Goal: Transaction & Acquisition: Purchase product/service

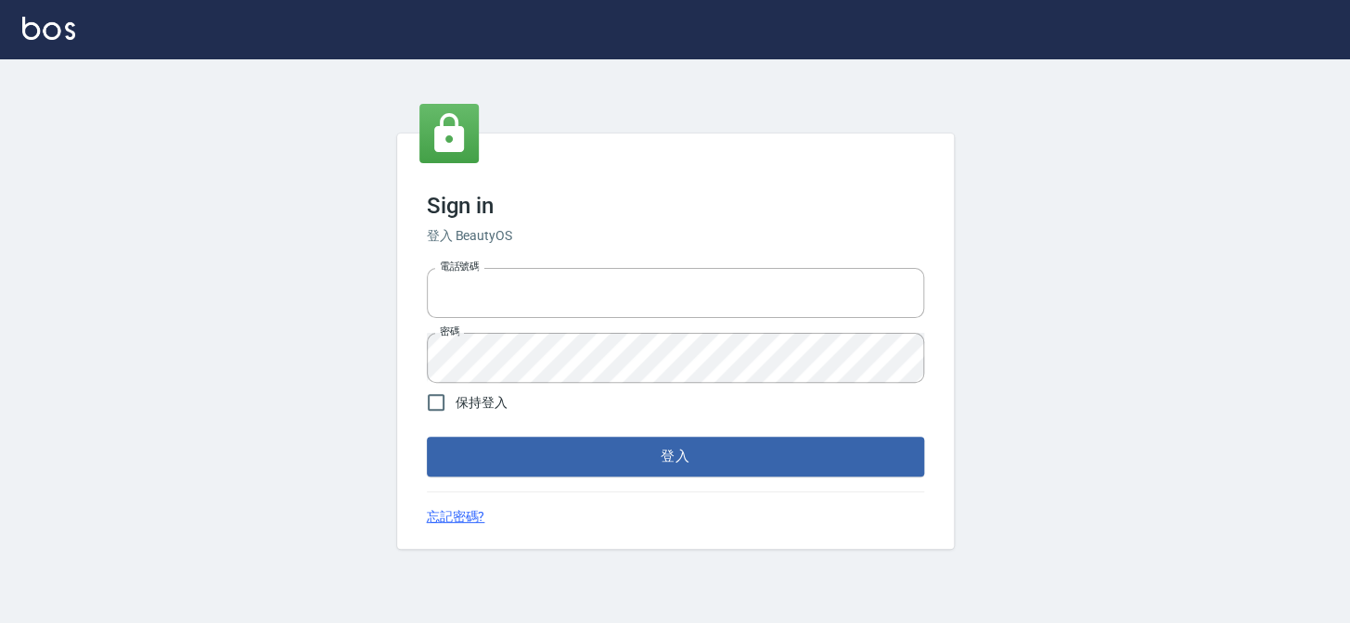
type input "27151227"
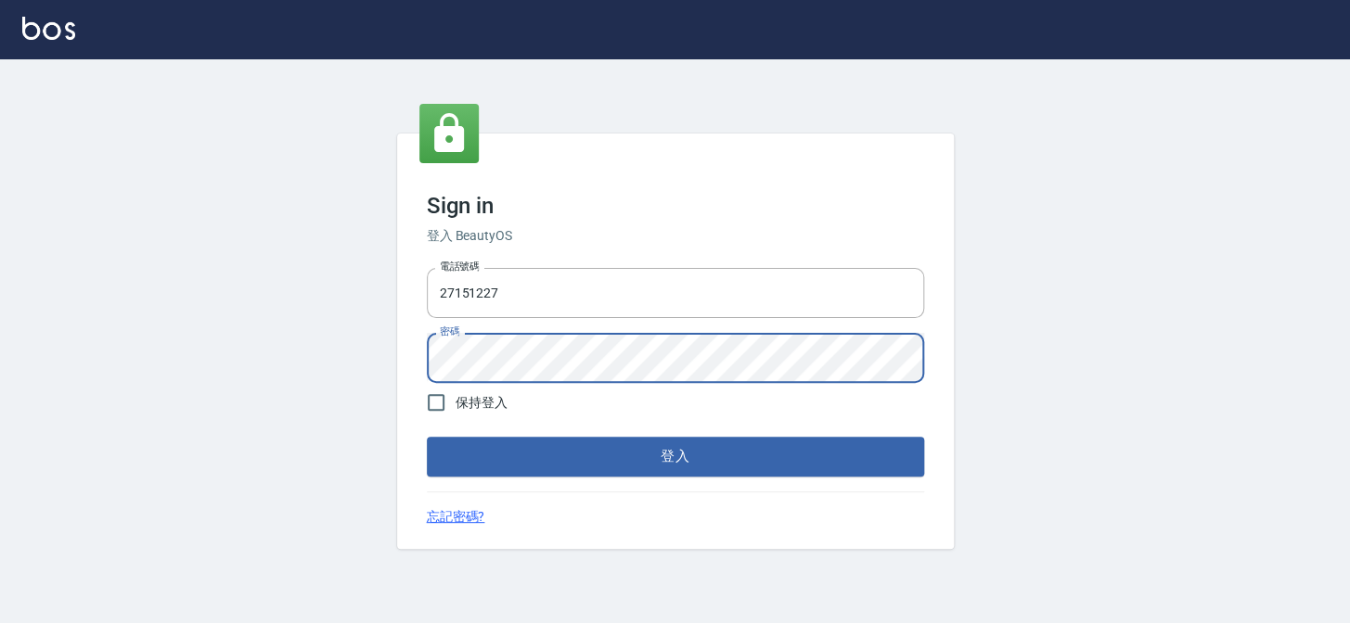
click at [363, 334] on div "Sign in 登入 BeautyOS 電話號碼 [PHONE_NUMBER] 電話號碼 密碼 密碼 保持登入 登入 忘記密碼?" at bounding box center [675, 341] width 1350 height 564
click at [427, 437] on button "登入" at bounding box center [675, 456] width 497 height 39
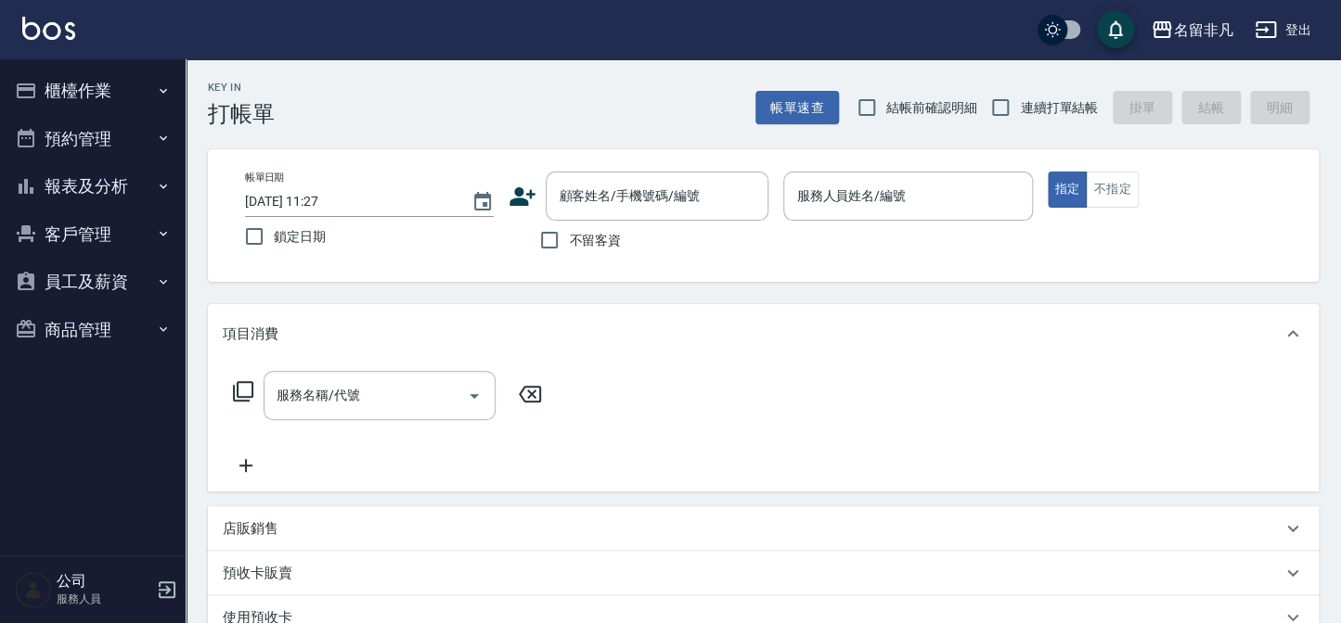
click at [576, 242] on span "不留客資" at bounding box center [595, 240] width 52 height 19
click at [569, 242] on input "不留客資" at bounding box center [549, 240] width 39 height 39
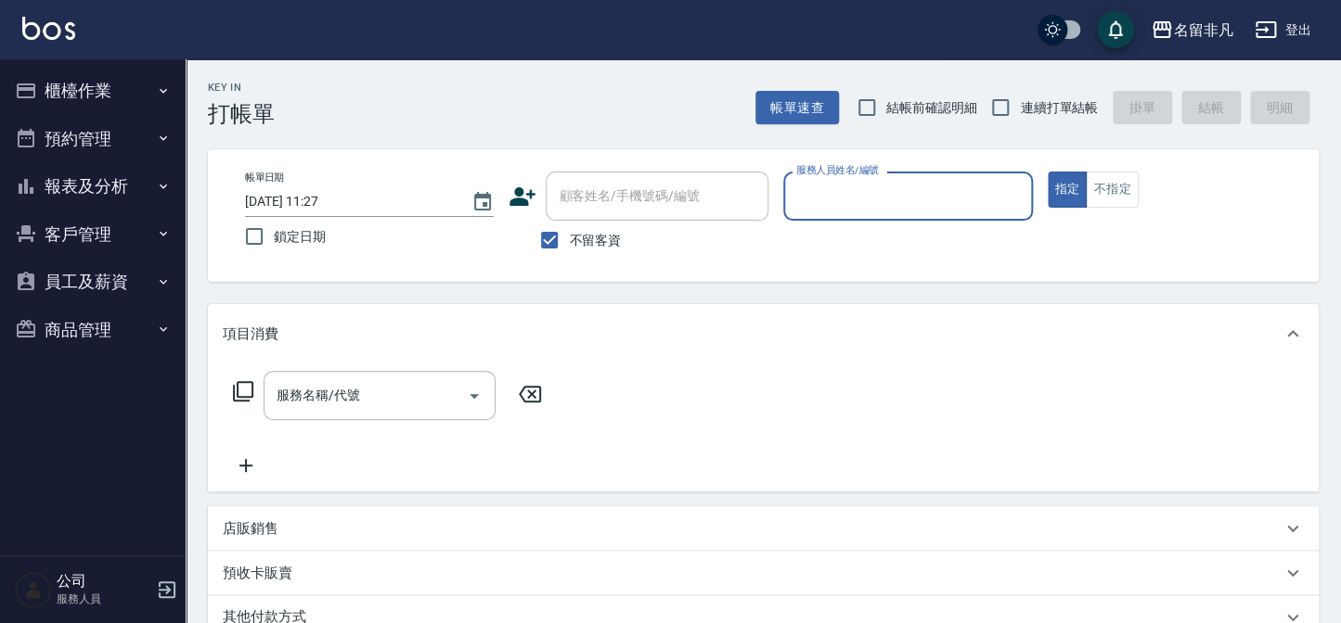
click at [575, 241] on span "不留客資" at bounding box center [595, 240] width 52 height 19
click at [569, 241] on input "不留客資" at bounding box center [549, 240] width 39 height 39
checkbox input "false"
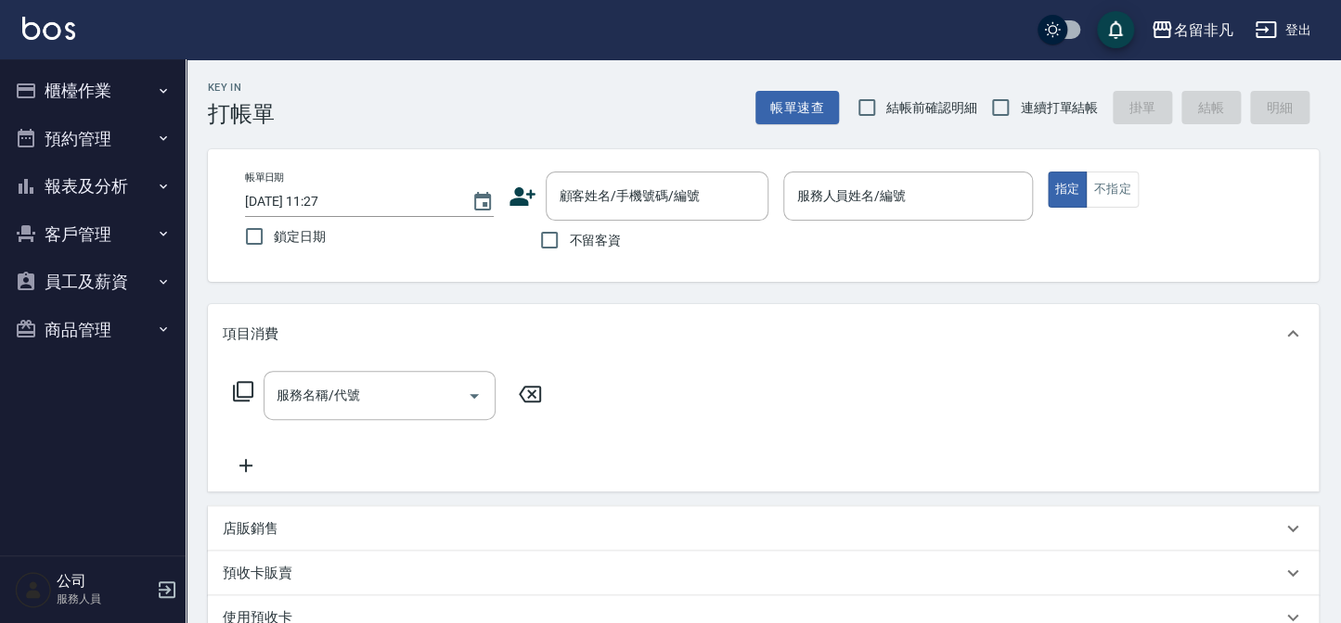
click at [649, 121] on div "Key In 打帳單 帳單速查 結帳前確認明細 連續打單結帳 掛單 結帳 明細" at bounding box center [752, 93] width 1133 height 68
click at [567, 203] on div "顧客姓名/手機號碼/編號 顧客姓名/手機號碼/編號" at bounding box center [656, 196] width 223 height 49
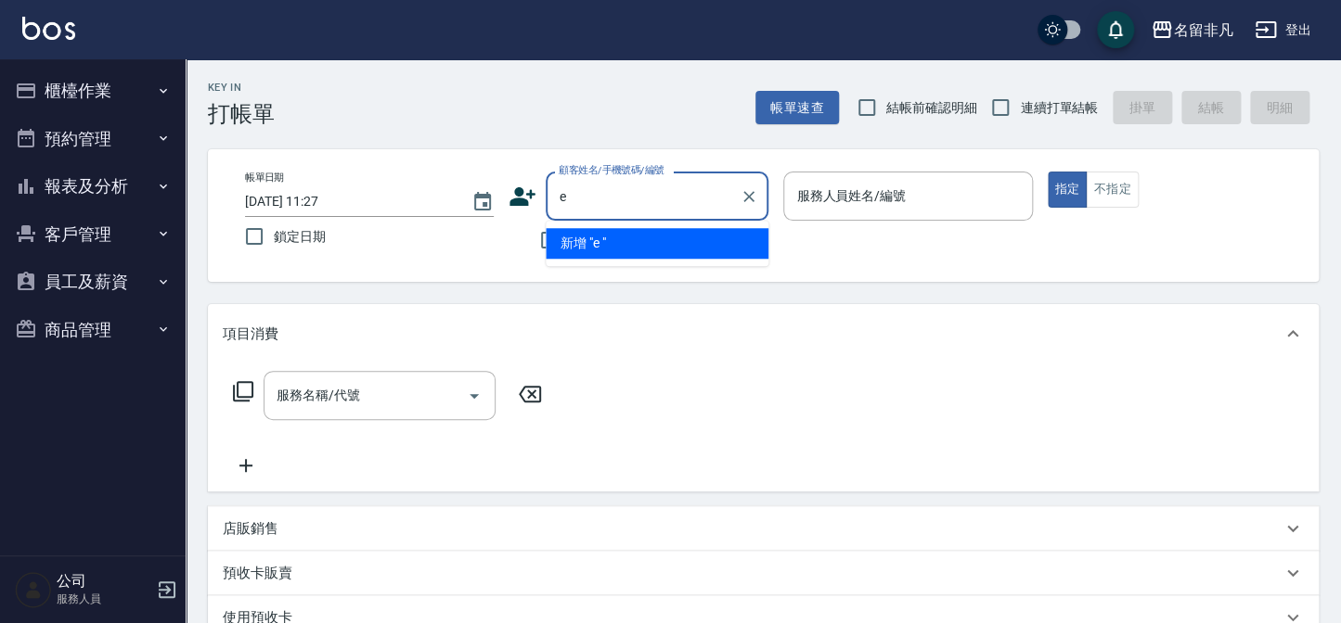
type input "e"
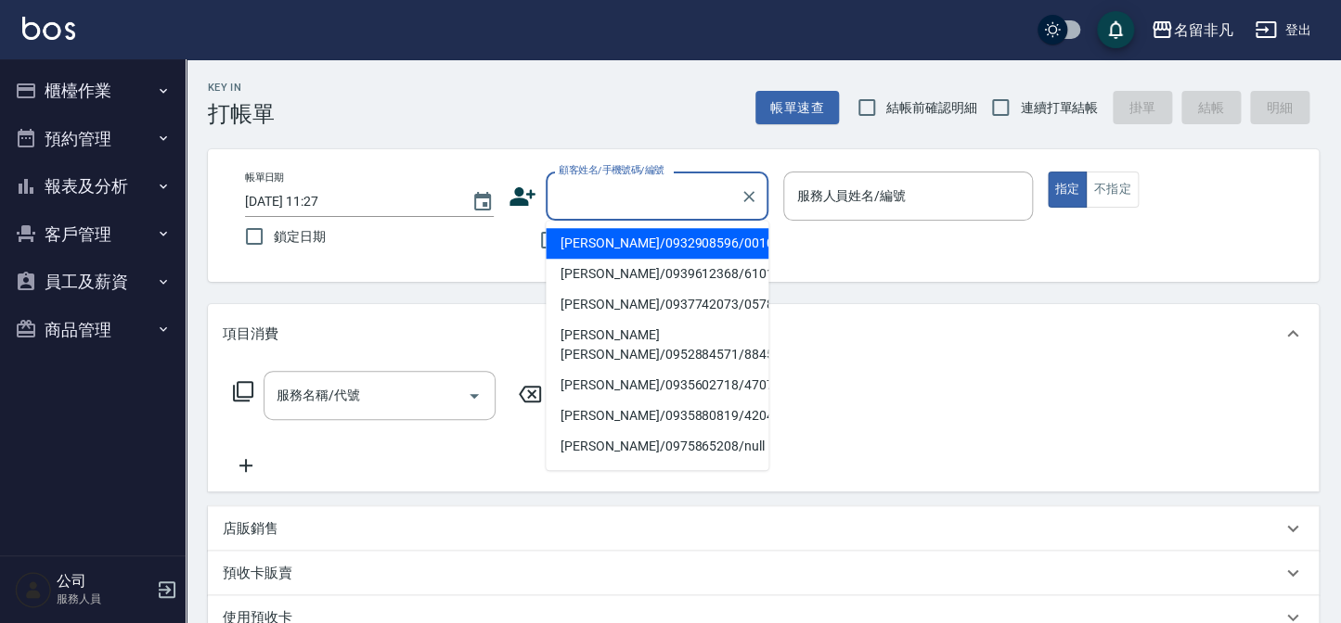
type input "湯欽芸/0932908596/0010270"
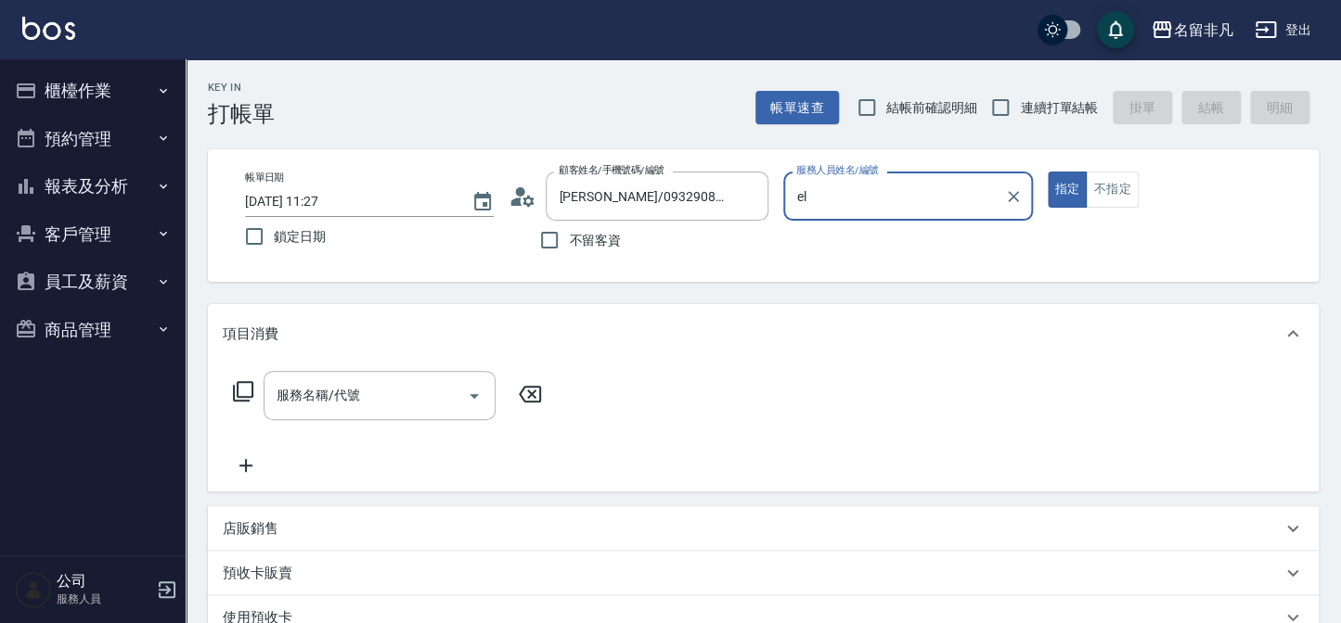
type input "e"
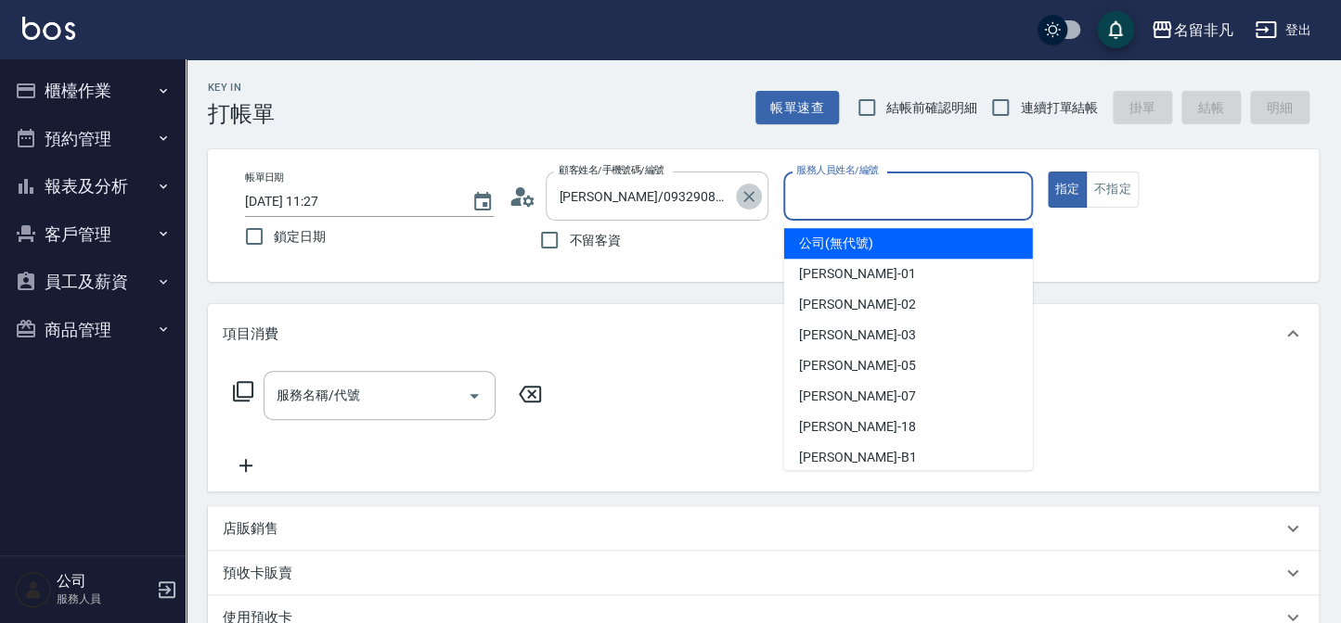
drag, startPoint x: 761, startPoint y: 194, endPoint x: 690, endPoint y: 204, distance: 71.2
click at [760, 194] on button "Clear" at bounding box center [749, 197] width 26 height 26
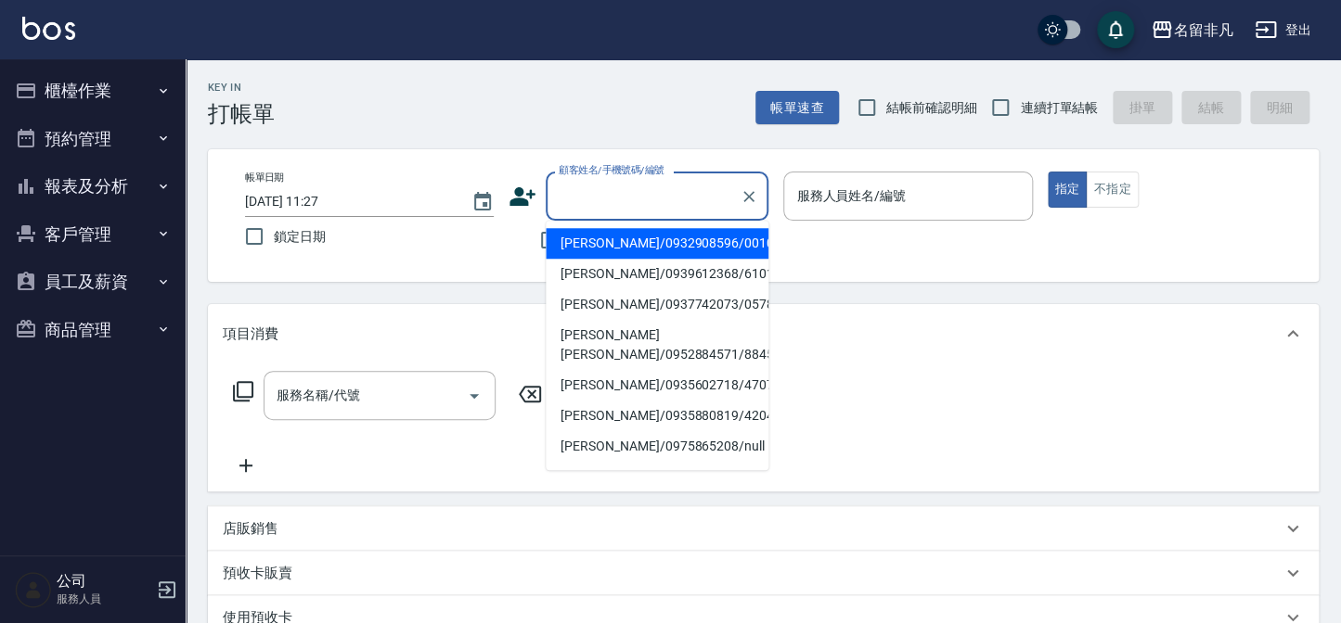
click at [687, 204] on input "顧客姓名/手機號碼/編號" at bounding box center [643, 196] width 178 height 32
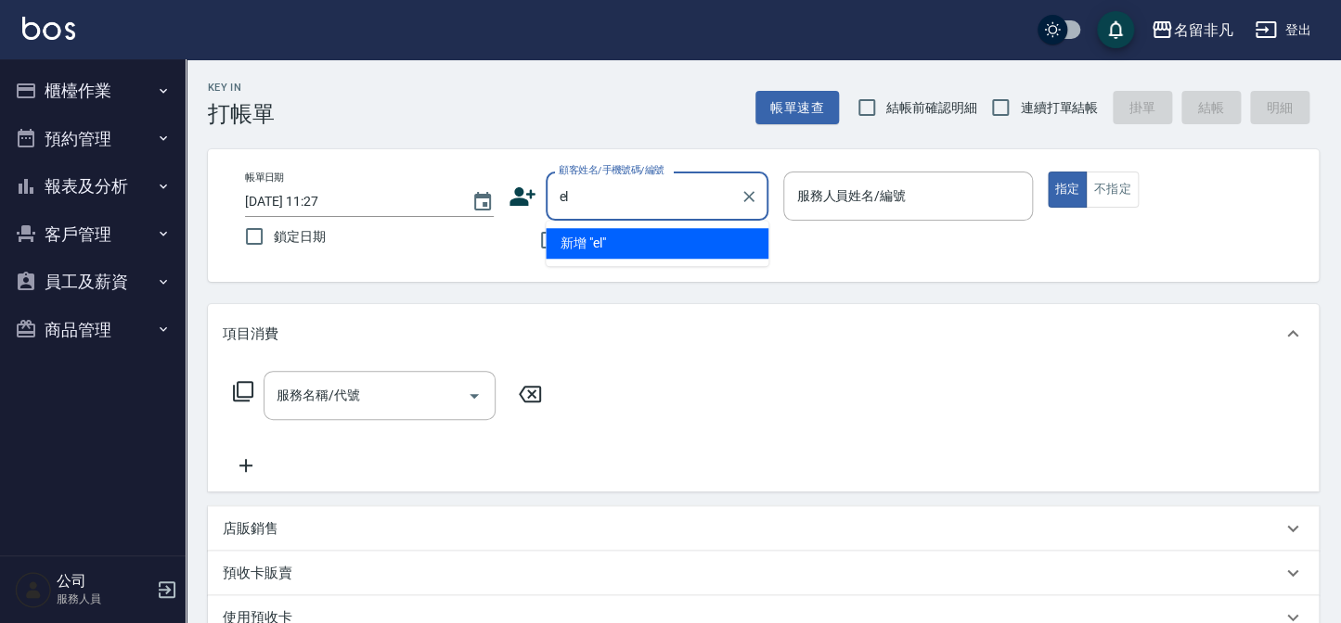
type input "e"
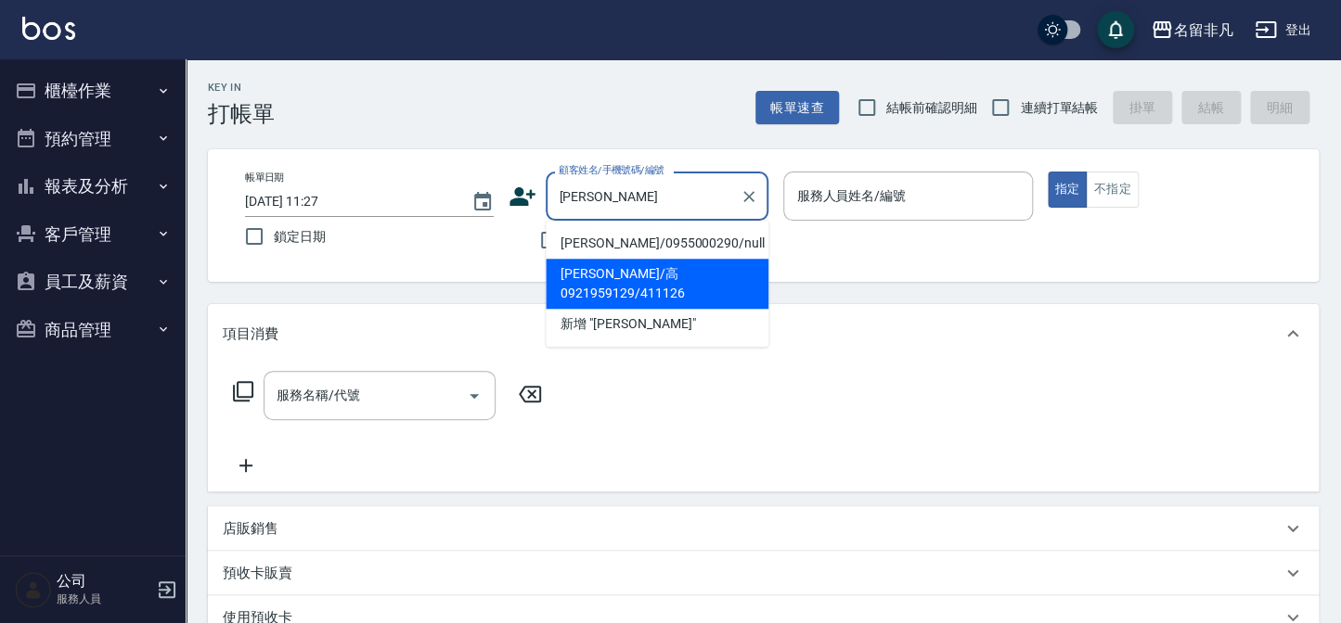
click at [673, 281] on li "高美惠/高0921959129/411126" at bounding box center [656, 284] width 223 height 50
type input "高美惠/高0921959129/411126"
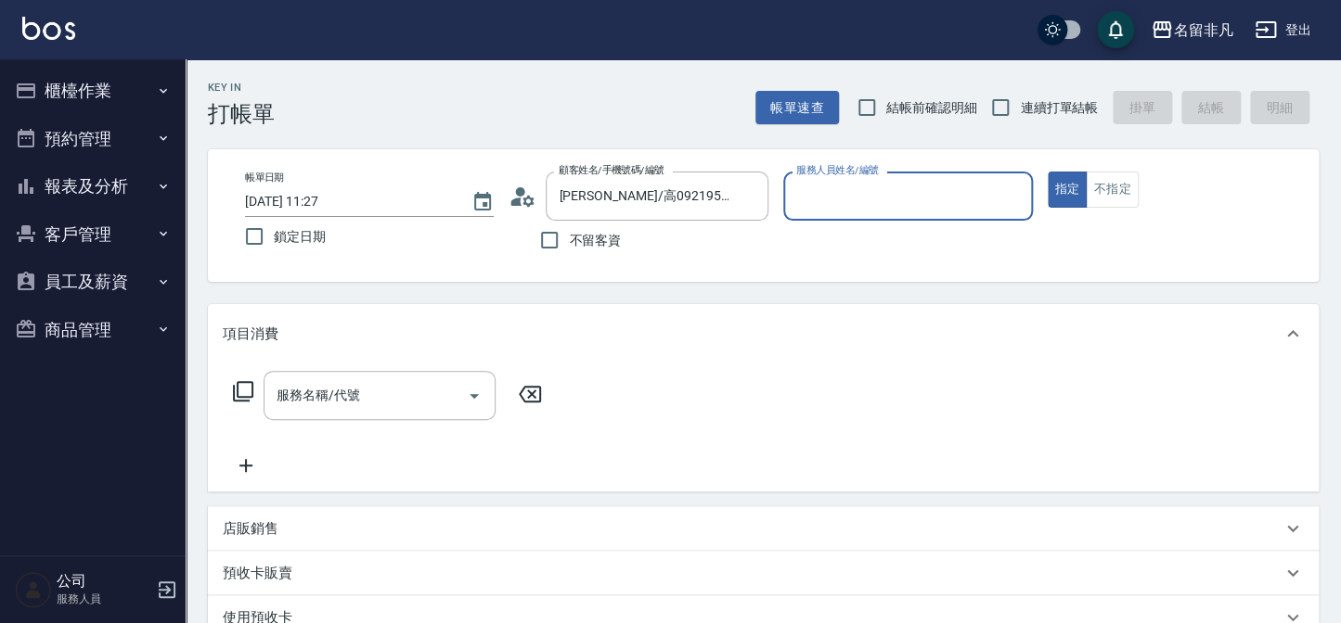
type input "陳瑞珍-02"
click at [356, 380] on input "服務名稱/代號" at bounding box center [365, 395] width 187 height 32
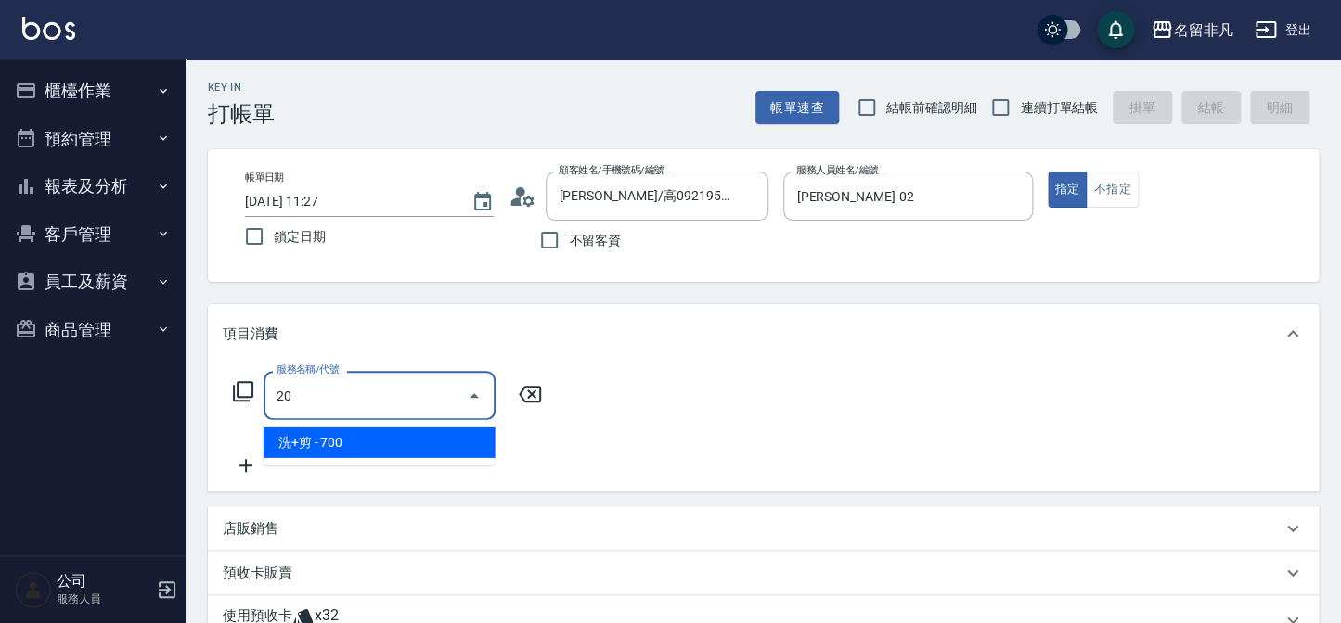
type input "2"
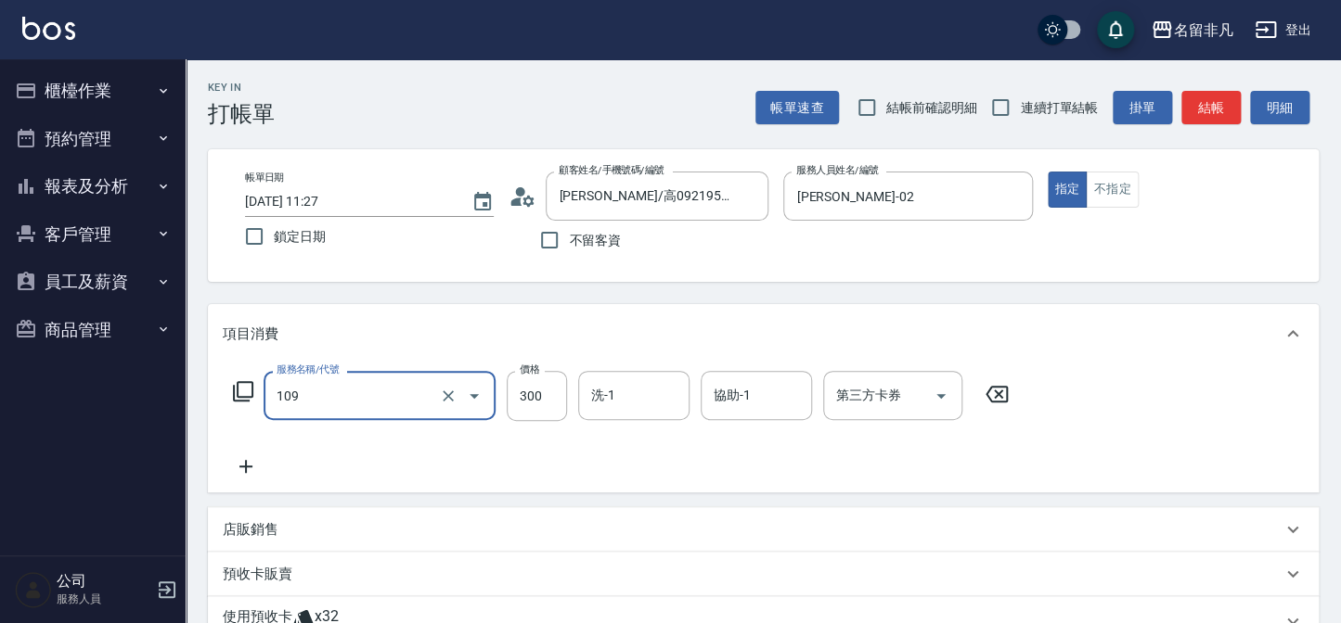
type input "洗髮卷(109)"
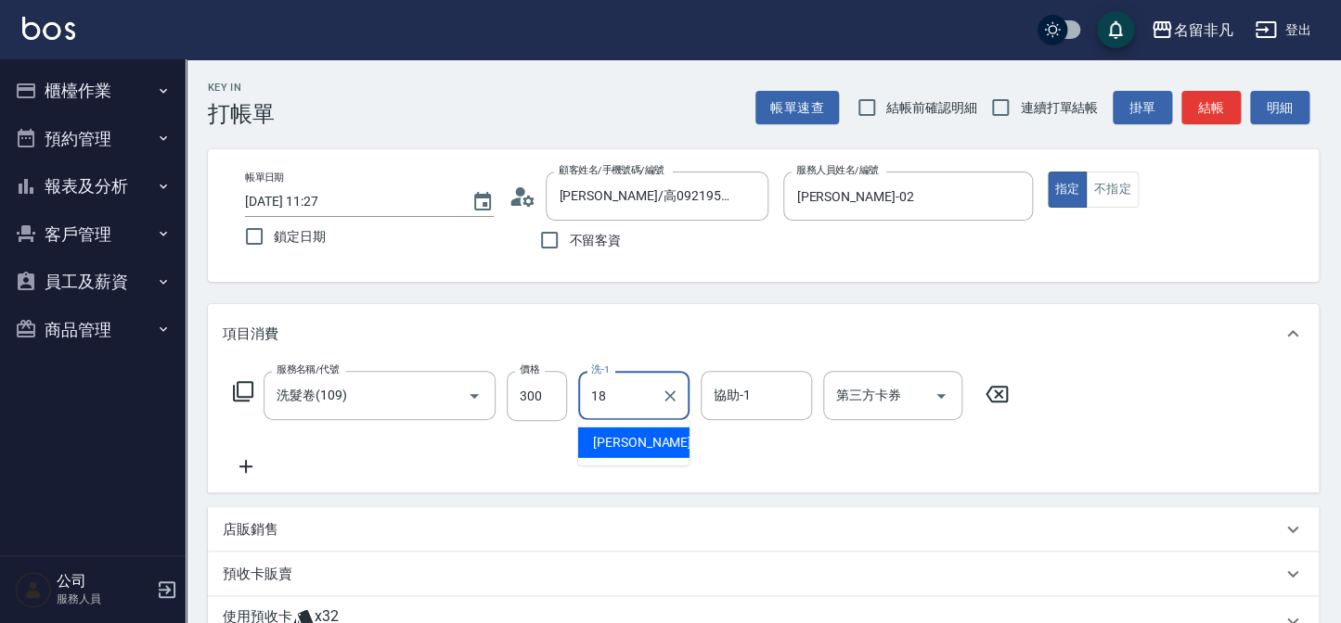
type input "陳子晴-18"
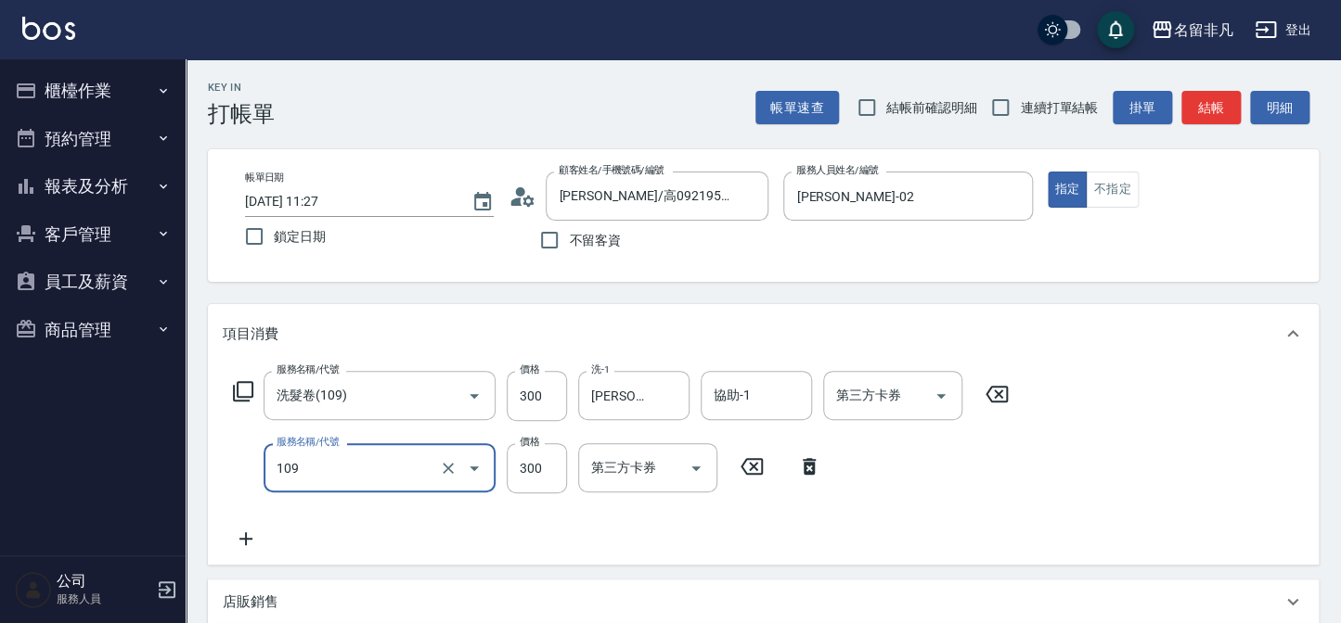
type input "洗髮卷(109)"
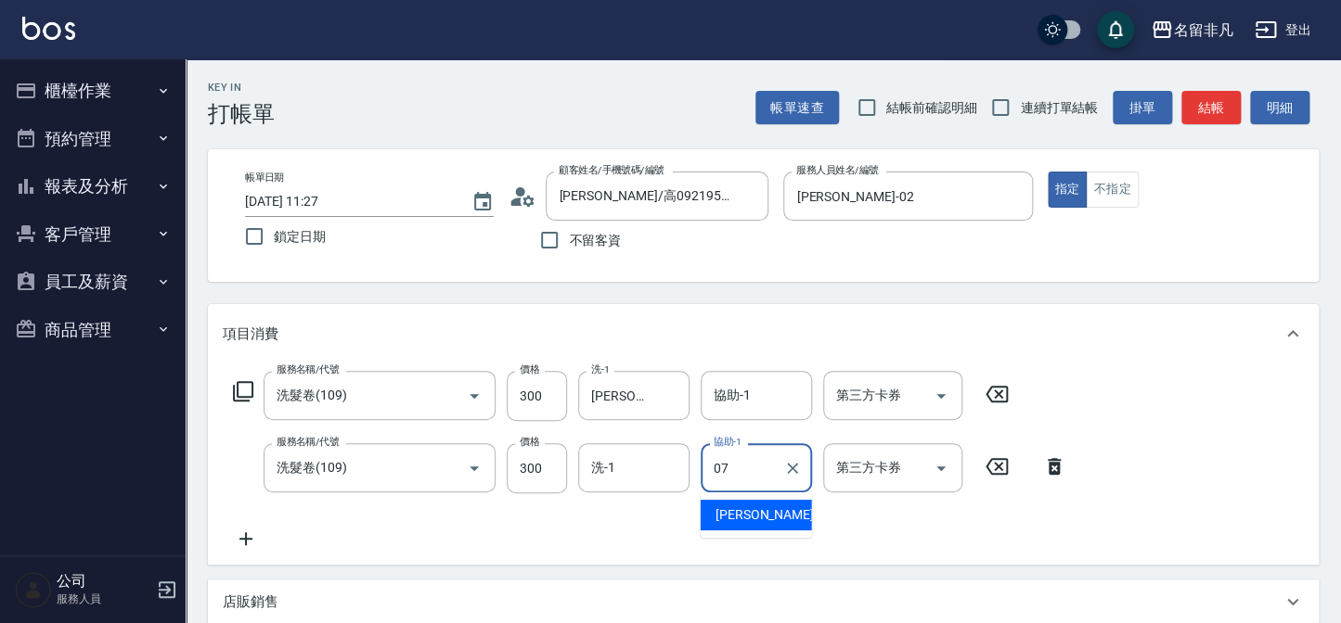
type input "郭佳怡-07"
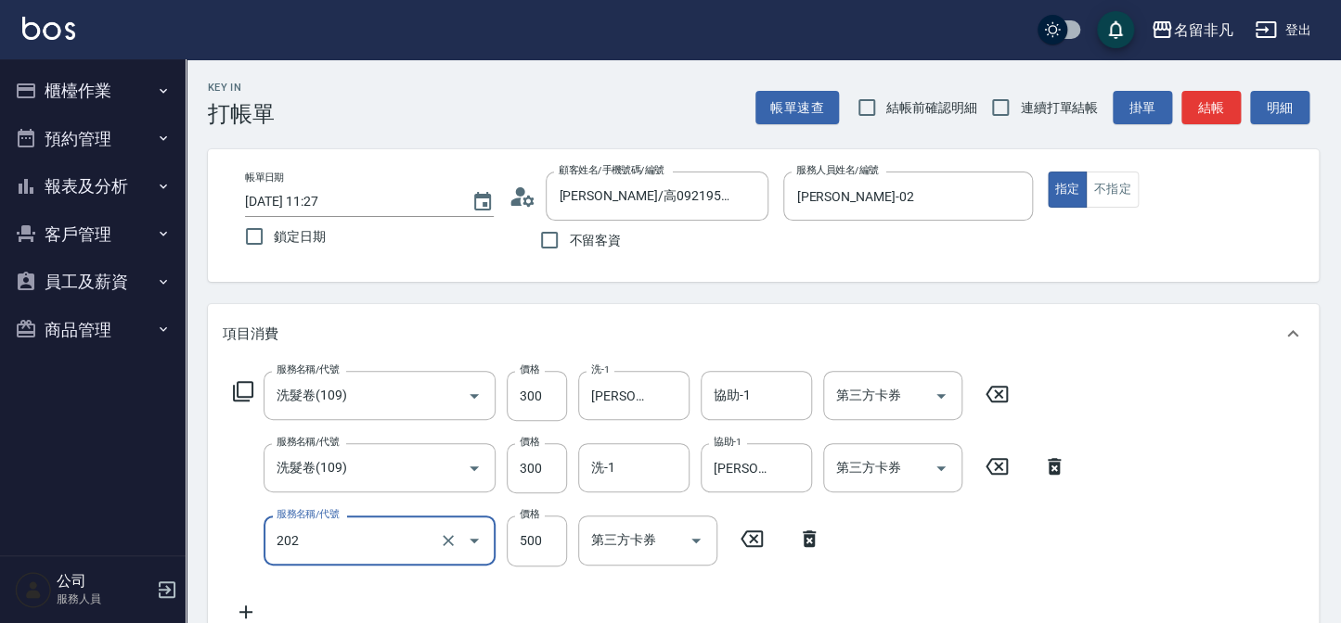
type input "剪髮(202)"
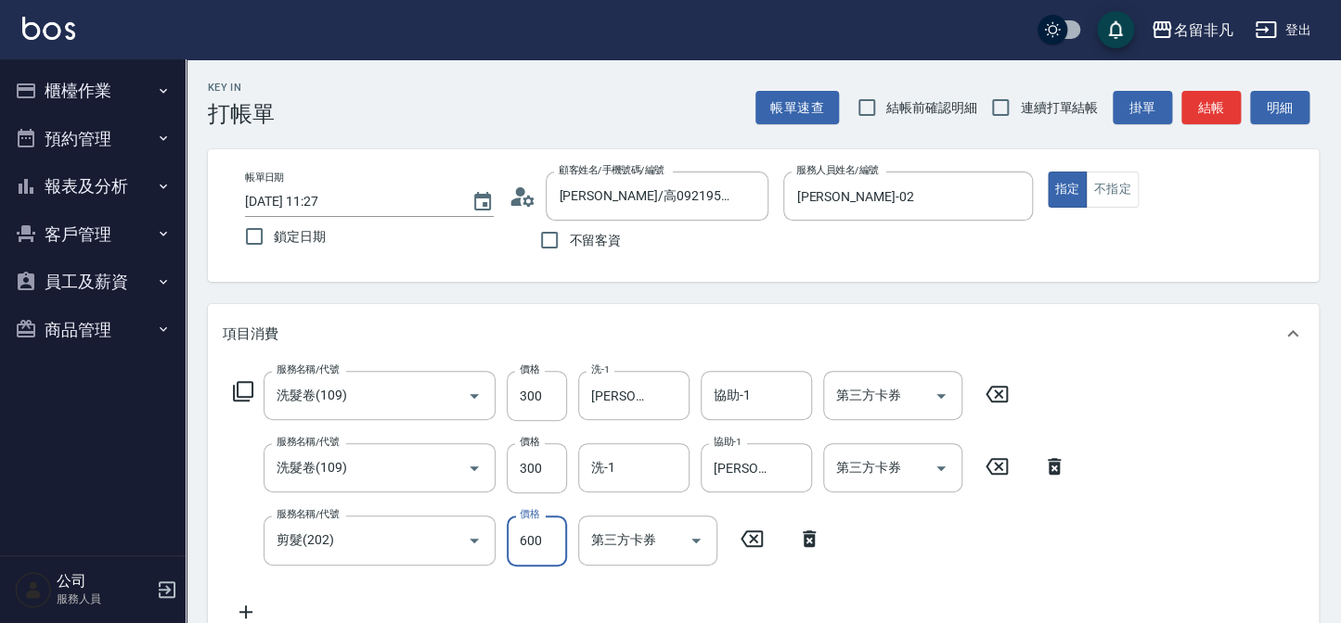
type input "600"
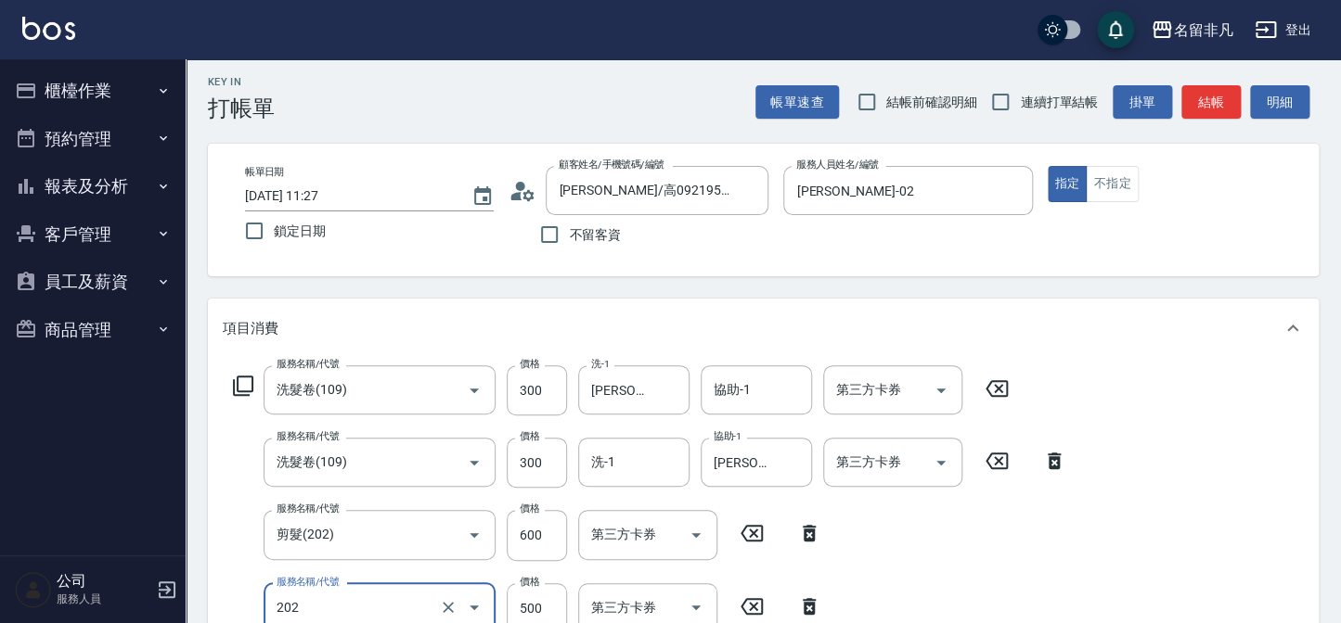
type input "剪髮(202)"
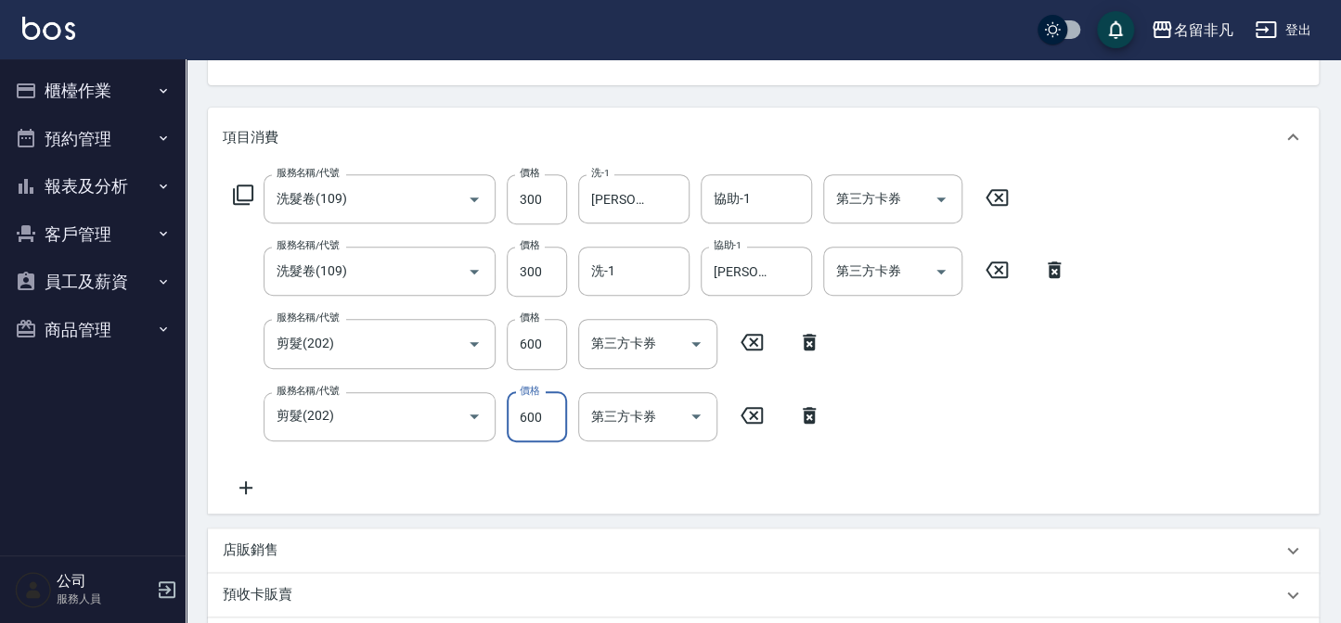
scroll to position [184, 0]
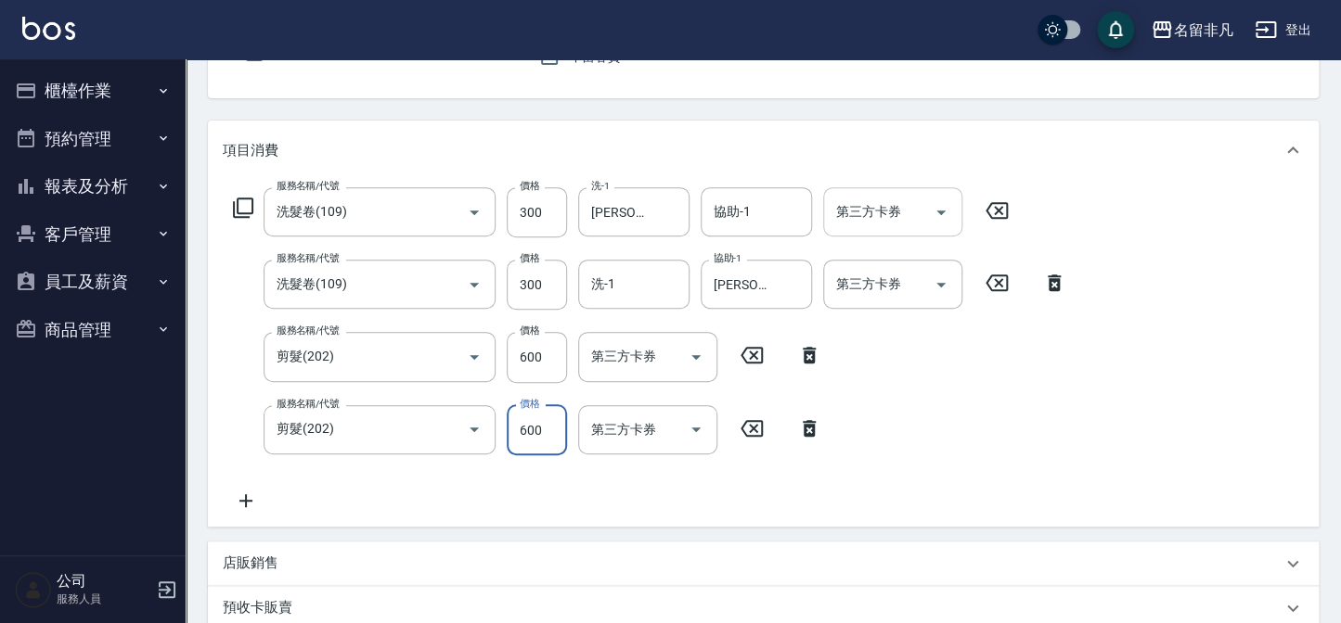
click at [893, 193] on div "第三方卡券" at bounding box center [892, 211] width 139 height 49
type input "600"
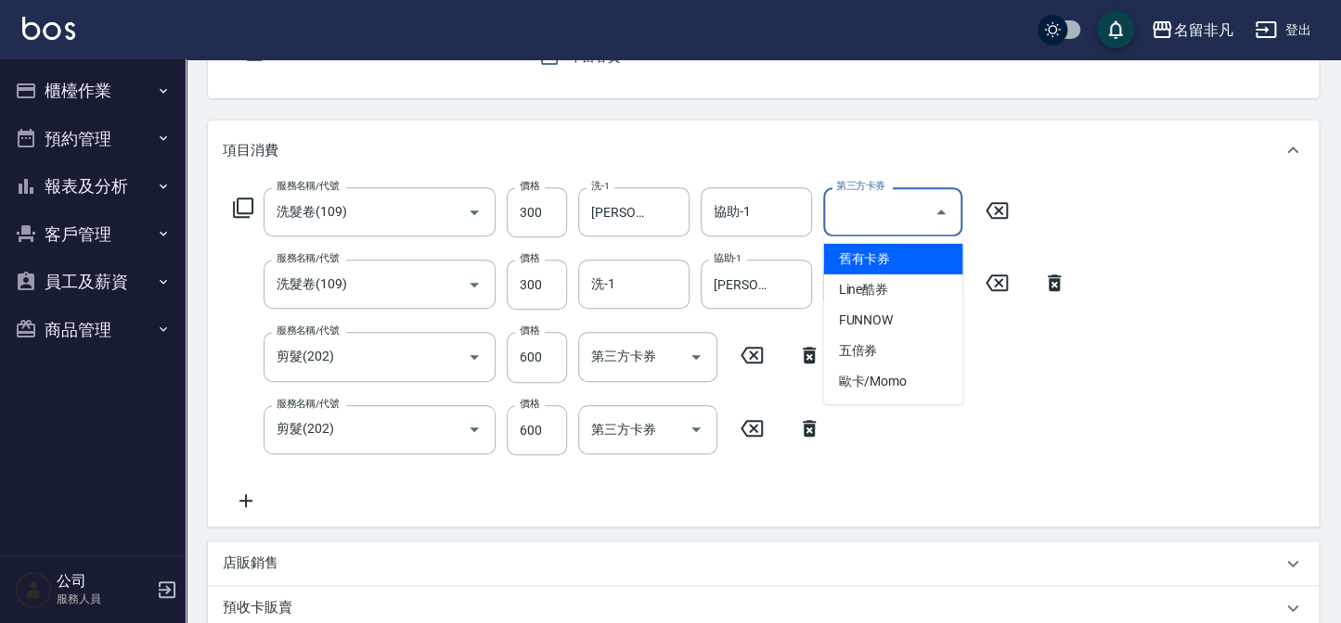
click at [881, 269] on span "舊有卡券" at bounding box center [892, 259] width 139 height 31
type input "舊有卡券"
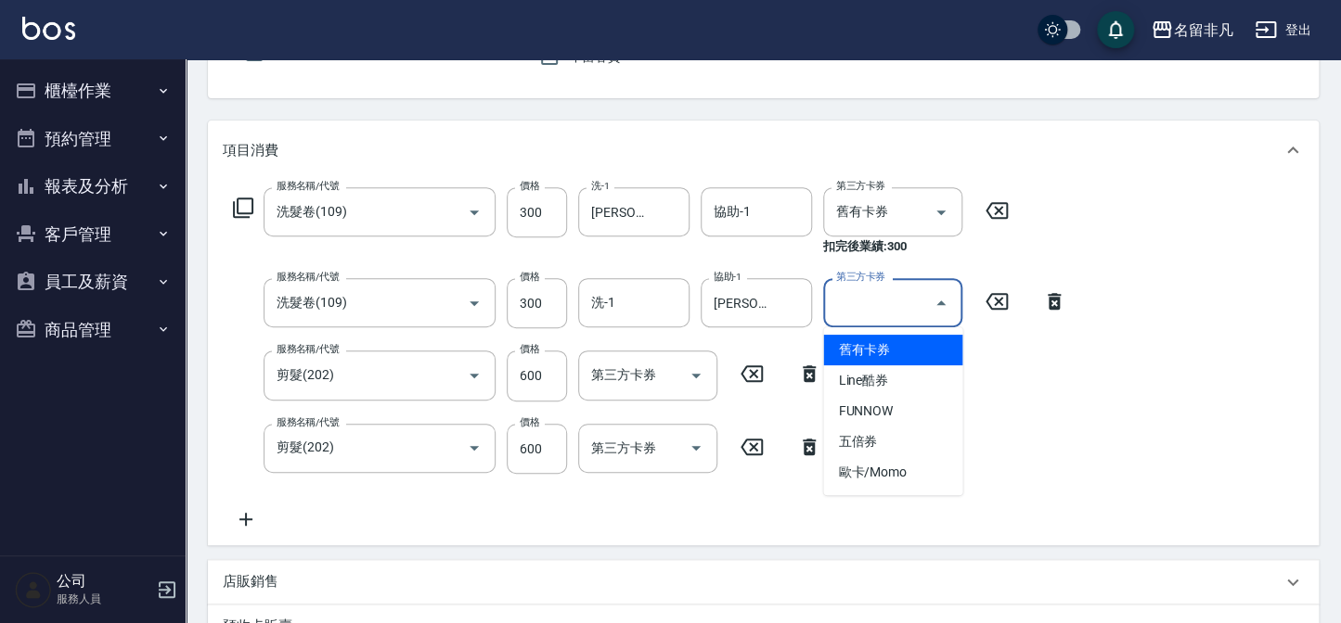
click at [873, 302] on input "第三方卡券" at bounding box center [878, 303] width 95 height 32
click at [873, 349] on span "舊有卡券" at bounding box center [892, 350] width 139 height 31
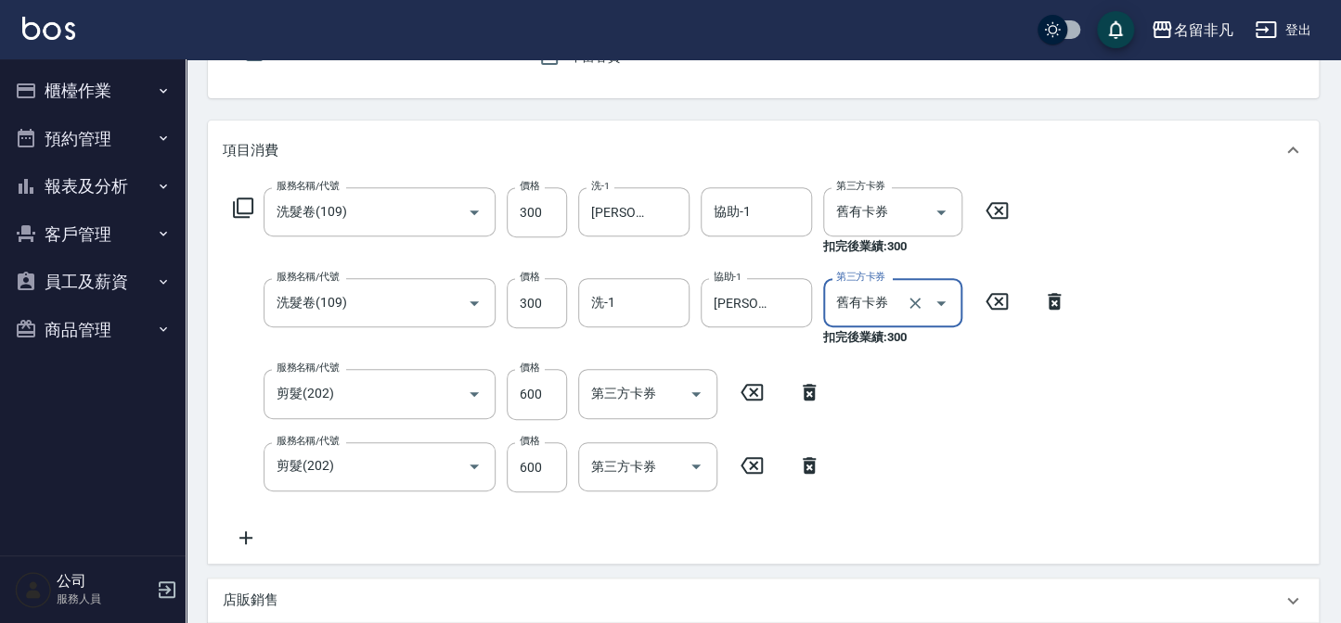
type input "舊有卡券"
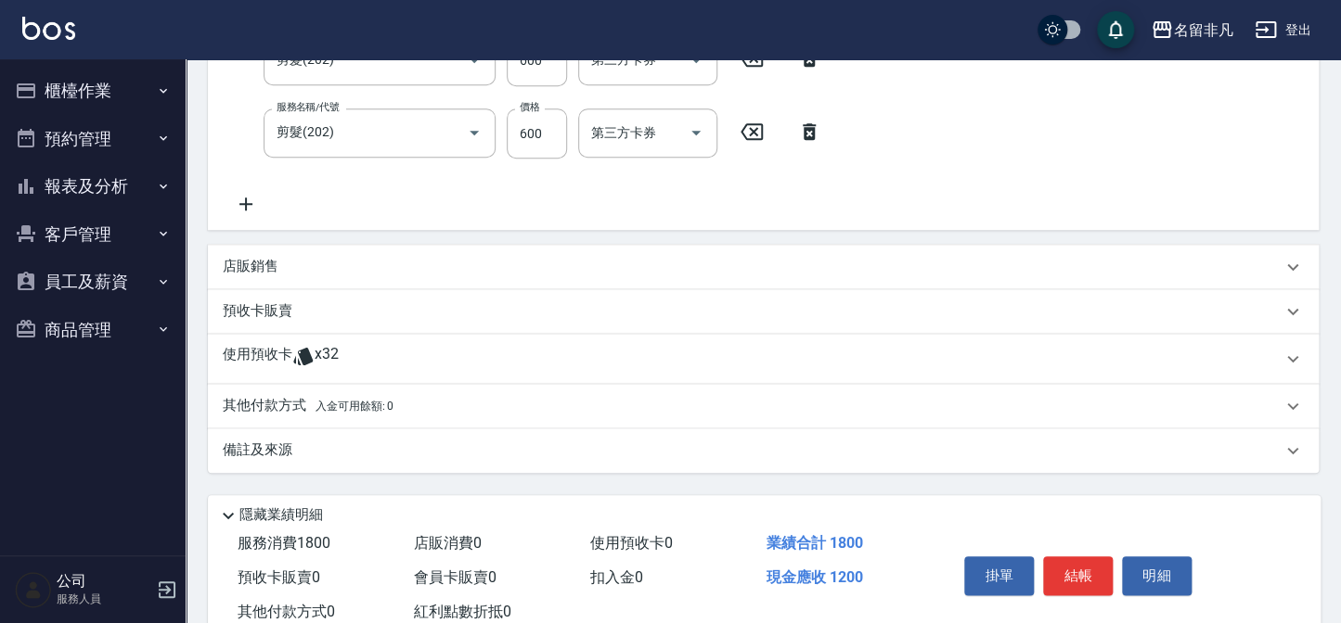
scroll to position [520, 0]
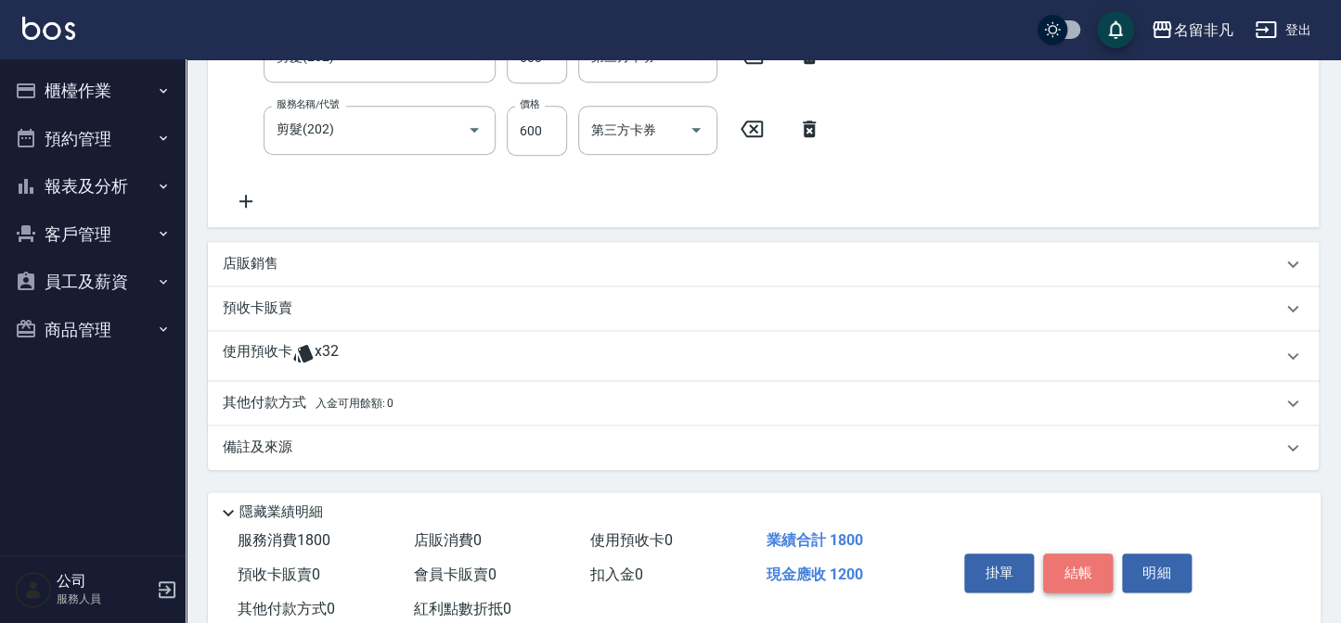
click at [1097, 584] on button "結帳" at bounding box center [1078, 573] width 70 height 39
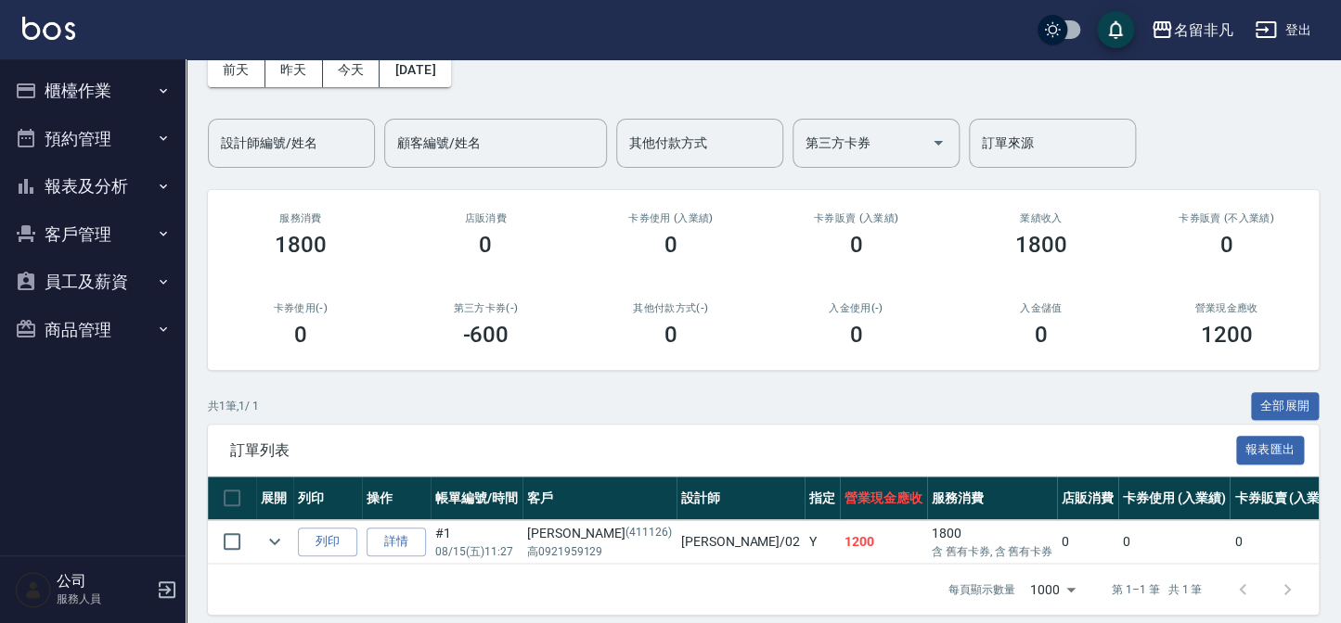
scroll to position [122, 0]
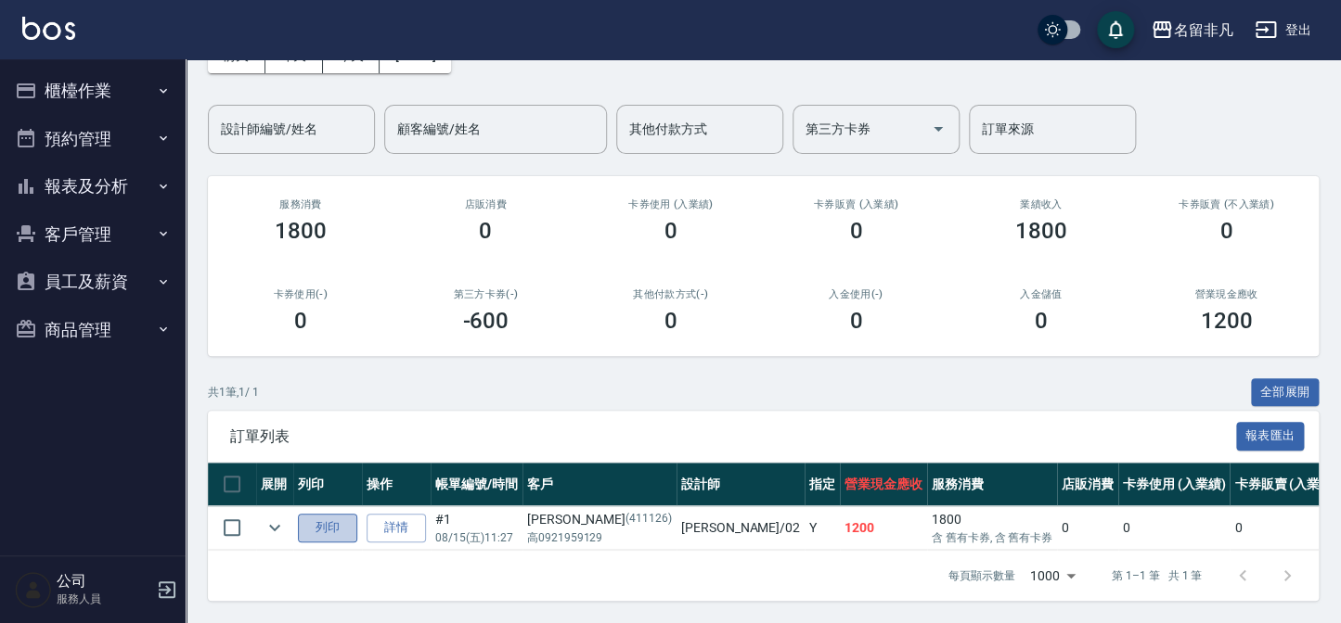
click at [353, 514] on button "列印" at bounding box center [327, 528] width 59 height 29
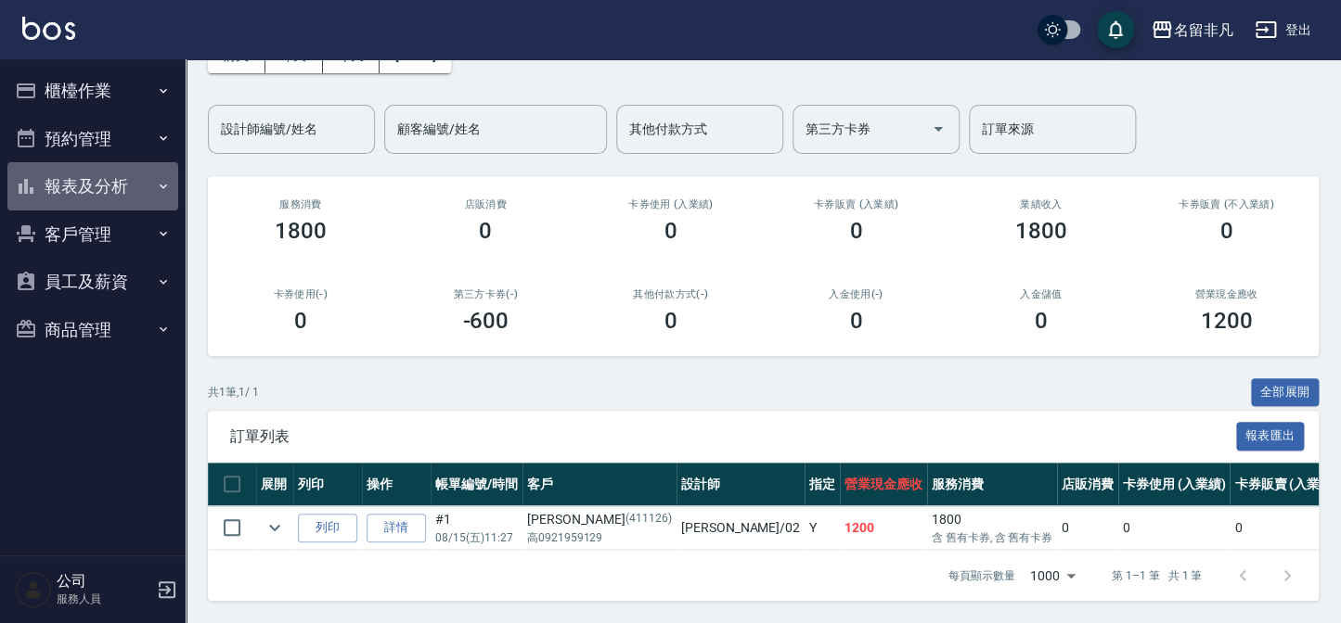
click at [96, 201] on button "報表及分析" at bounding box center [92, 186] width 171 height 48
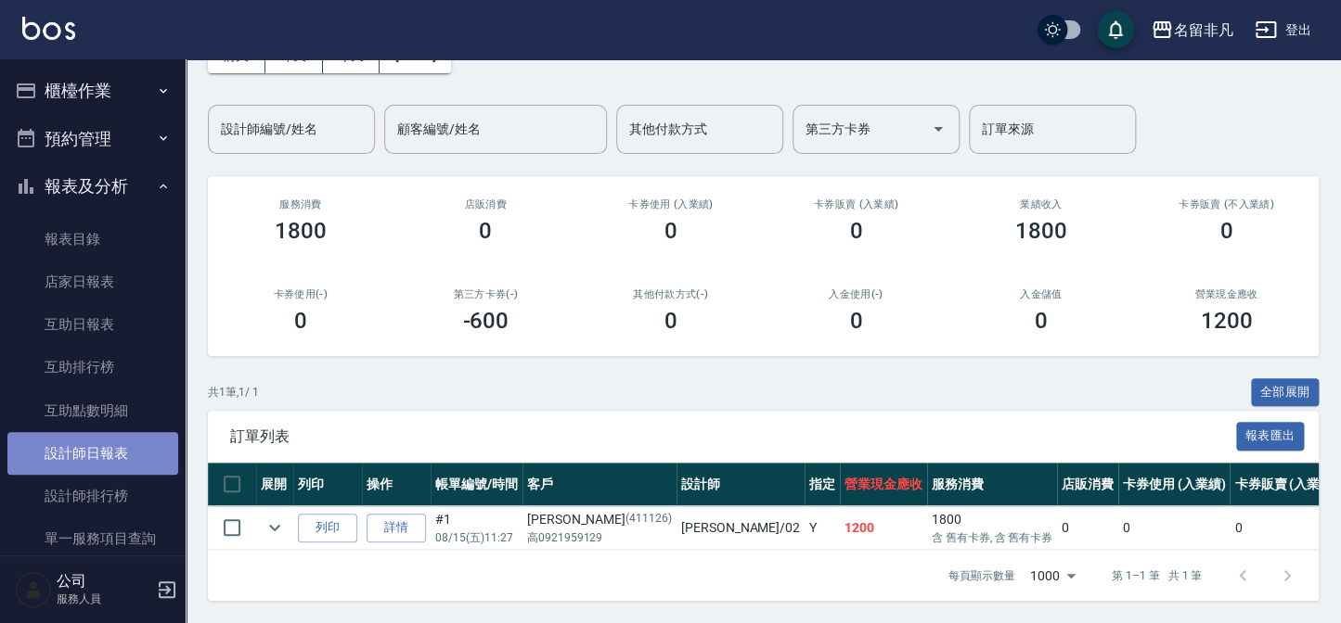
click at [148, 458] on link "設計師日報表" at bounding box center [92, 453] width 171 height 43
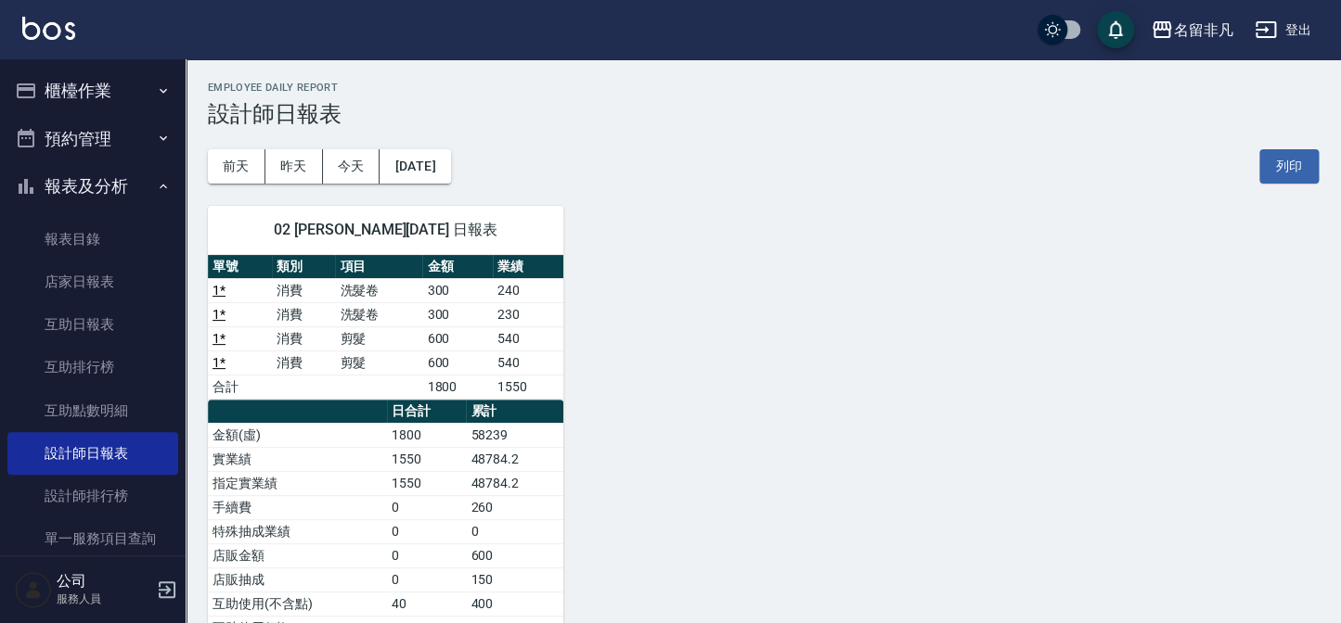
click at [92, 176] on button "報表及分析" at bounding box center [92, 186] width 171 height 48
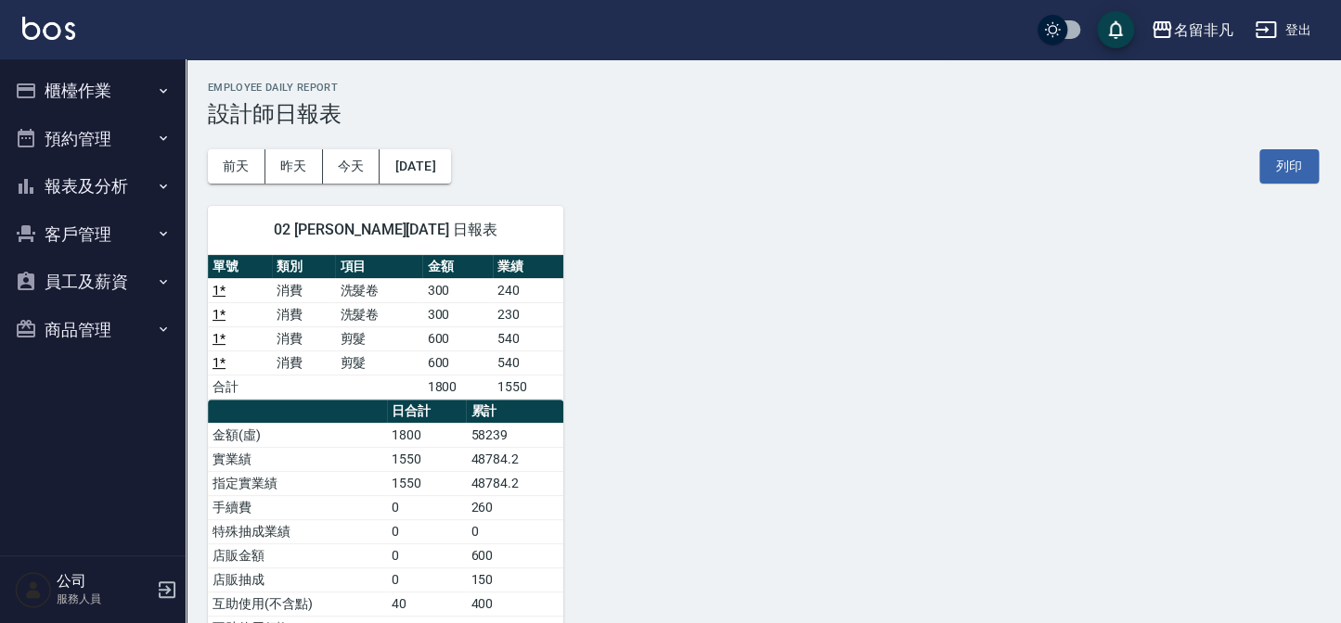
click at [131, 94] on button "櫃檯作業" at bounding box center [92, 91] width 171 height 48
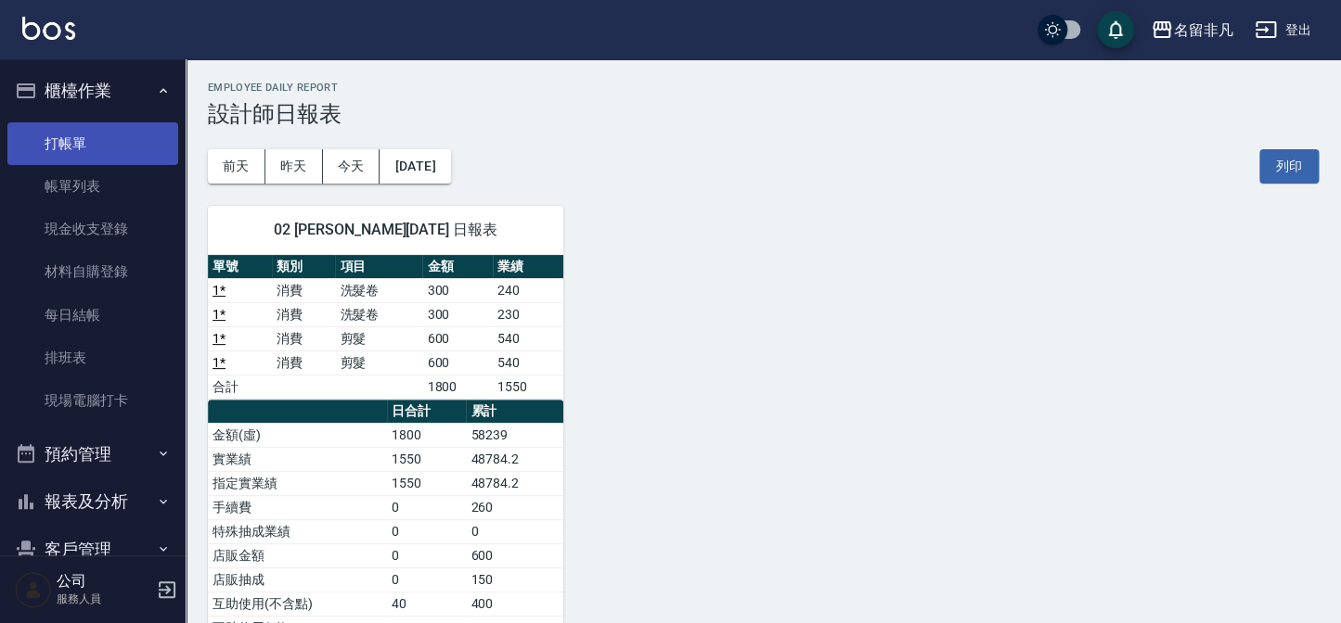
click at [136, 139] on link "打帳單" at bounding box center [92, 143] width 171 height 43
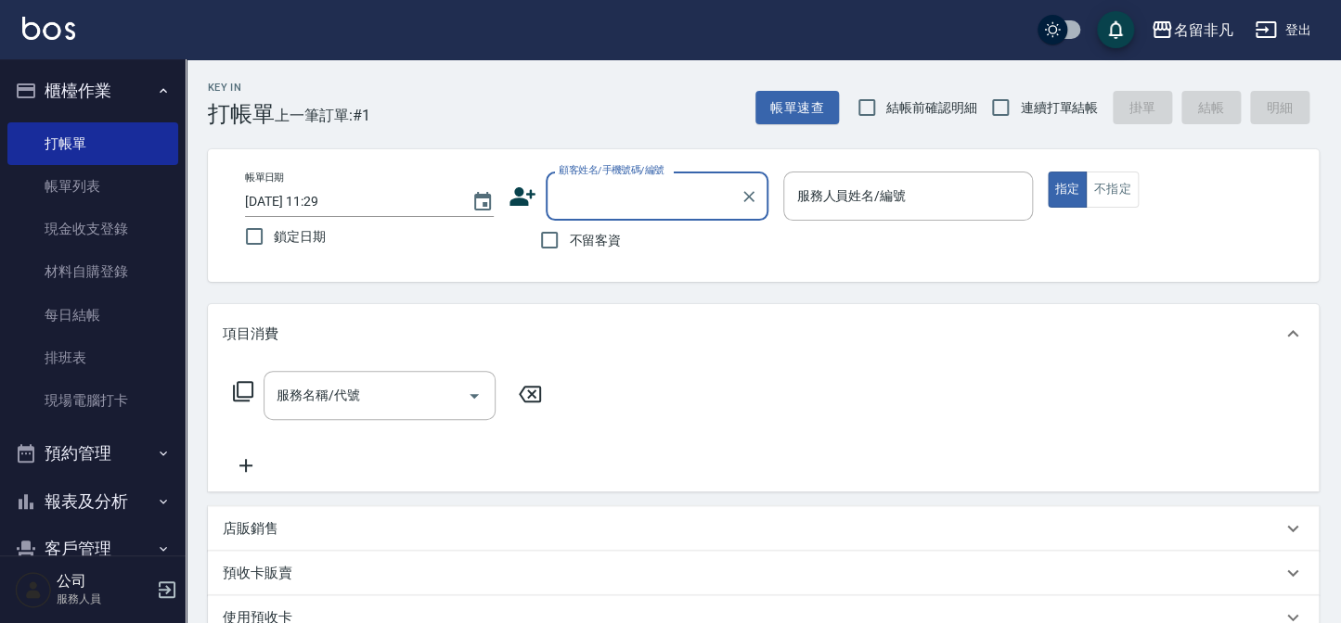
type input "0"
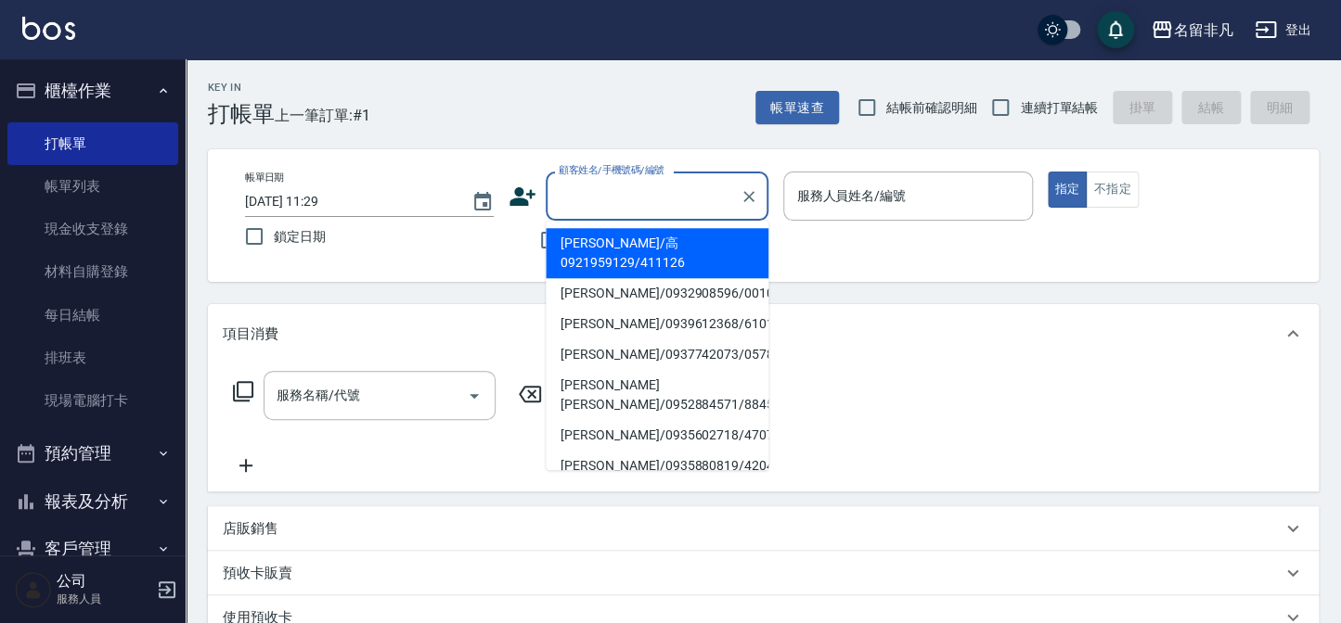
click at [504, 98] on div "Key In 打帳單 上一筆訂單:#1 帳單速查 結帳前確認明細 連續打單結帳 掛單 結帳 明細" at bounding box center [752, 93] width 1133 height 68
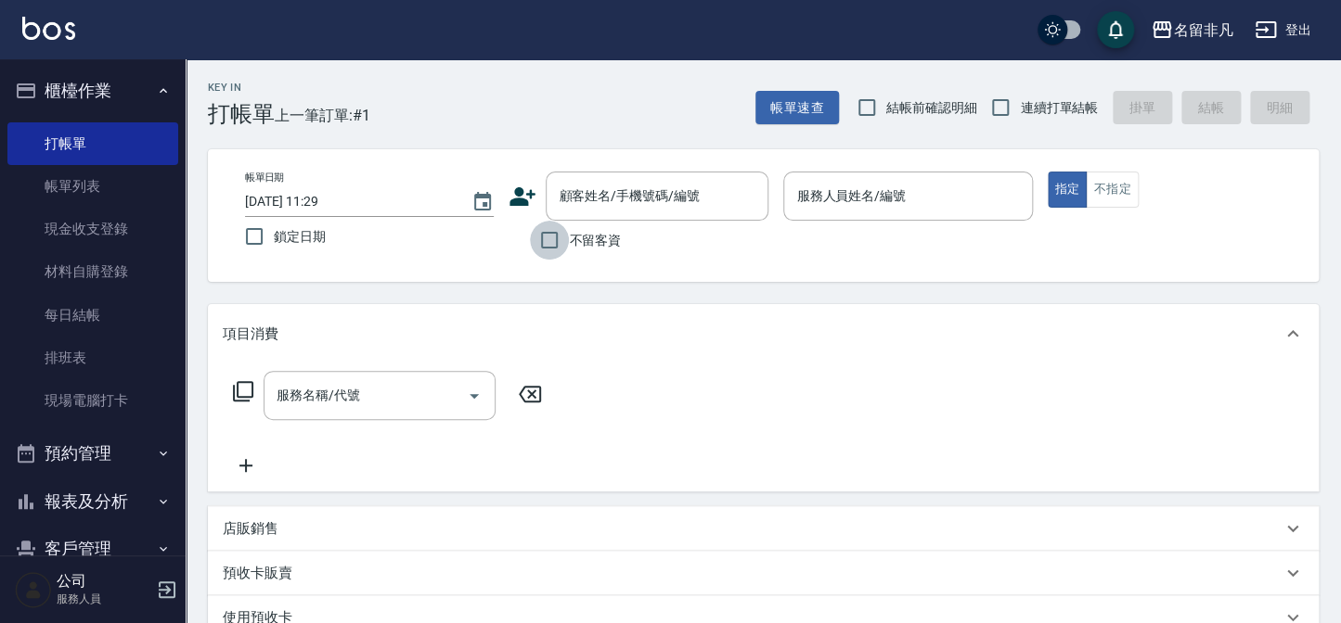
click at [558, 241] on input "不留客資" at bounding box center [549, 240] width 39 height 39
checkbox input "true"
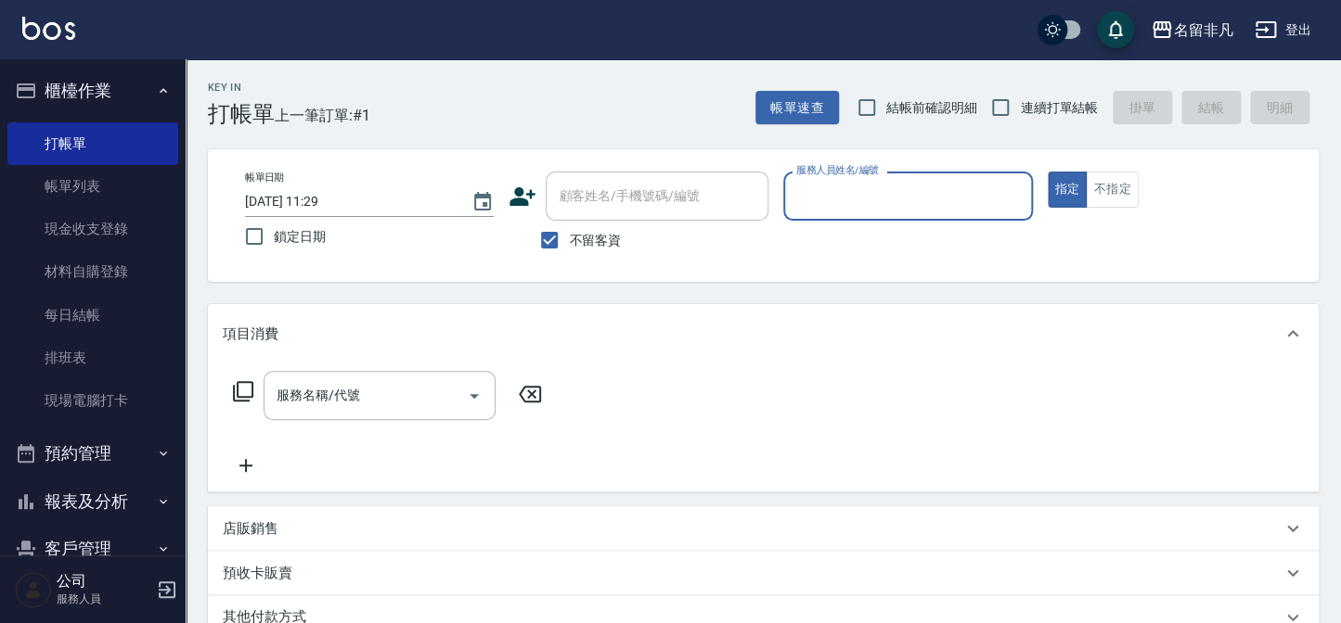
drag, startPoint x: 633, startPoint y: 62, endPoint x: 635, endPoint y: 88, distance: 26.1
click at [635, 88] on div "Key In 打帳單 上一筆訂單:#1 帳單速查 結帳前確認明細 連續打單結帳 掛單 結帳 明細" at bounding box center [752, 93] width 1133 height 68
click at [927, 204] on input "服務人員姓名/編號" at bounding box center [907, 196] width 232 height 32
type input "郭佳怡-07"
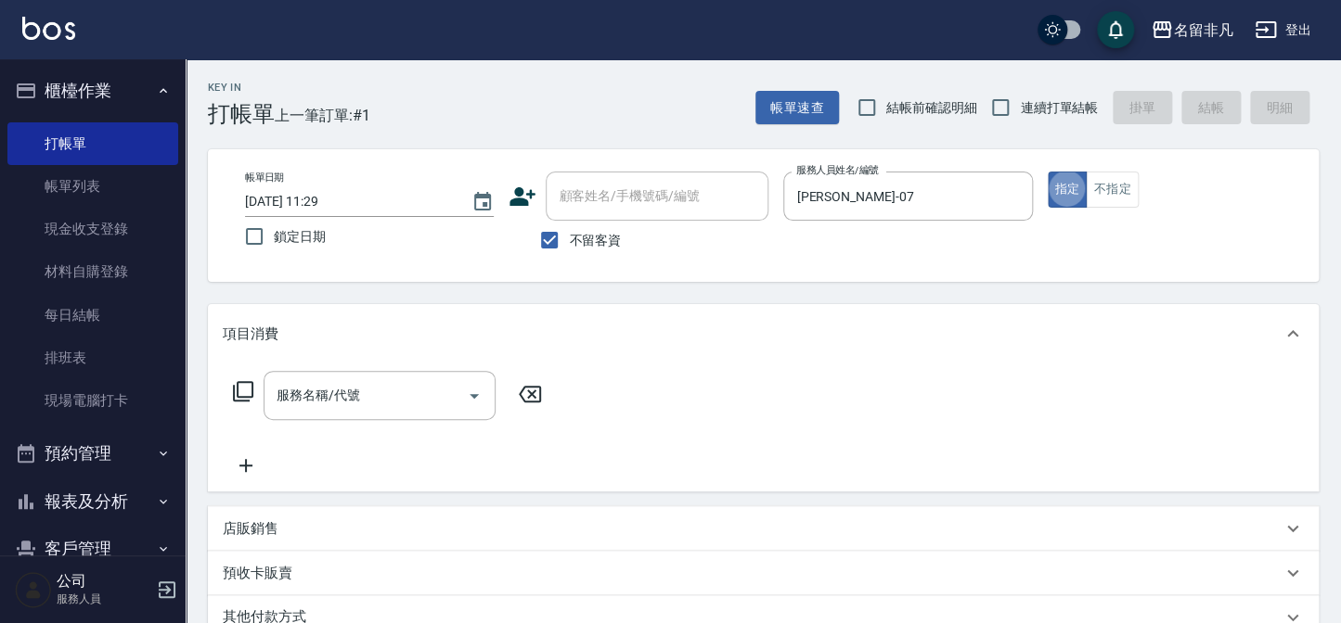
type button "true"
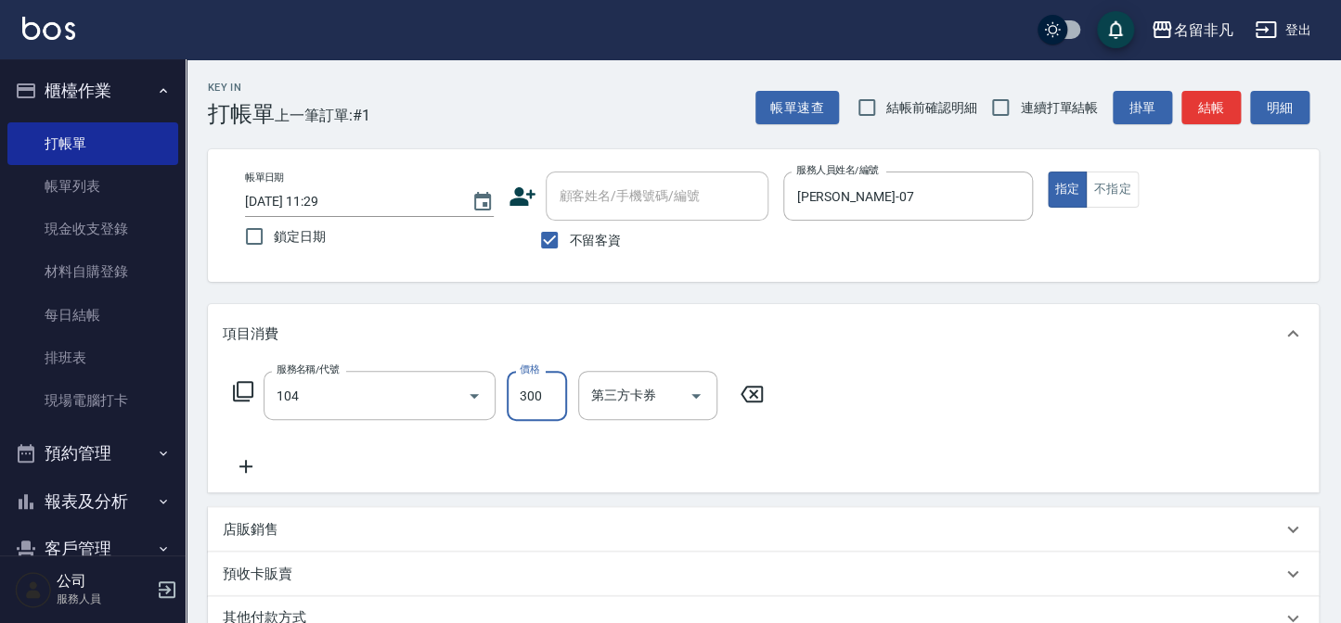
type input "洗髮(104)"
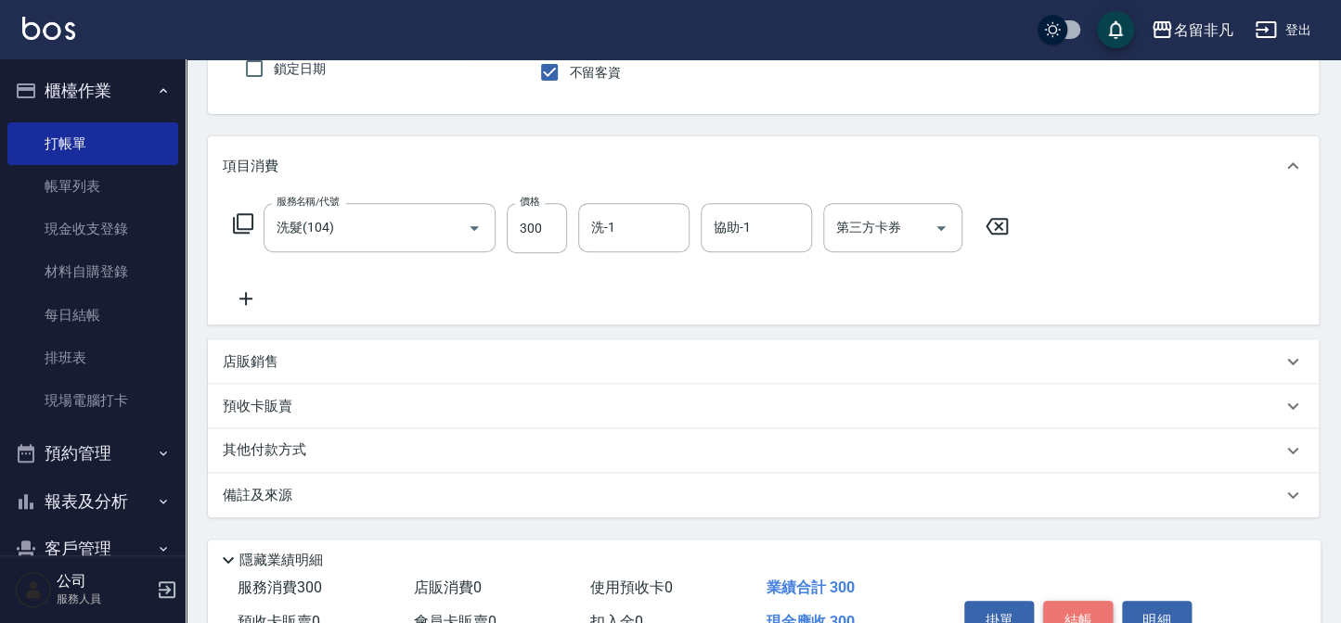
click at [1088, 603] on button "結帳" at bounding box center [1078, 620] width 70 height 39
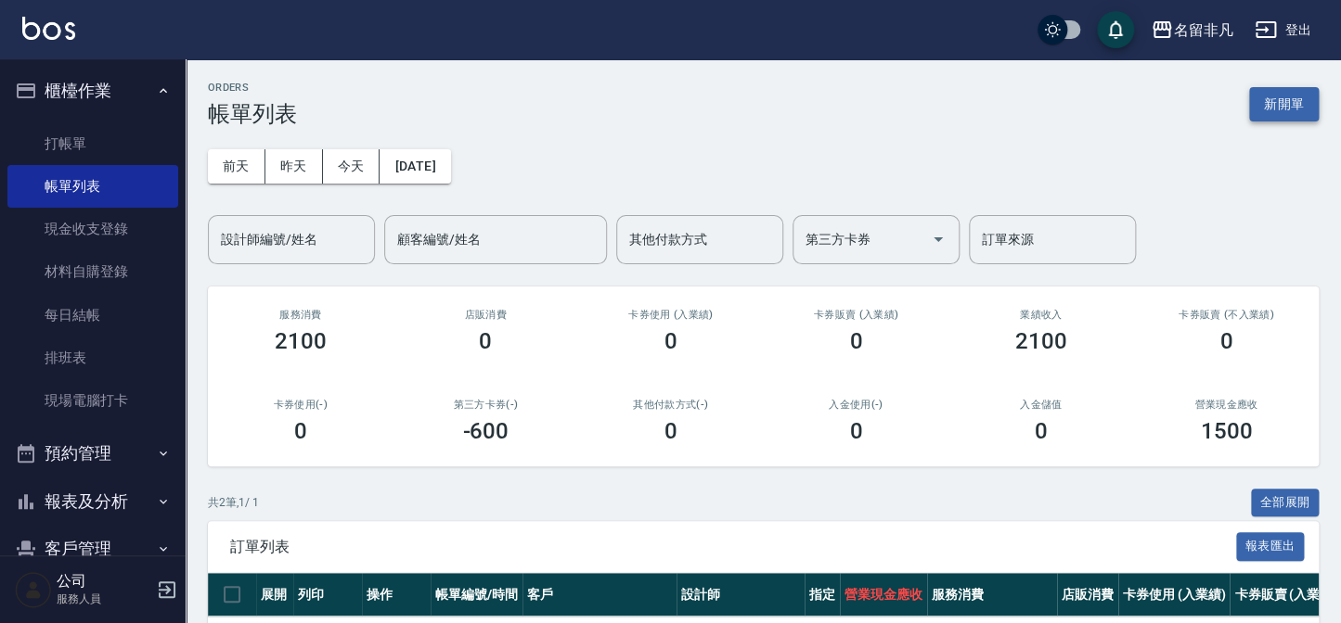
click at [1290, 119] on button "新開單" at bounding box center [1284, 104] width 70 height 34
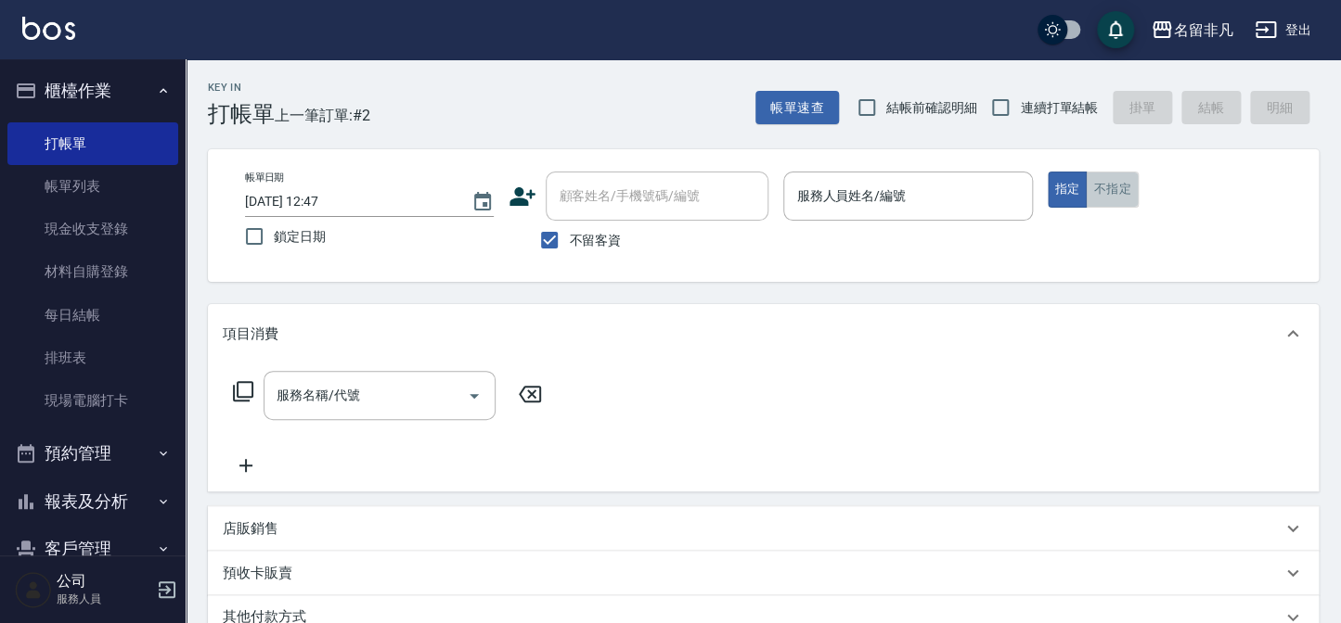
click at [1113, 188] on button "不指定" at bounding box center [1111, 190] width 52 height 36
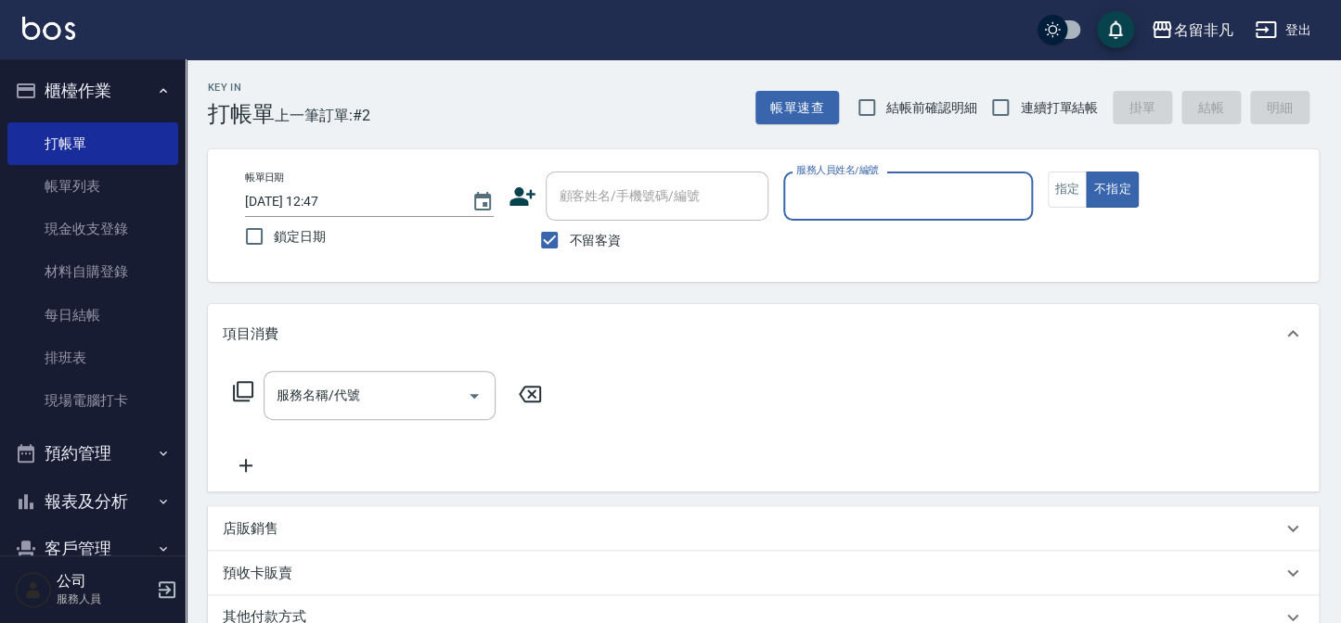
click at [936, 188] on input "服務人員姓名/編號" at bounding box center [907, 196] width 232 height 32
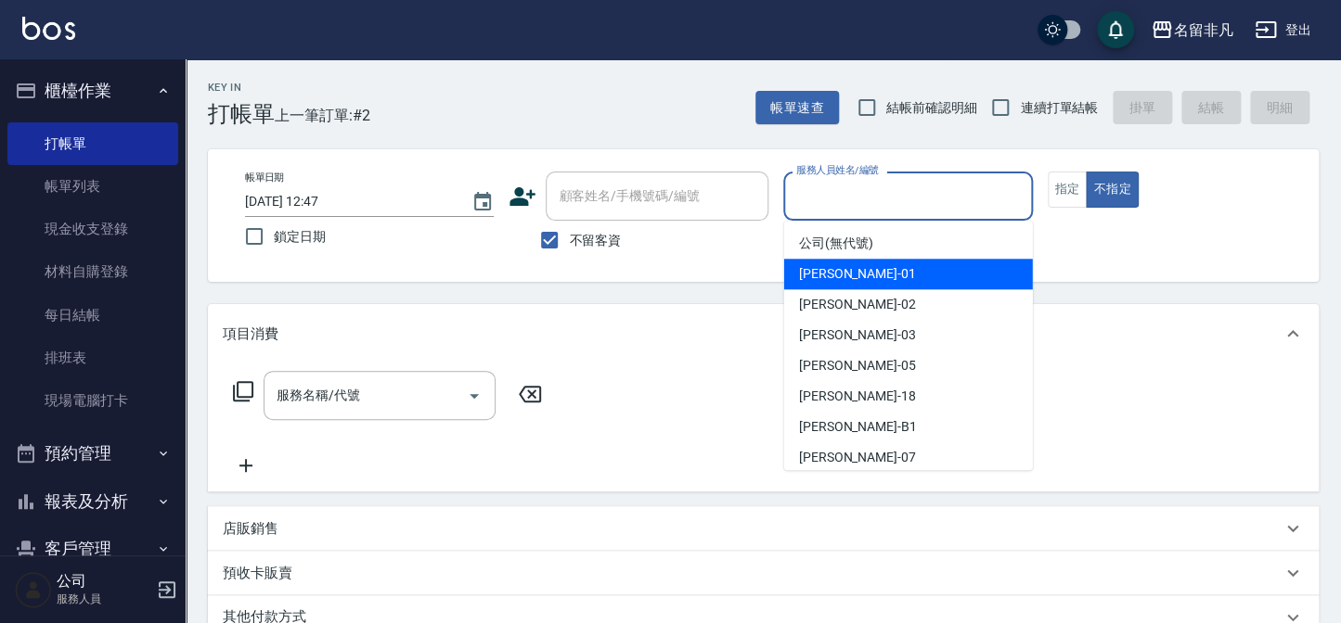
click at [894, 285] on div "陳Sunny -01" at bounding box center [908, 274] width 249 height 31
type input "陳Sunny-01"
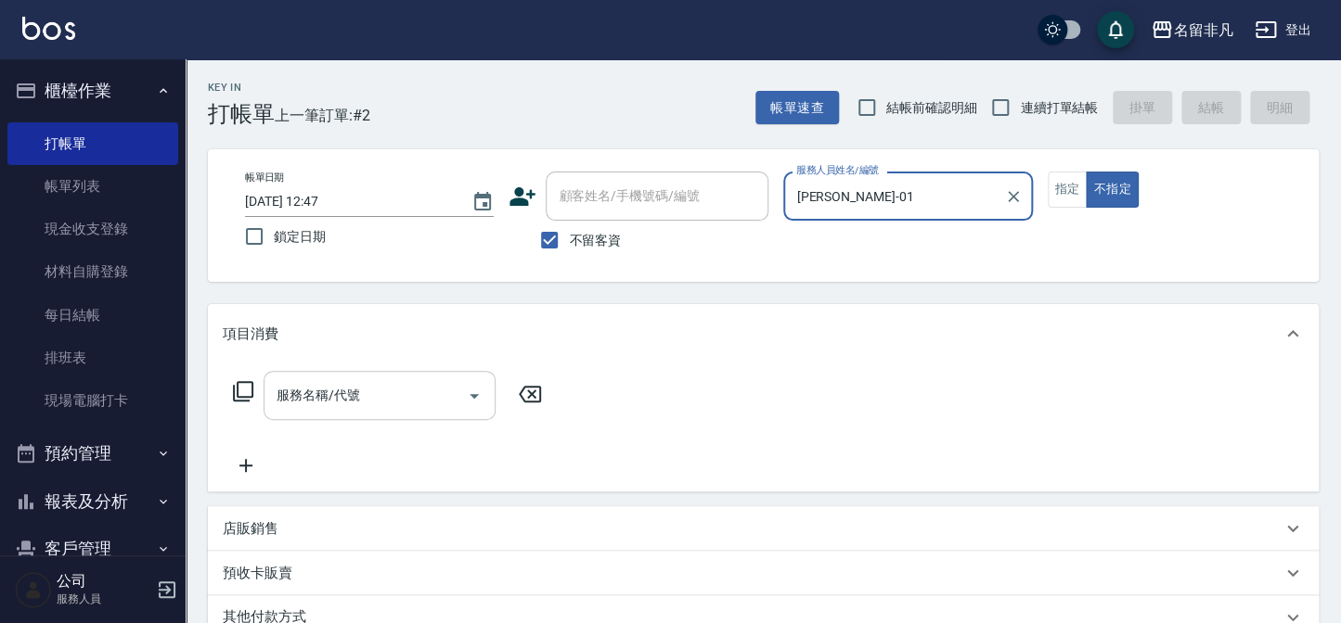
click at [417, 394] on input "服務名稱/代號" at bounding box center [365, 395] width 187 height 32
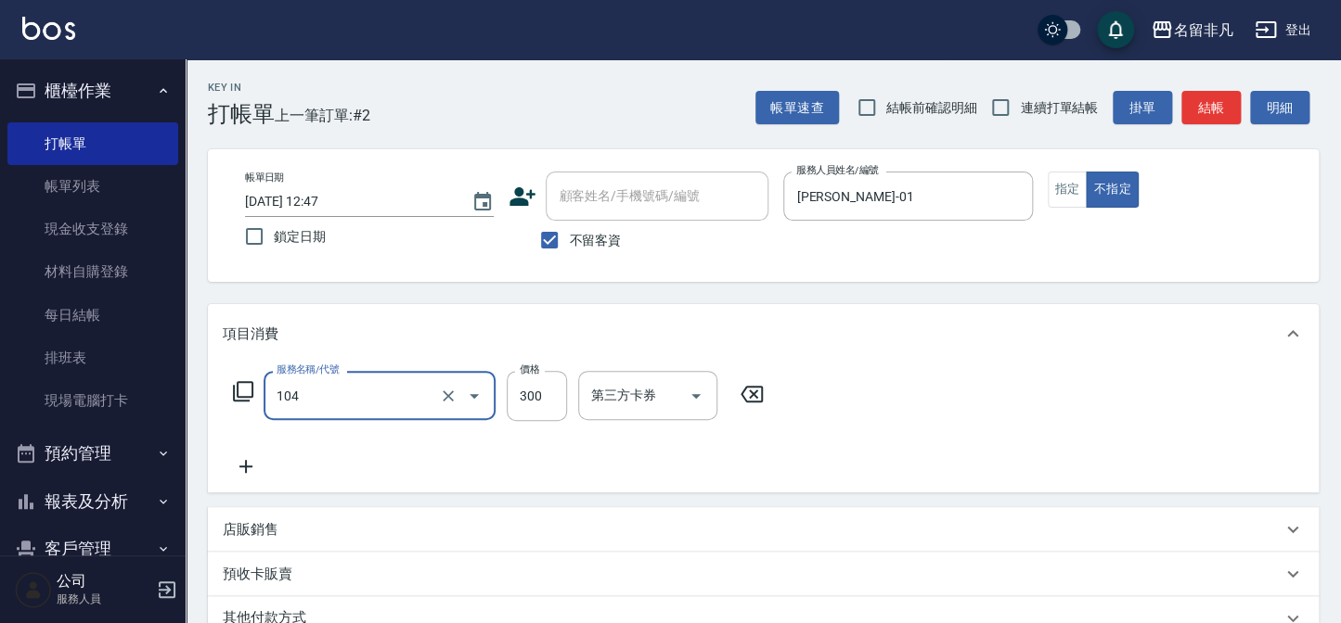
type input "洗髮(104)"
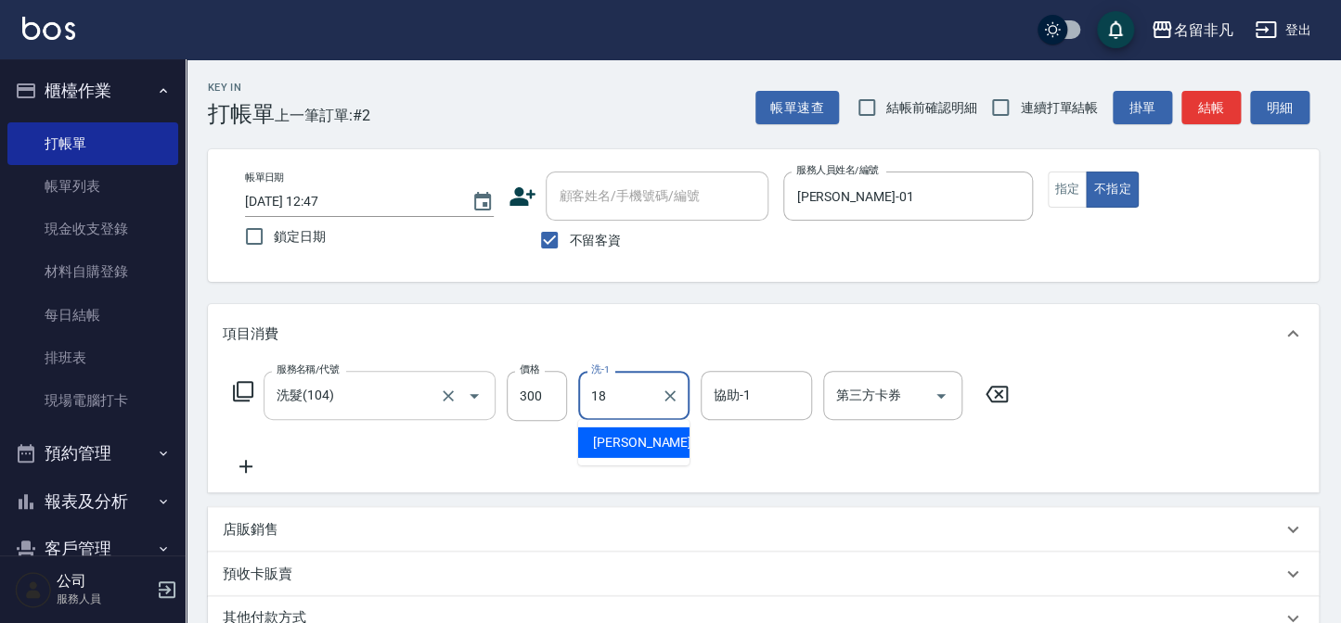
type input "陳子晴-18"
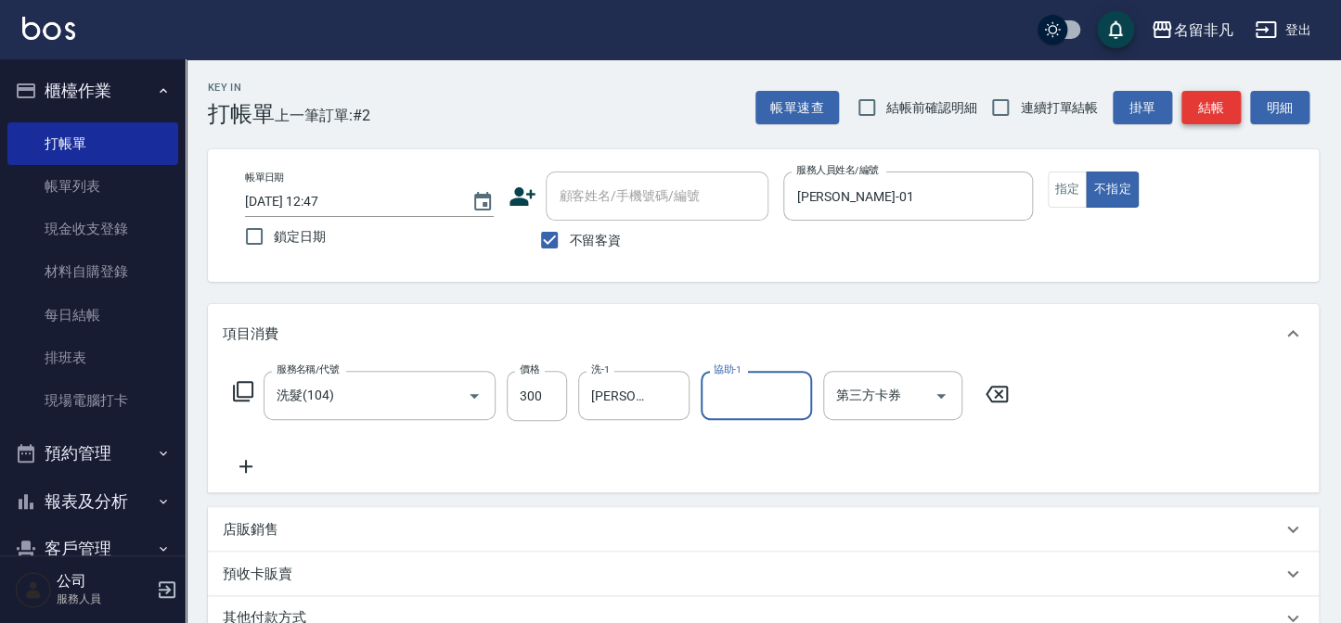
click at [1228, 122] on button "結帳" at bounding box center [1210, 108] width 59 height 34
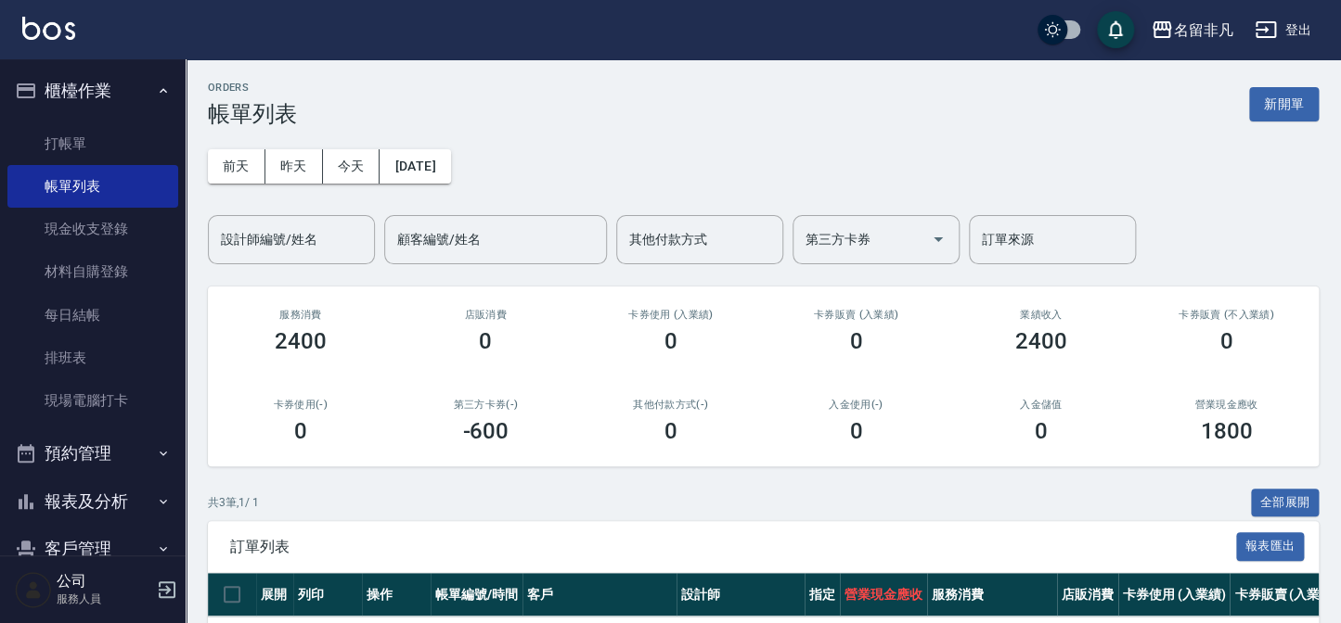
click at [31, 81] on icon "button" at bounding box center [26, 91] width 22 height 22
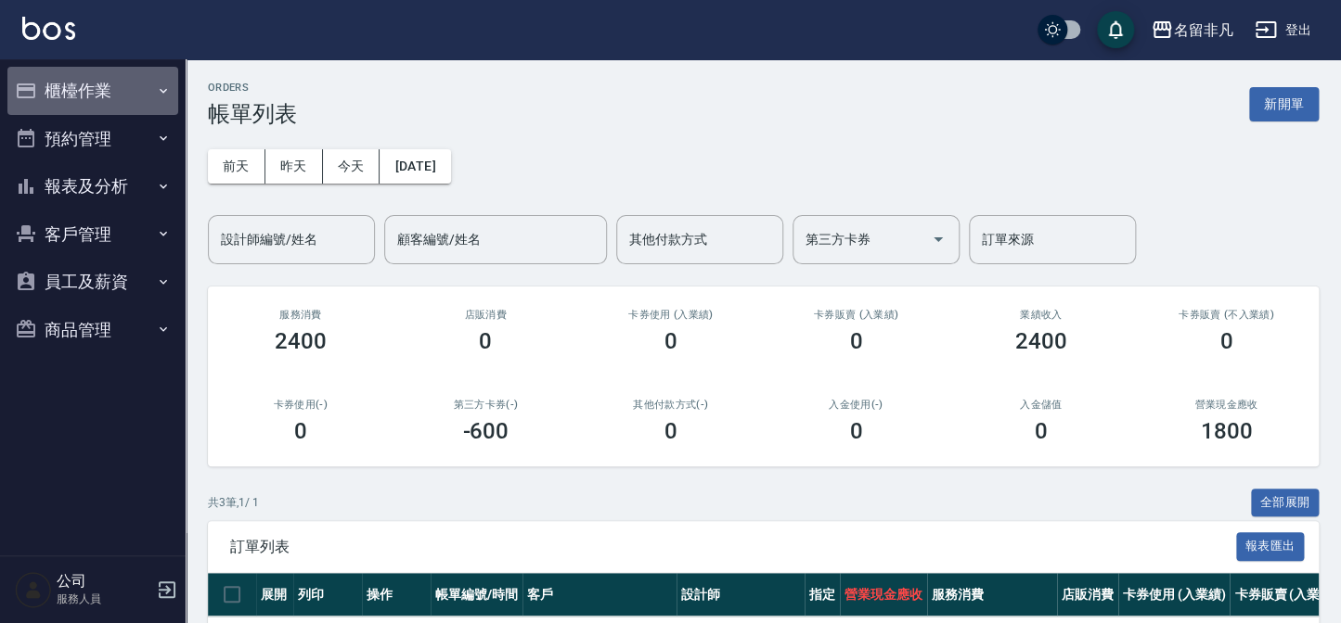
click at [117, 98] on button "櫃檯作業" at bounding box center [92, 91] width 171 height 48
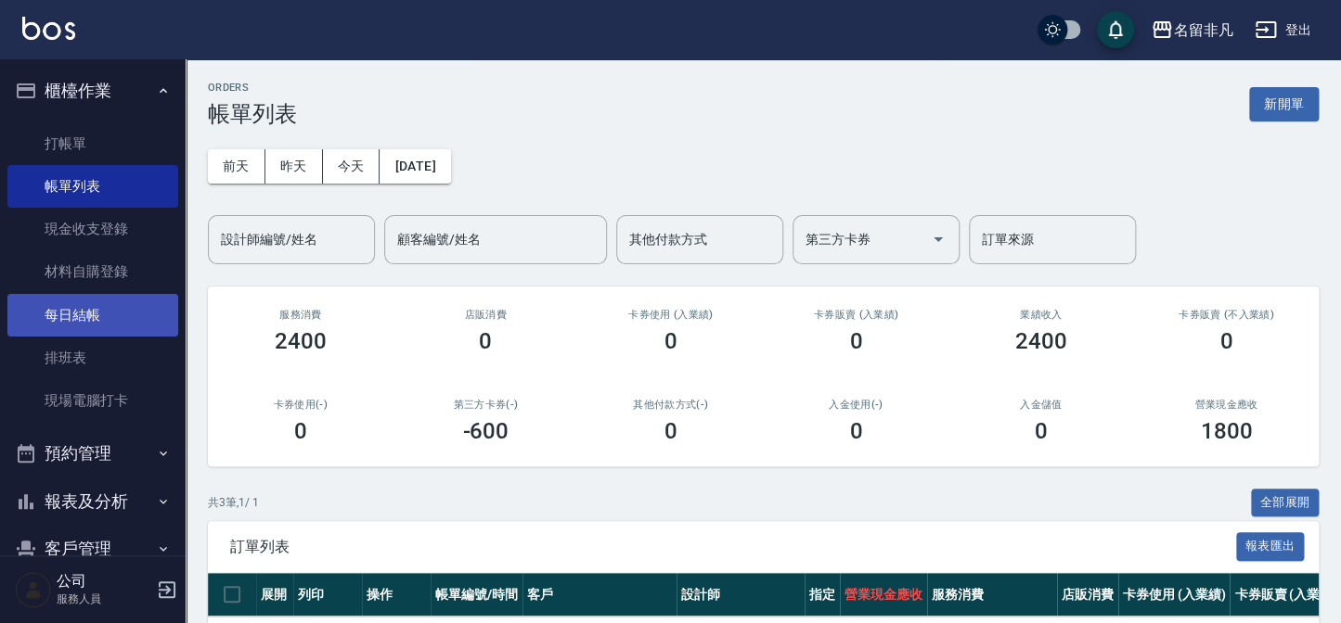
click at [109, 322] on link "每日結帳" at bounding box center [92, 315] width 171 height 43
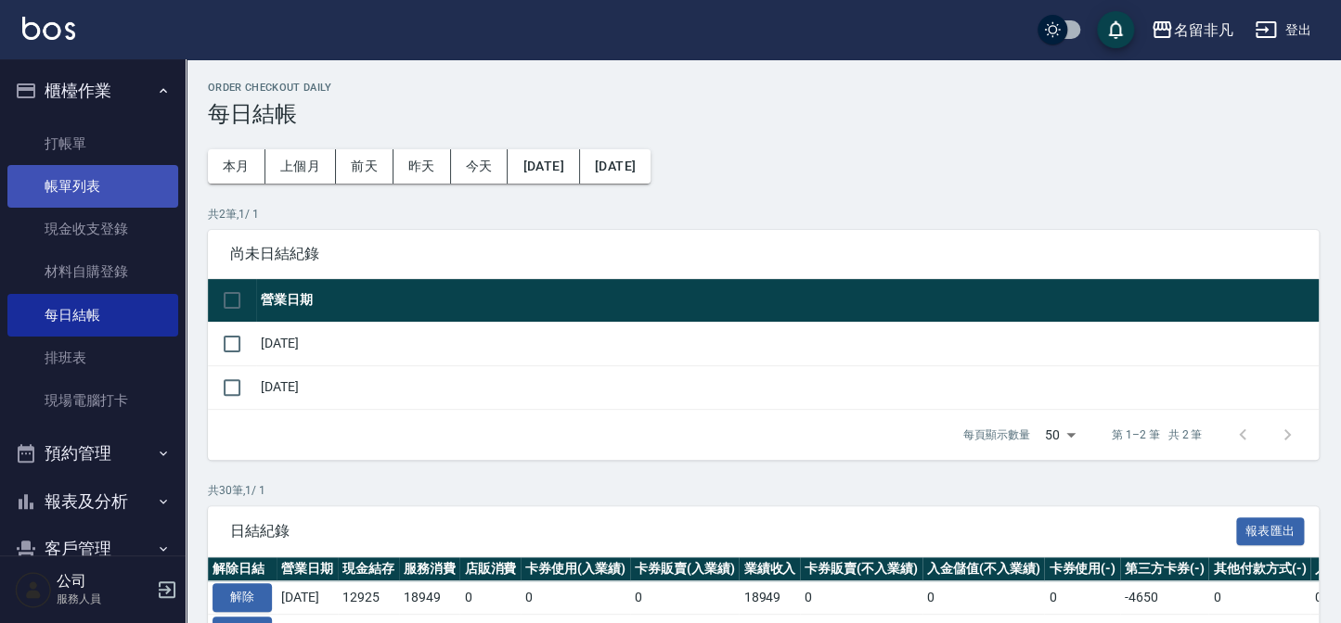
click at [73, 187] on link "帳單列表" at bounding box center [92, 186] width 171 height 43
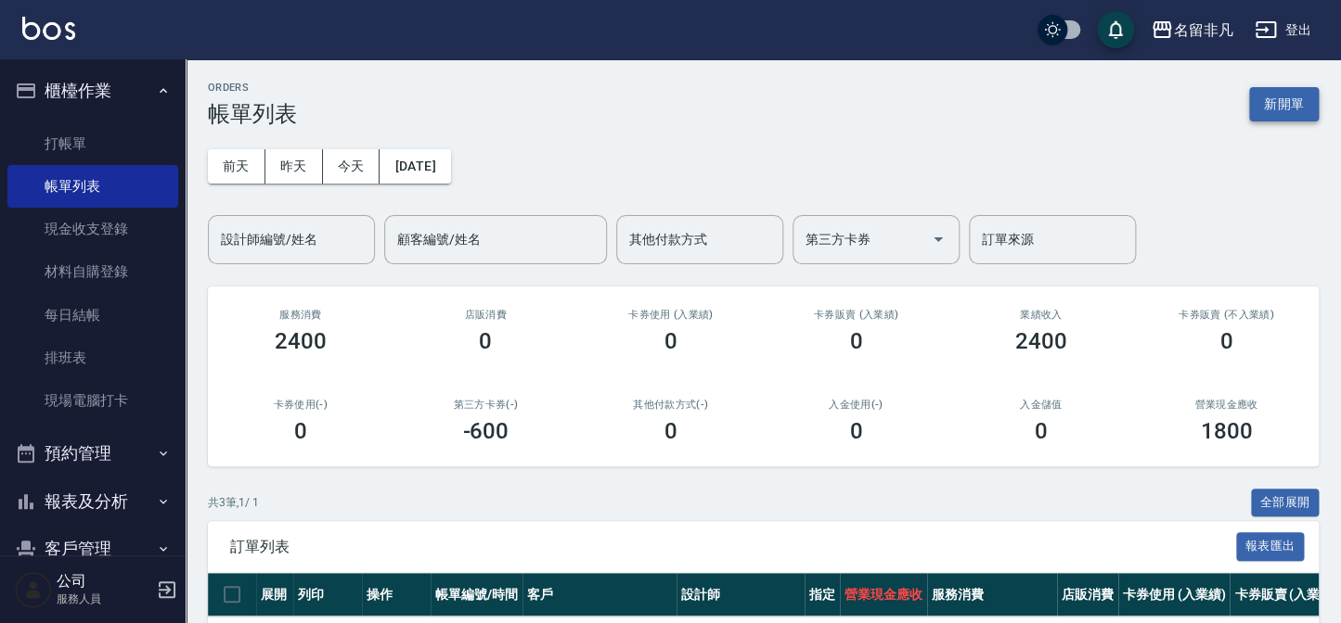
click at [1264, 116] on button "新開單" at bounding box center [1284, 104] width 70 height 34
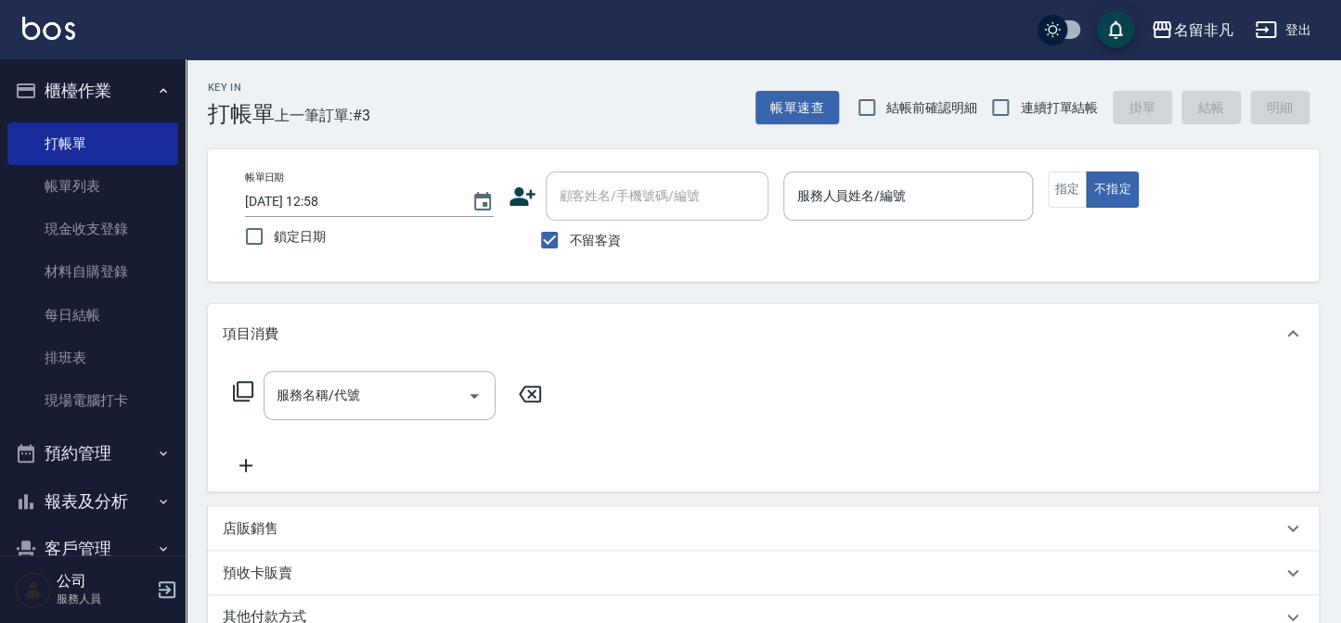
click at [520, 193] on icon at bounding box center [523, 196] width 26 height 19
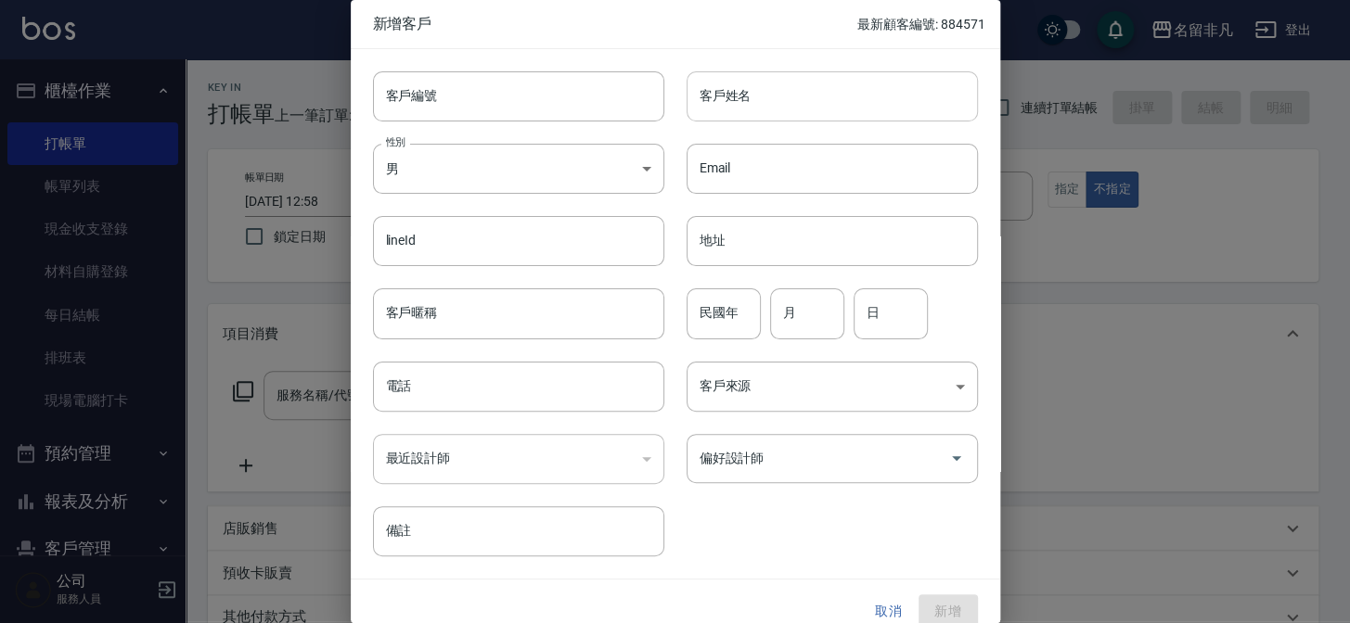
click at [779, 110] on input "客戶姓名" at bounding box center [832, 96] width 291 height 50
type input "黃"
type input "洪翌馨"
click at [746, 325] on input "民國年" at bounding box center [724, 314] width 74 height 50
type input "00"
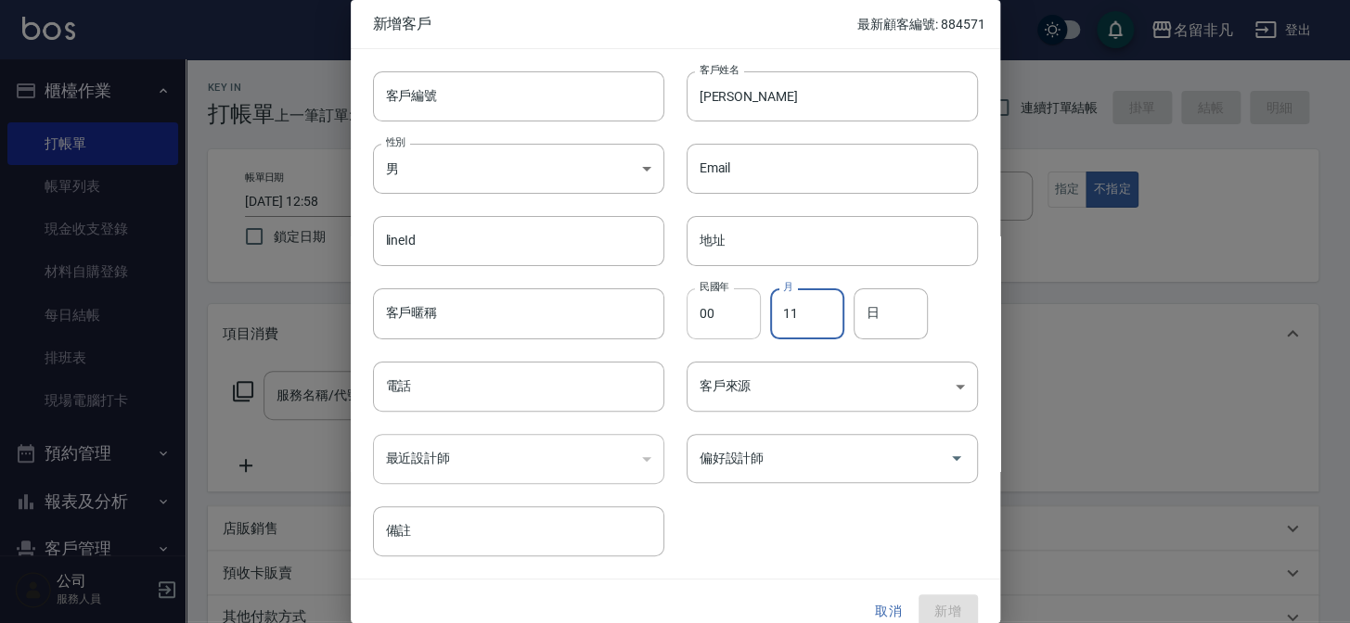
type input "11"
type input "24"
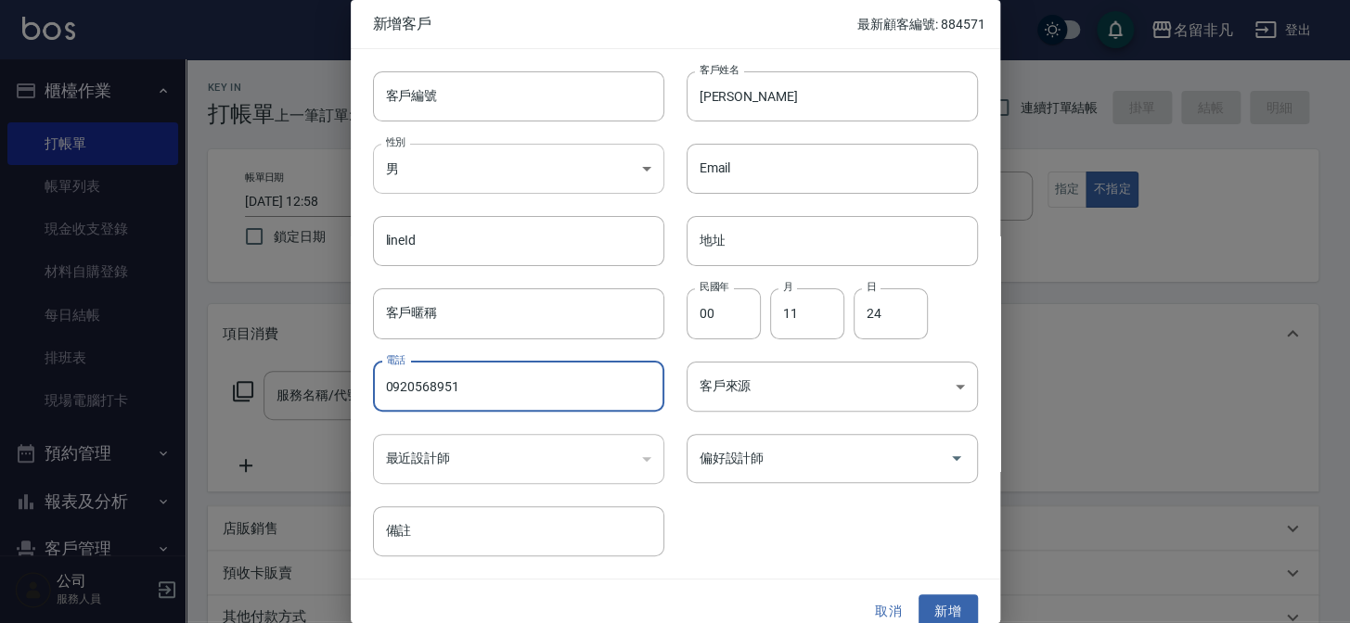
type input "0920568951"
click at [464, 167] on body "名留非凡 登出 櫃檯作業 打帳單 帳單列表 現金收支登錄 材料自購登錄 每日結帳 排班表 現場電腦打卡 預約管理 預約管理 單日預約紀錄 單週預約紀錄 報表及…" at bounding box center [675, 443] width 1350 height 886
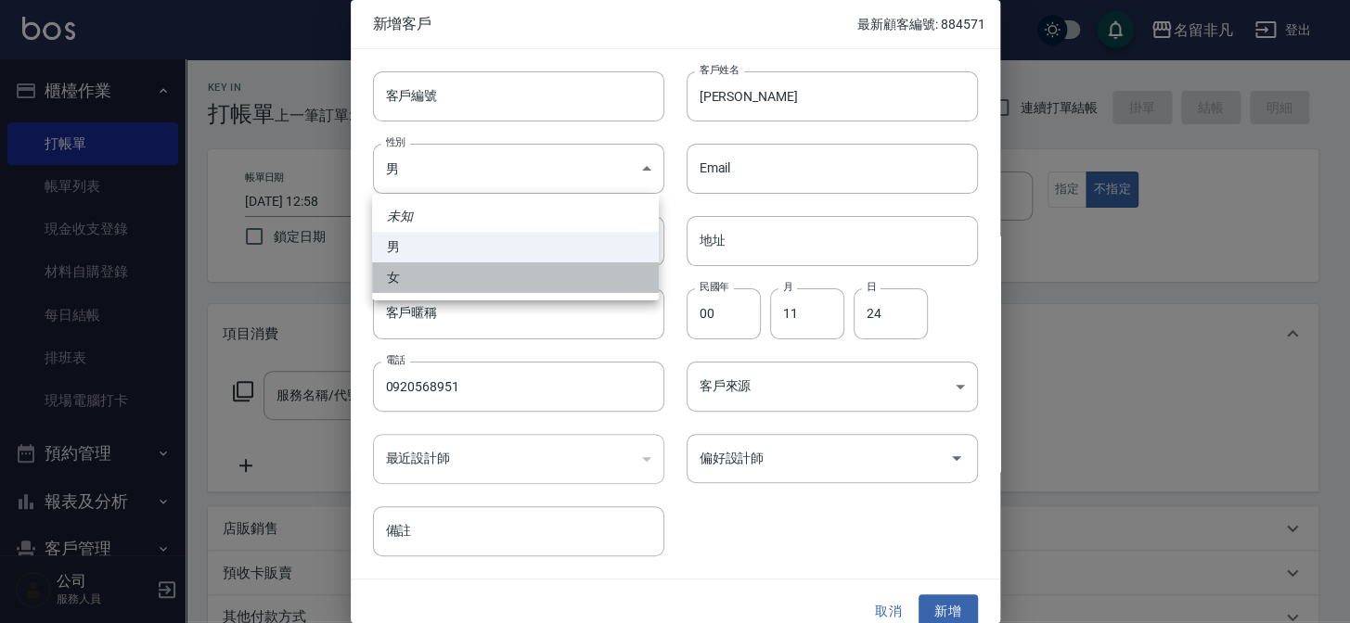
click at [458, 276] on li "女" at bounding box center [515, 278] width 287 height 31
type input "FEMALE"
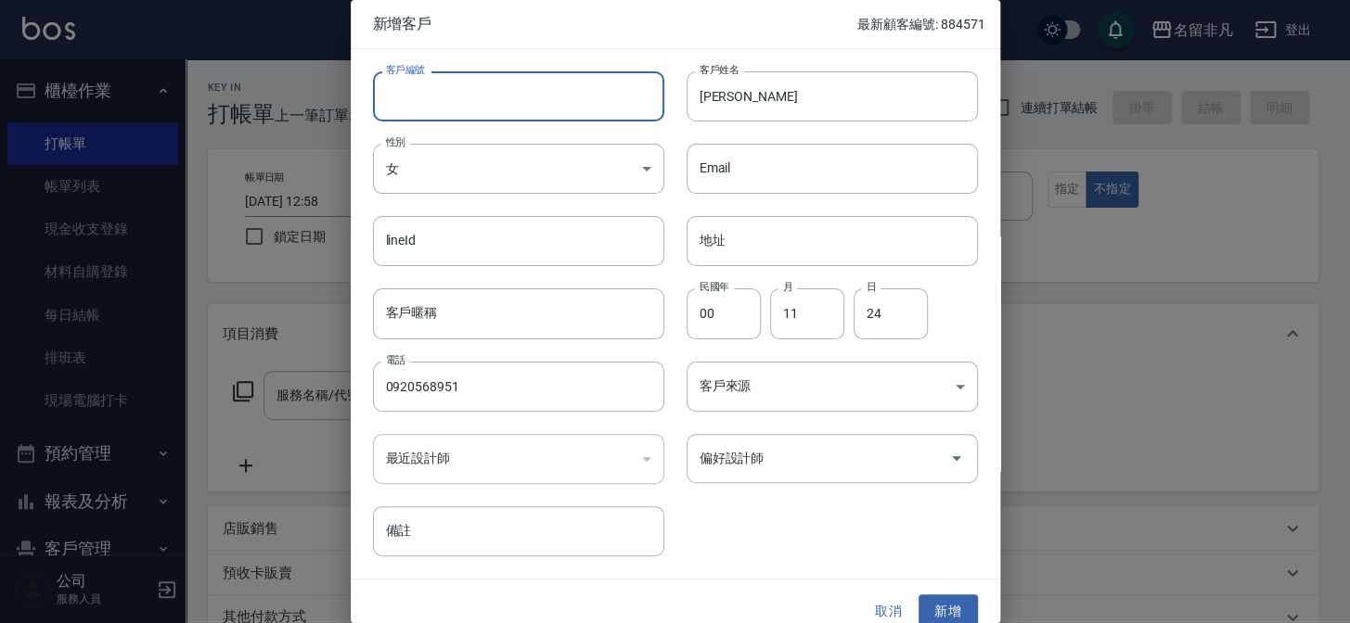
click at [482, 112] on input "客戶編號" at bounding box center [518, 96] width 291 height 50
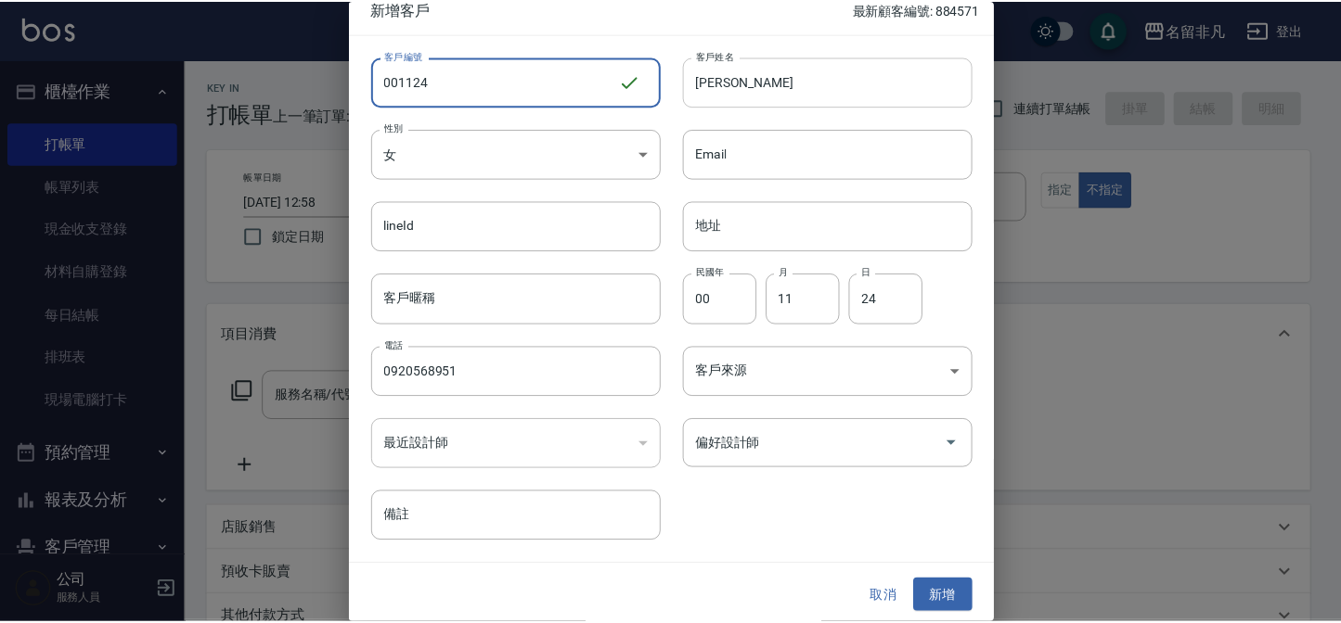
scroll to position [19, 0]
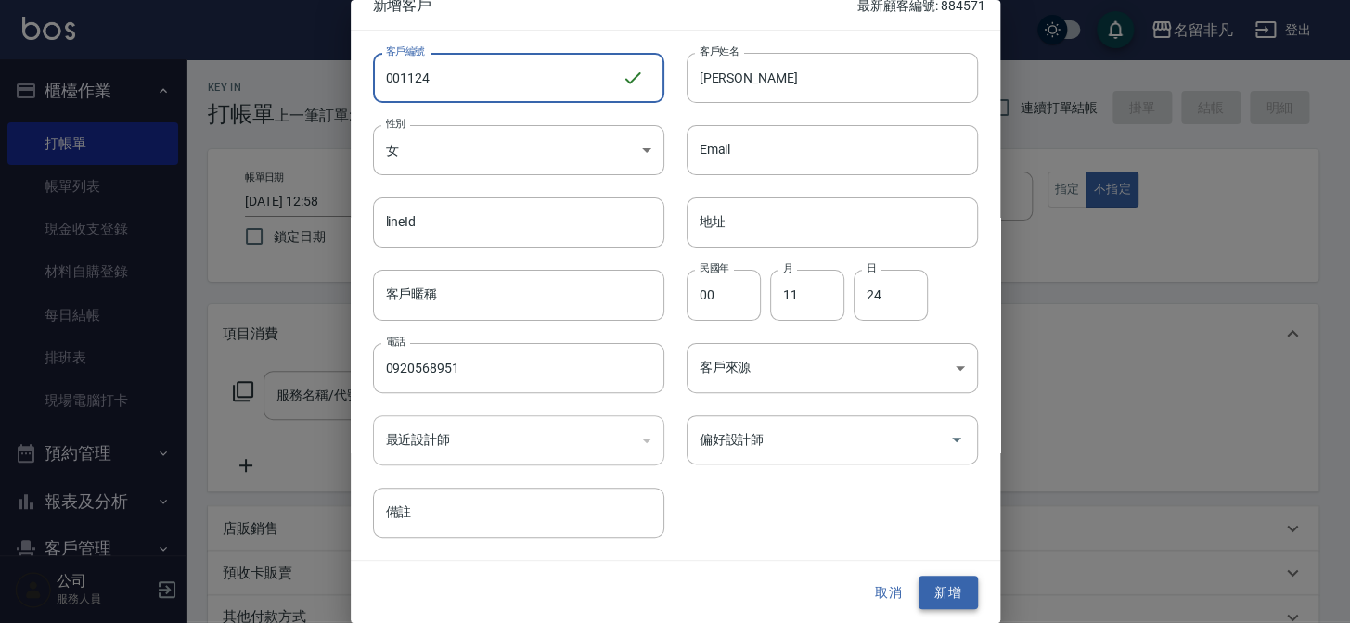
type input "001124"
click at [947, 603] on button "新增" at bounding box center [947, 593] width 59 height 34
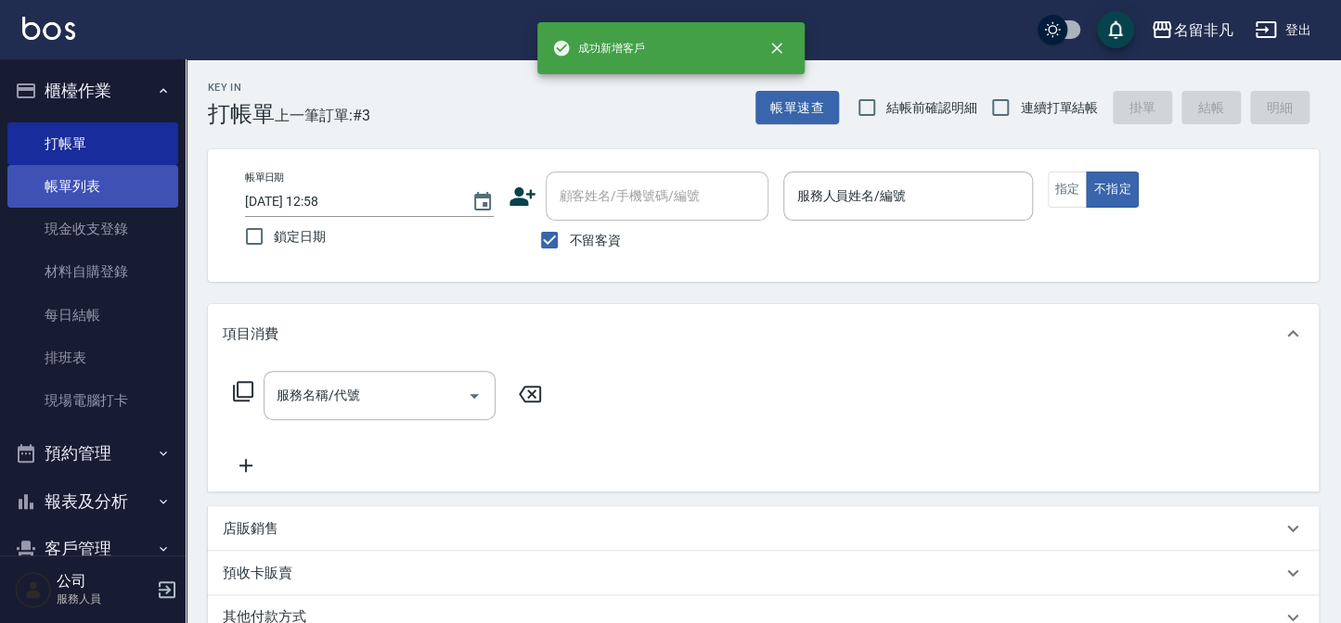
click at [148, 197] on link "帳單列表" at bounding box center [92, 186] width 171 height 43
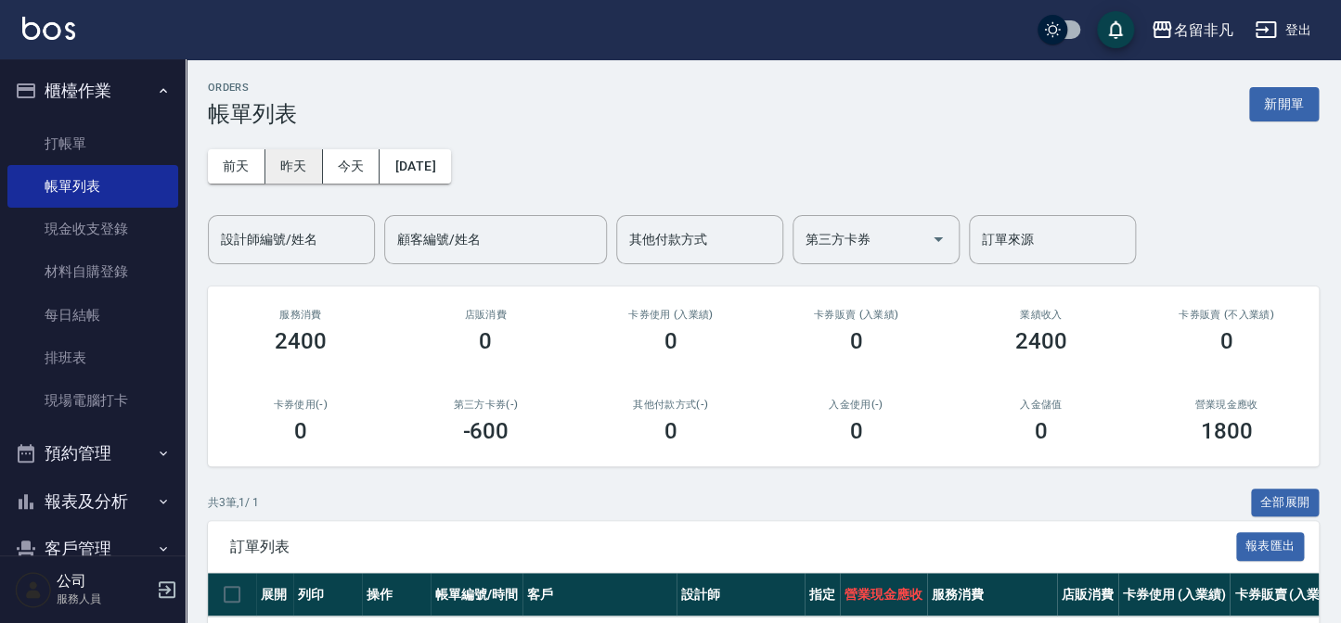
click at [286, 168] on button "昨天" at bounding box center [294, 166] width 58 height 34
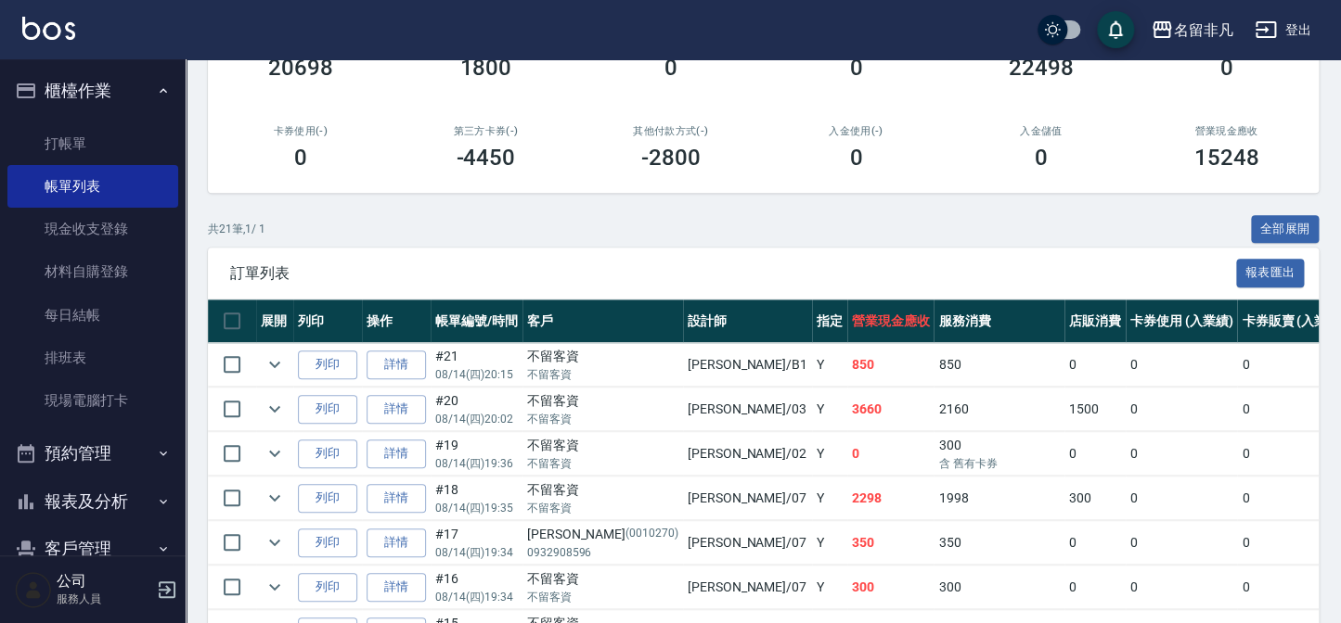
scroll to position [337, 0]
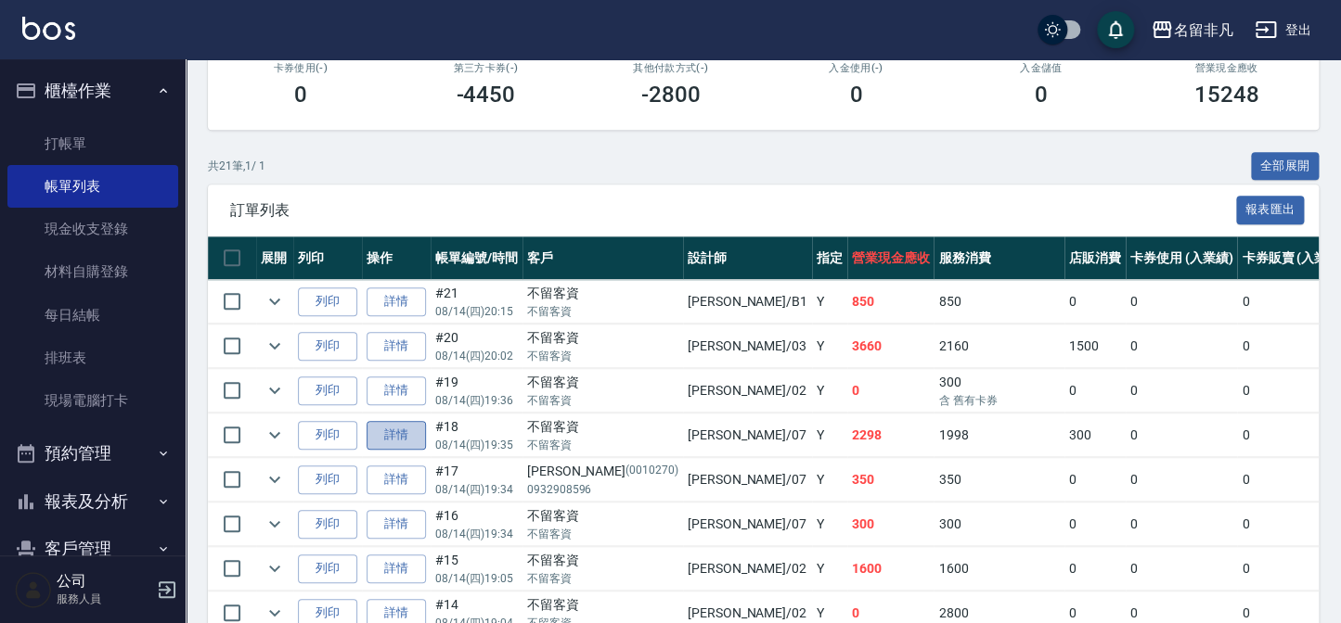
click at [411, 422] on link "詳情" at bounding box center [395, 435] width 59 height 29
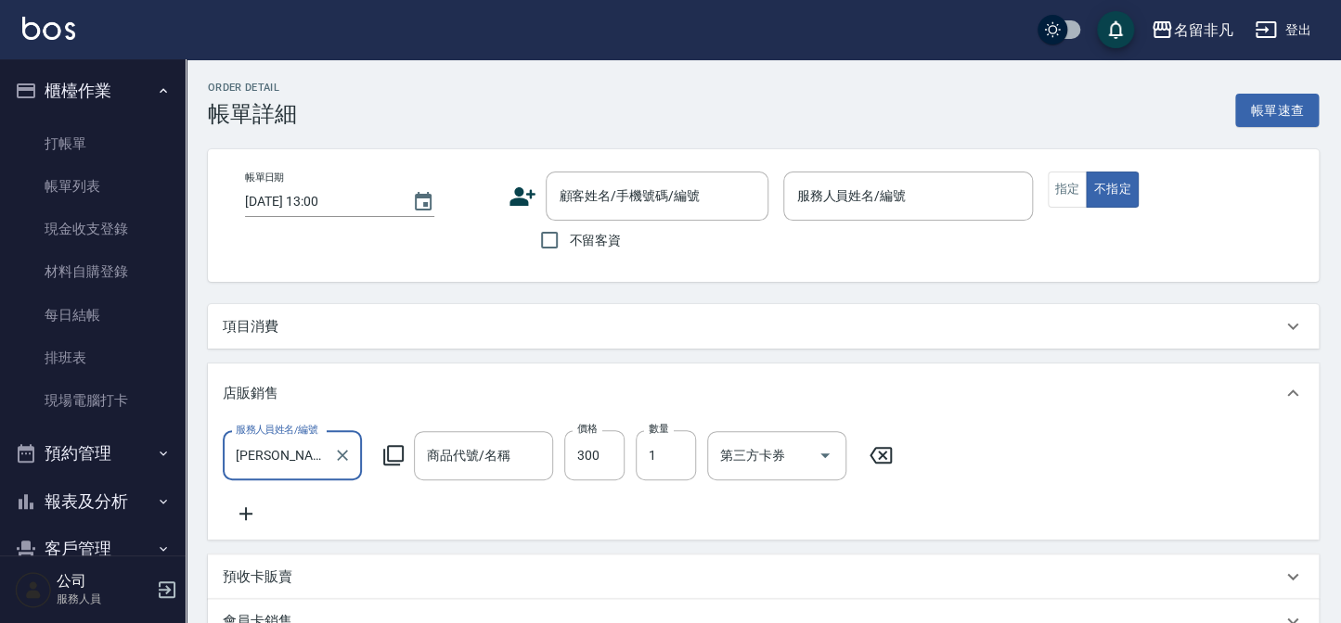
type input "2025/08/14 19:35"
checkbox input "true"
type input "郭佳怡-07"
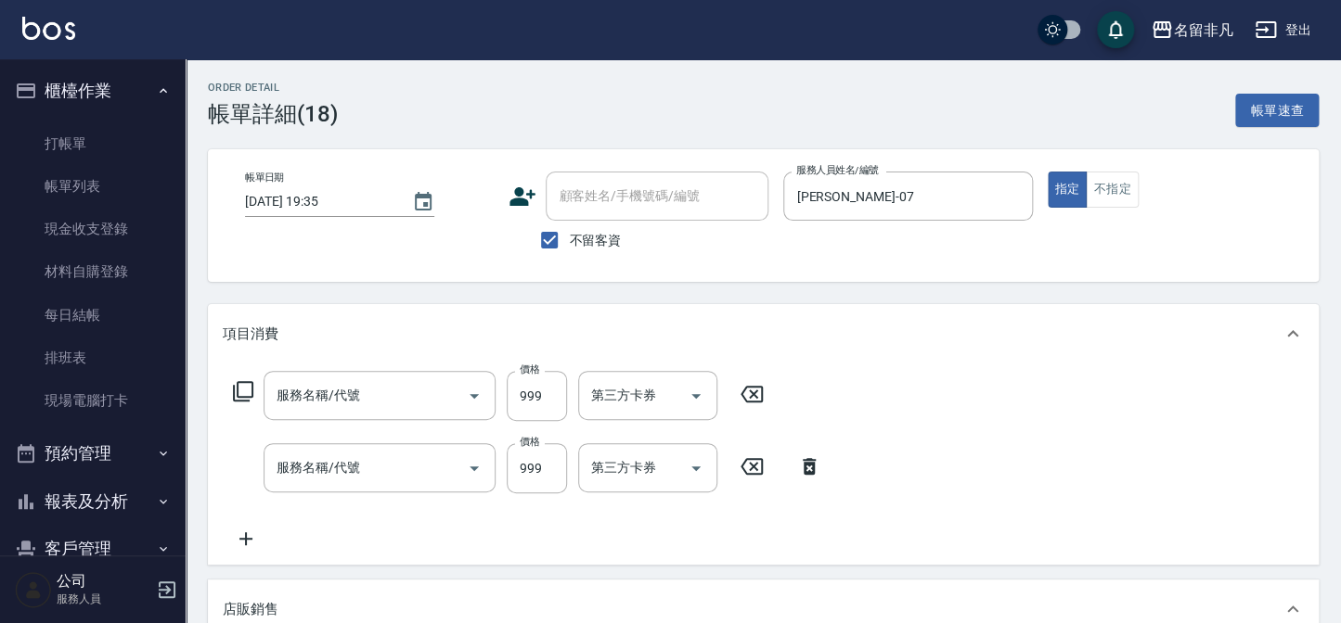
type input "染前處理-守護神"
click at [603, 235] on span "不留客資" at bounding box center [595, 240] width 52 height 19
click at [569, 235] on input "不留客資" at bounding box center [549, 240] width 39 height 39
checkbox input "false"
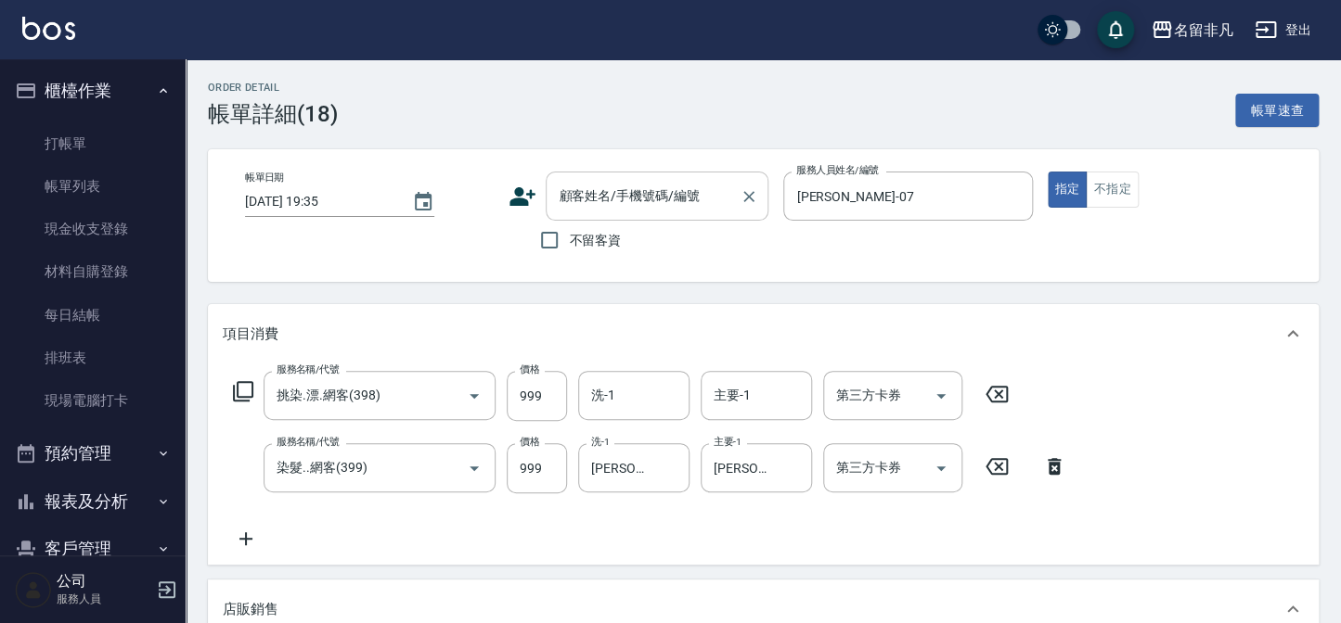
type input "挑染.漂.網客(398)"
type input "染髮..網客(399)"
click at [618, 212] on div "顧客姓名/手機號碼/編號" at bounding box center [656, 196] width 223 height 49
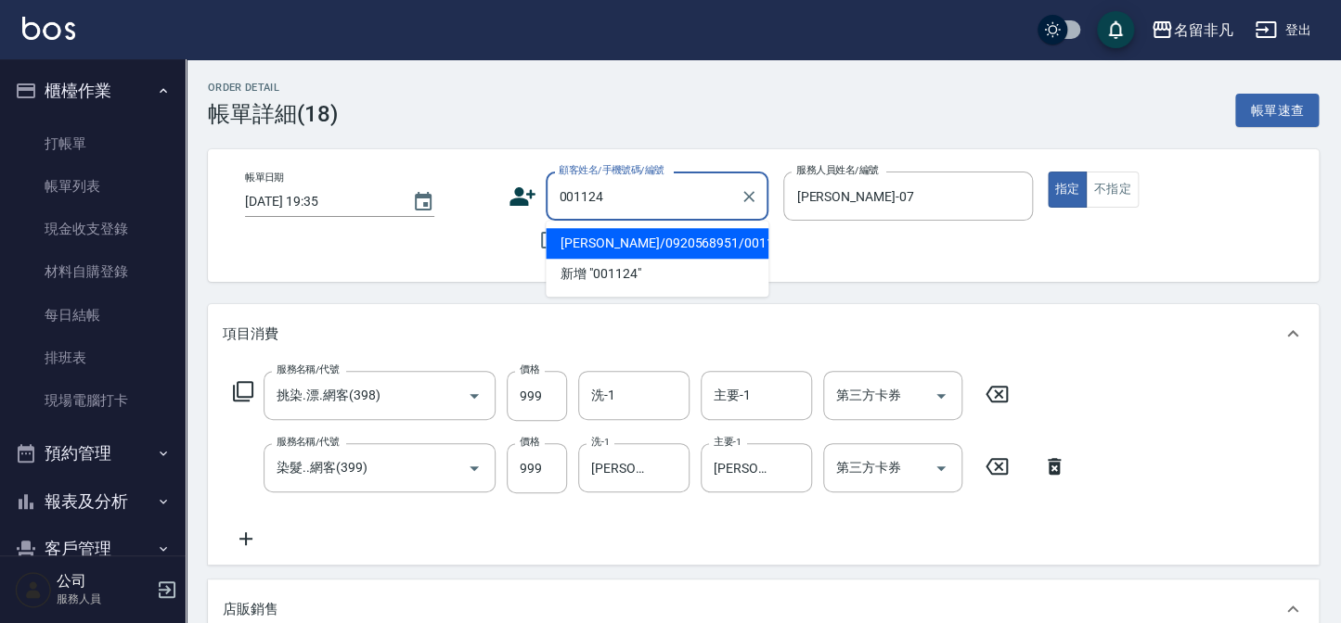
click at [597, 236] on li "洪翌馨/0920568951/001124" at bounding box center [656, 243] width 223 height 31
type input "洪翌馨/0920568951/001124"
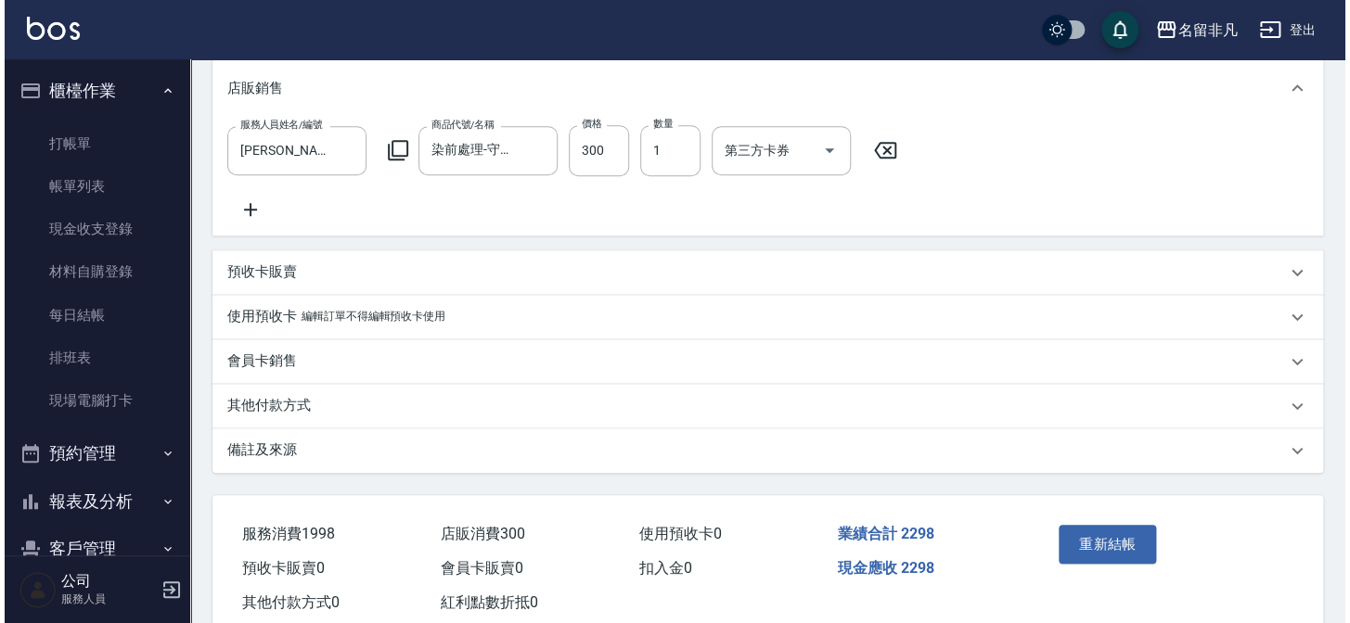
scroll to position [580, 0]
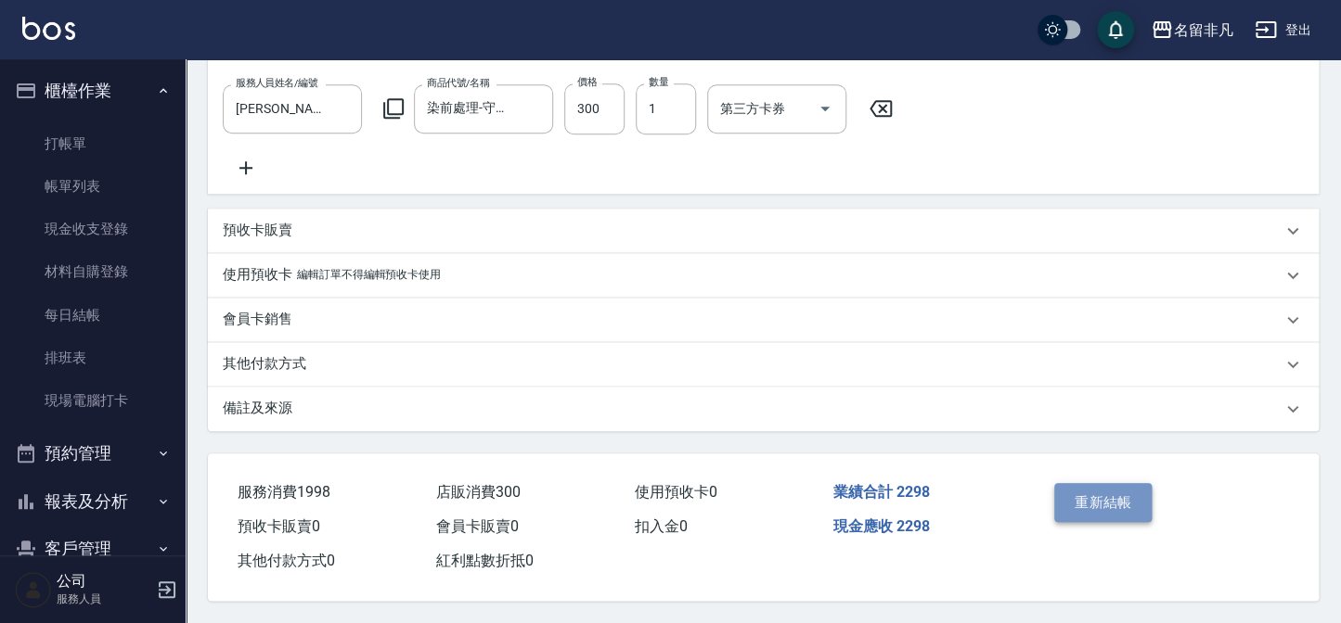
click at [1133, 509] on button "重新結帳" at bounding box center [1103, 502] width 98 height 39
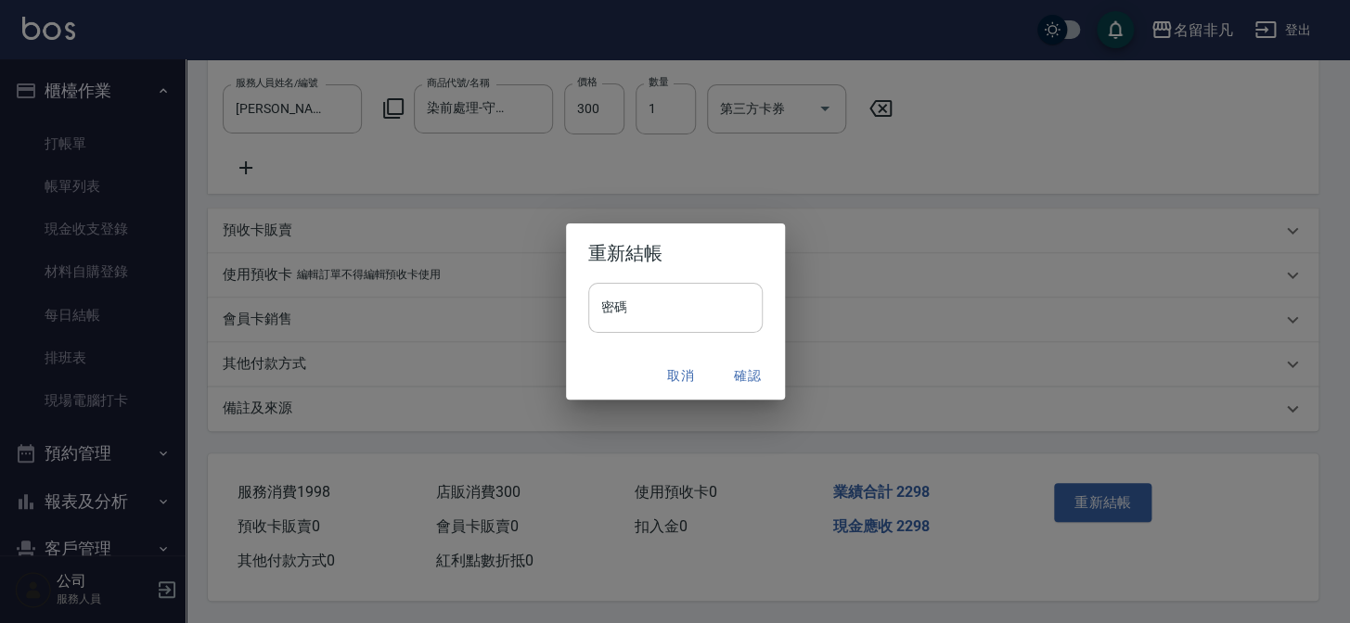
click at [687, 316] on input "密碼" at bounding box center [675, 308] width 174 height 50
type input "****"
click at [771, 369] on button "確認" at bounding box center [747, 376] width 59 height 34
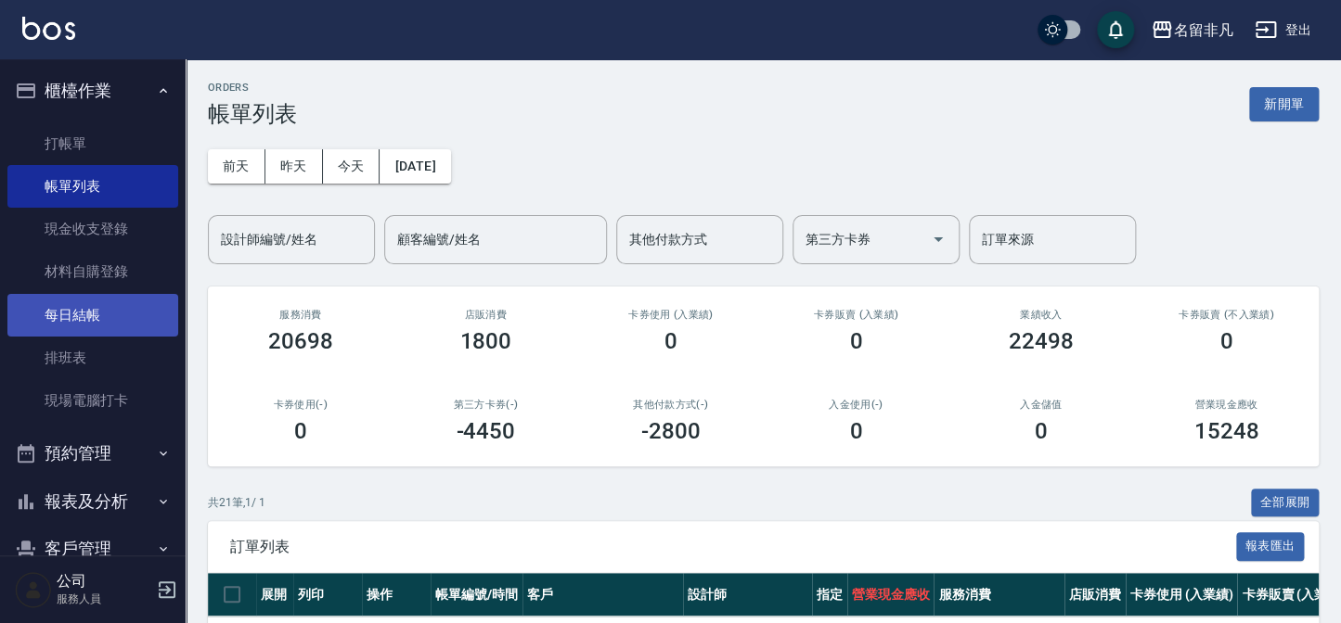
click at [74, 319] on link "每日結帳" at bounding box center [92, 315] width 171 height 43
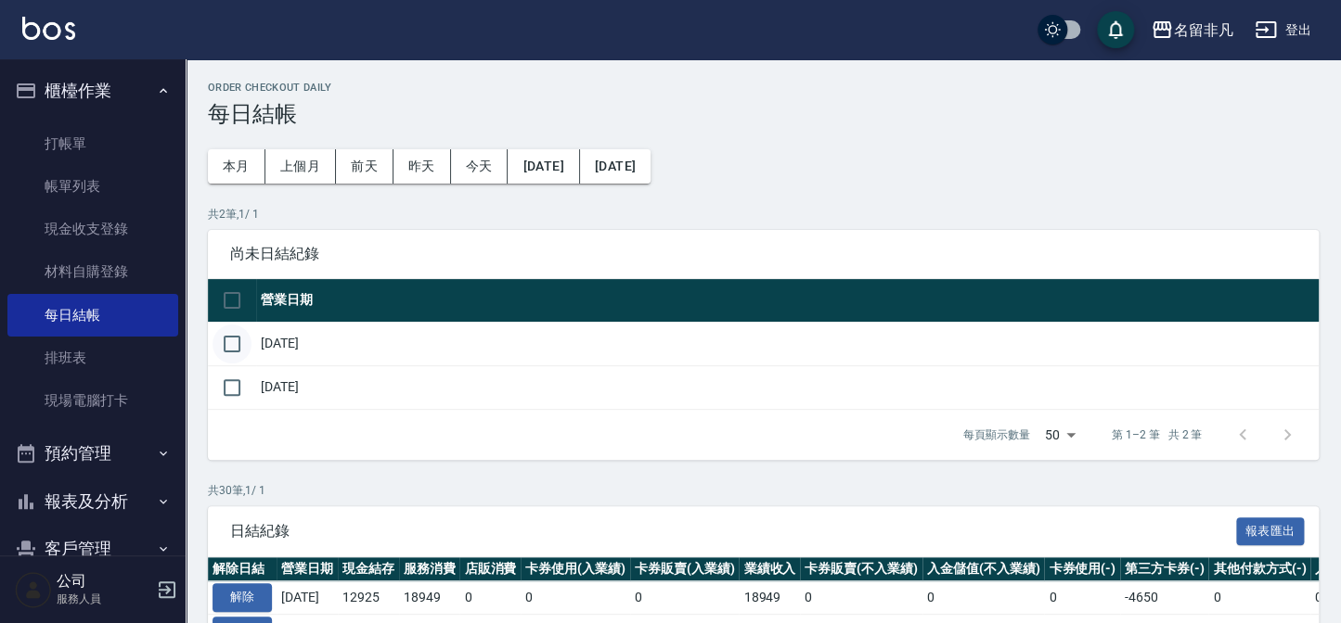
click at [224, 343] on input "checkbox" at bounding box center [231, 344] width 39 height 39
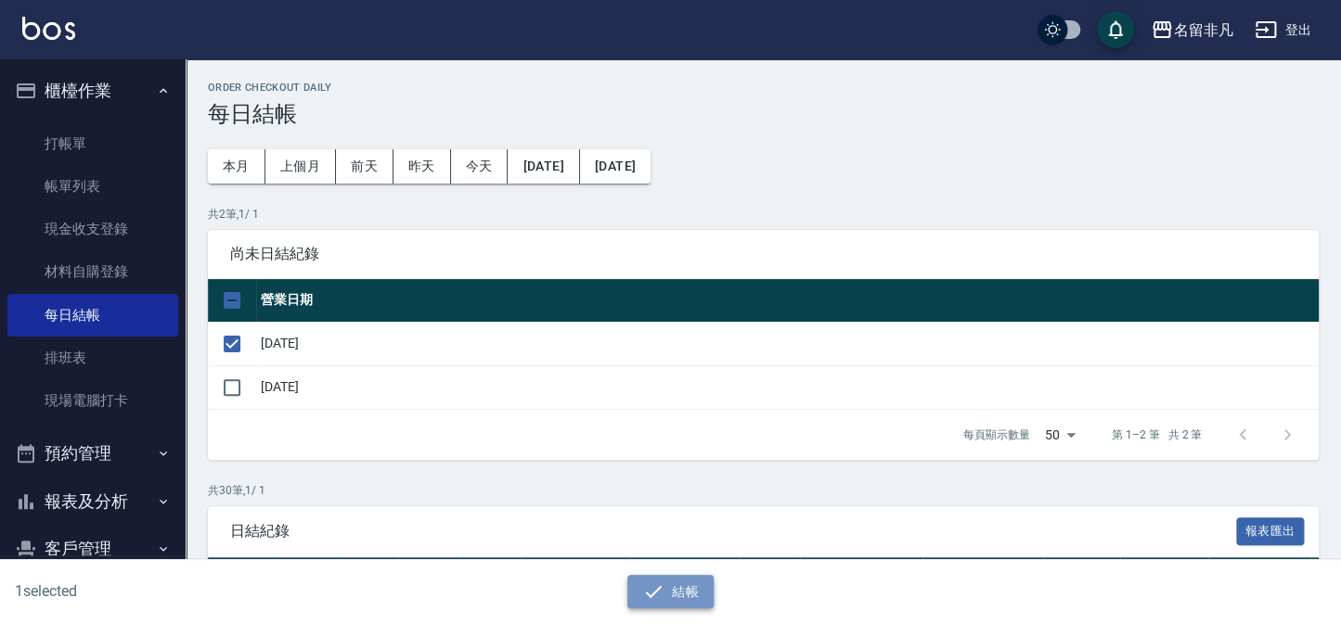
click at [699, 603] on button "結帳" at bounding box center [670, 592] width 86 height 34
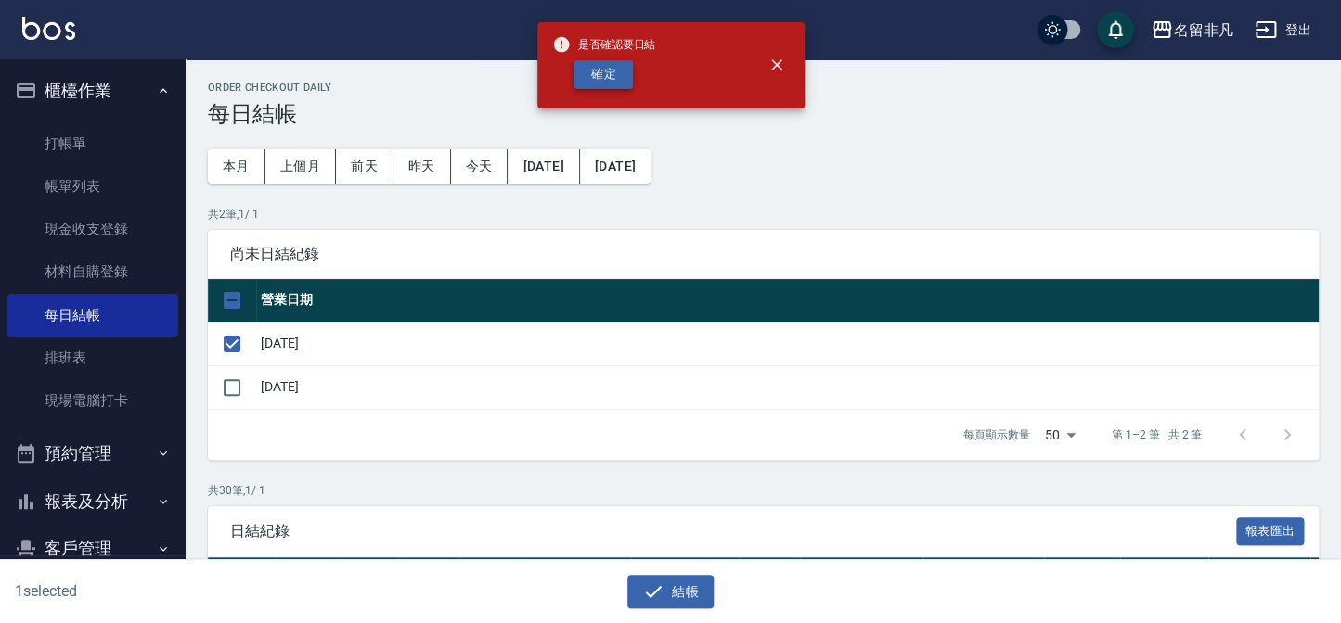
click at [603, 81] on button "確定" at bounding box center [602, 74] width 59 height 29
checkbox input "false"
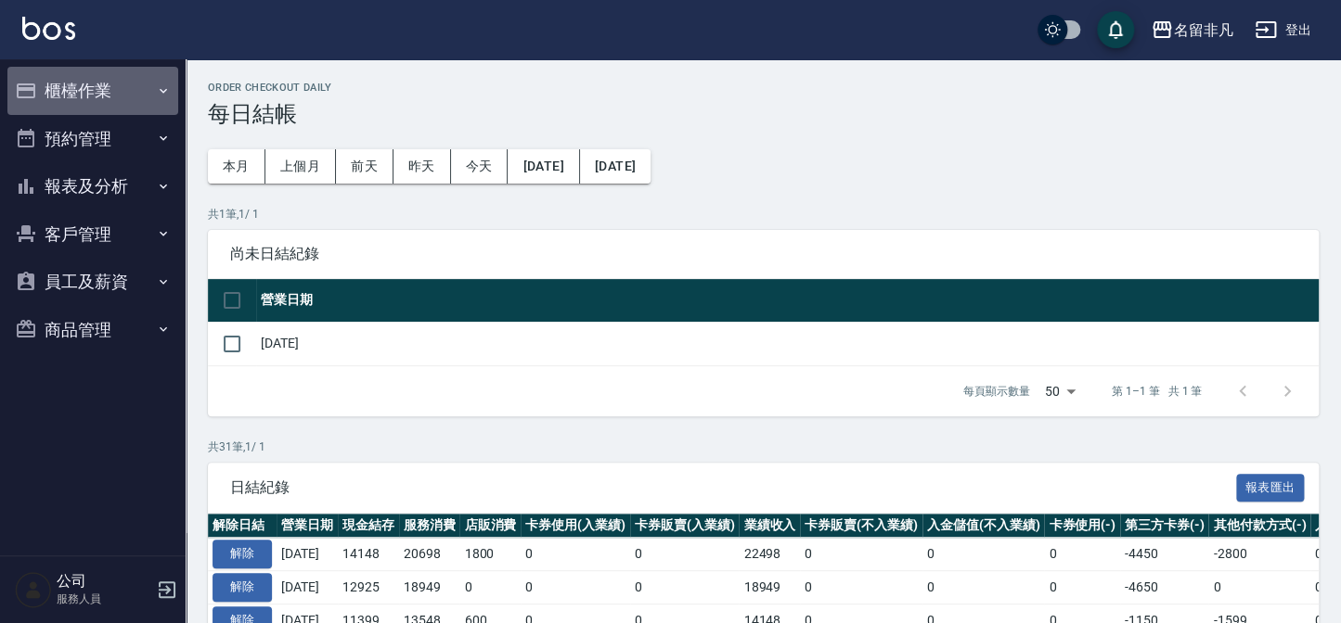
click at [34, 84] on icon "button" at bounding box center [26, 90] width 19 height 15
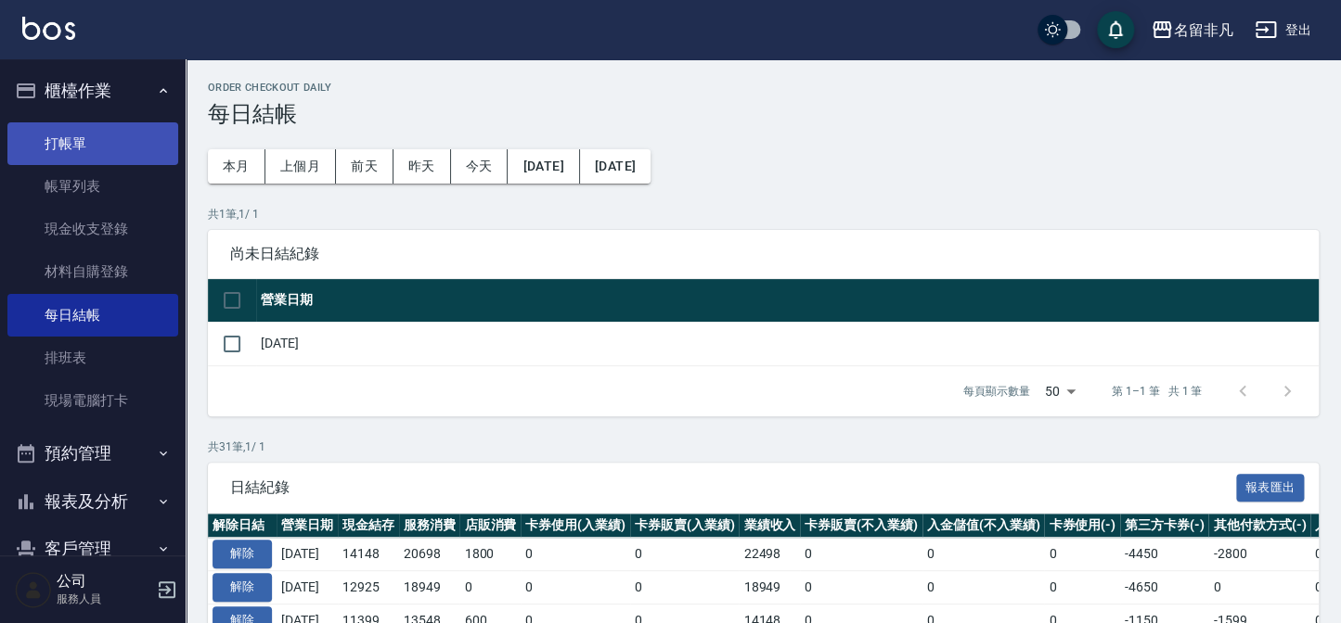
click at [84, 130] on link "打帳單" at bounding box center [92, 143] width 171 height 43
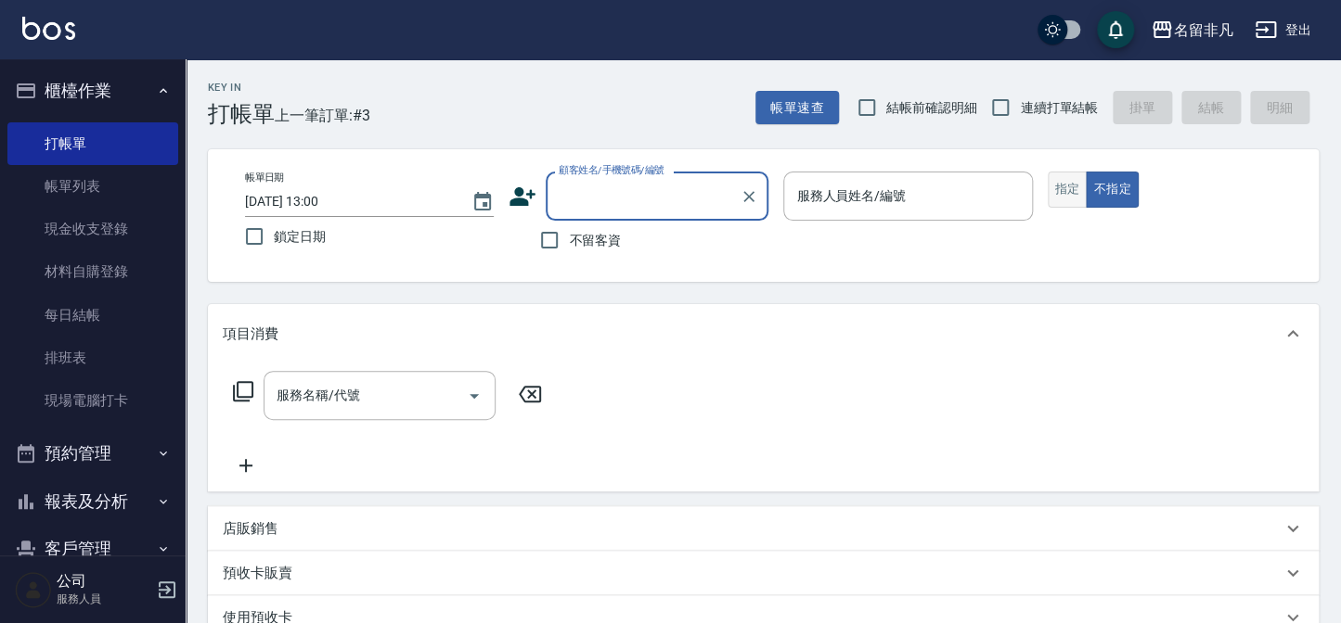
click at [1073, 190] on button "指定" at bounding box center [1067, 190] width 40 height 36
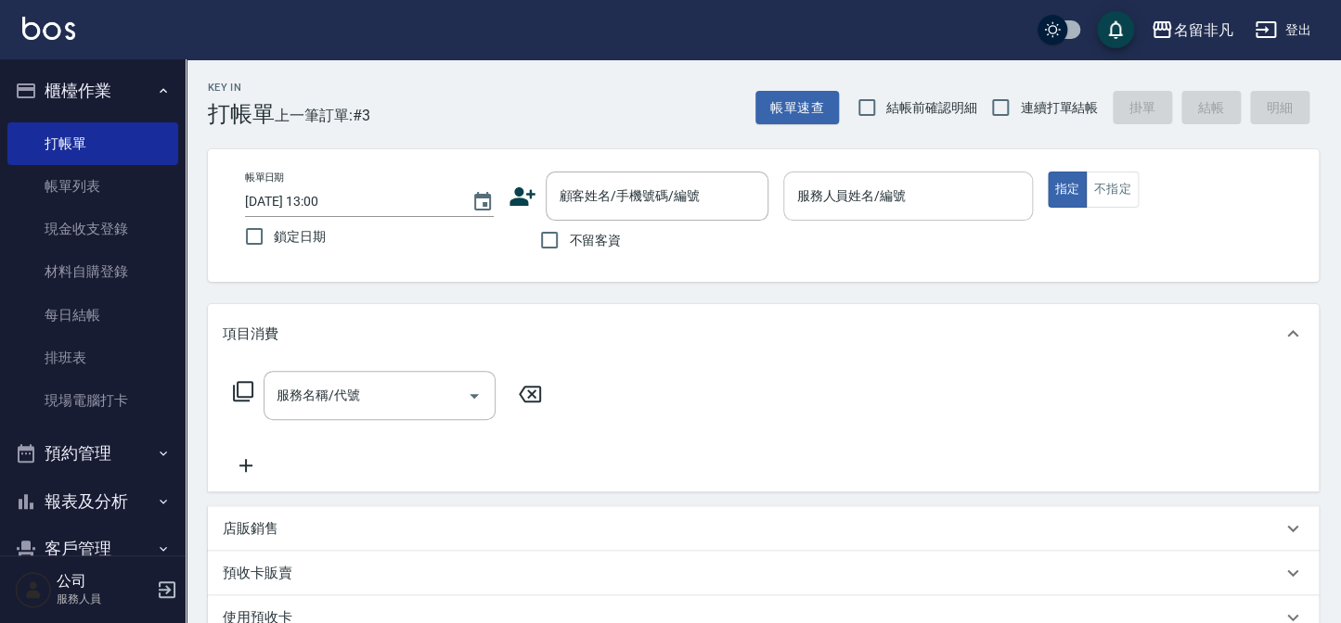
click at [843, 203] on div "服務人員姓名/編號 服務人員姓名/編號" at bounding box center [907, 196] width 249 height 49
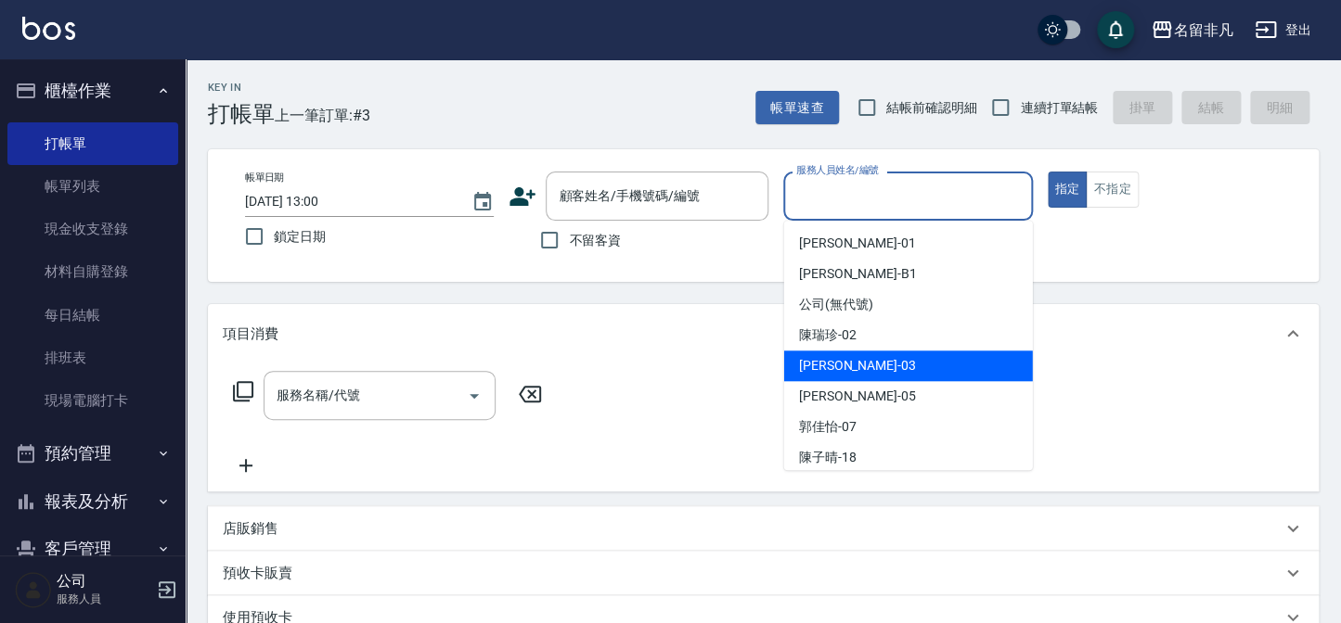
click at [864, 374] on div "[PERSON_NAME] -03" at bounding box center [908, 366] width 249 height 31
type input "[PERSON_NAME]-03"
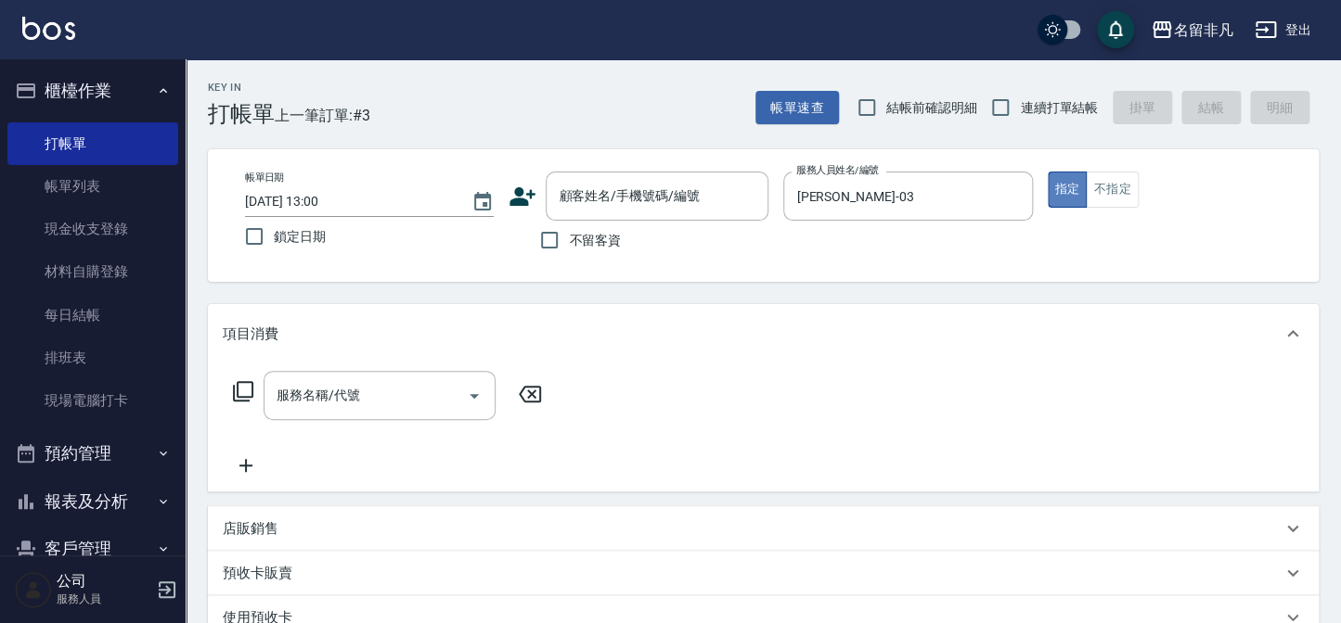
click at [1054, 184] on button "指定" at bounding box center [1067, 190] width 40 height 36
click at [545, 242] on input "不留客資" at bounding box center [549, 240] width 39 height 39
checkbox input "true"
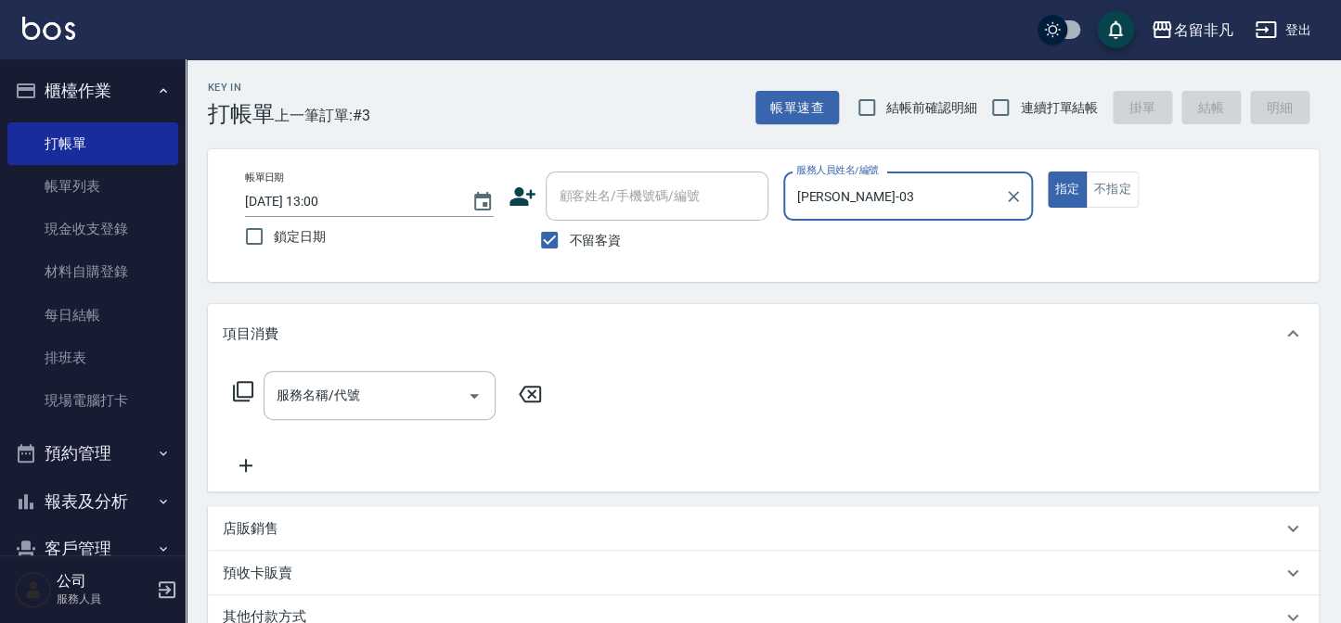
click at [240, 391] on icon at bounding box center [243, 391] width 22 height 22
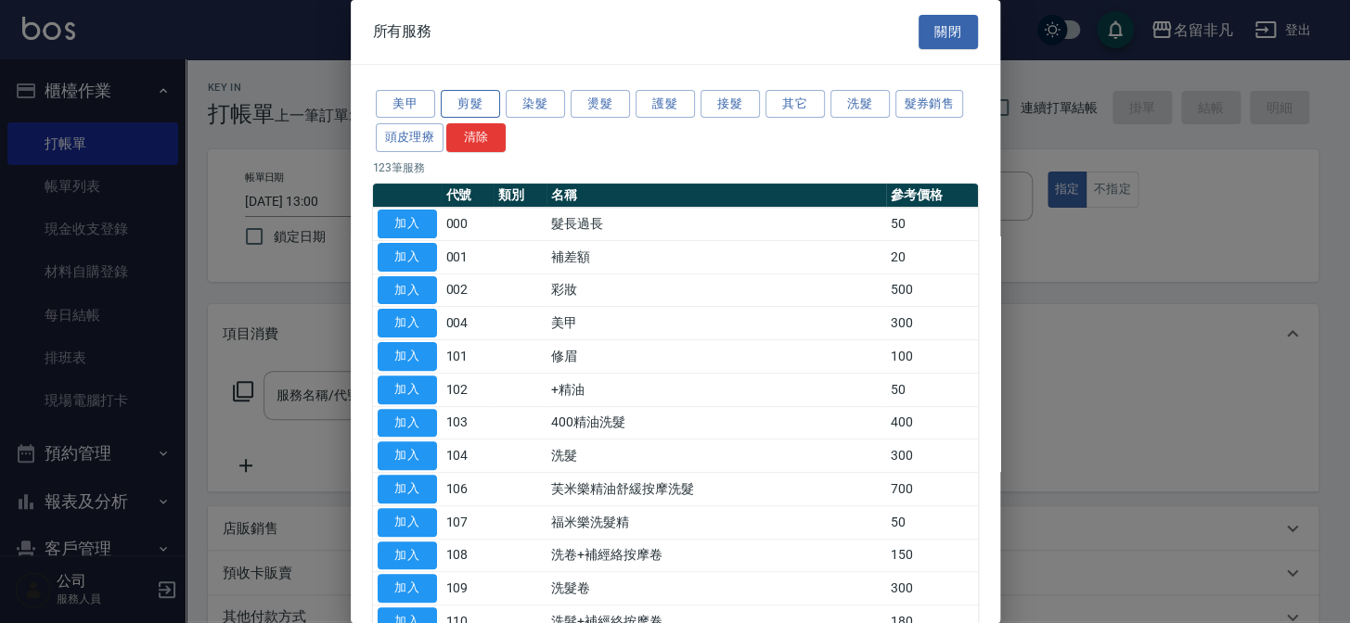
click at [464, 98] on button "剪髮" at bounding box center [470, 104] width 59 height 29
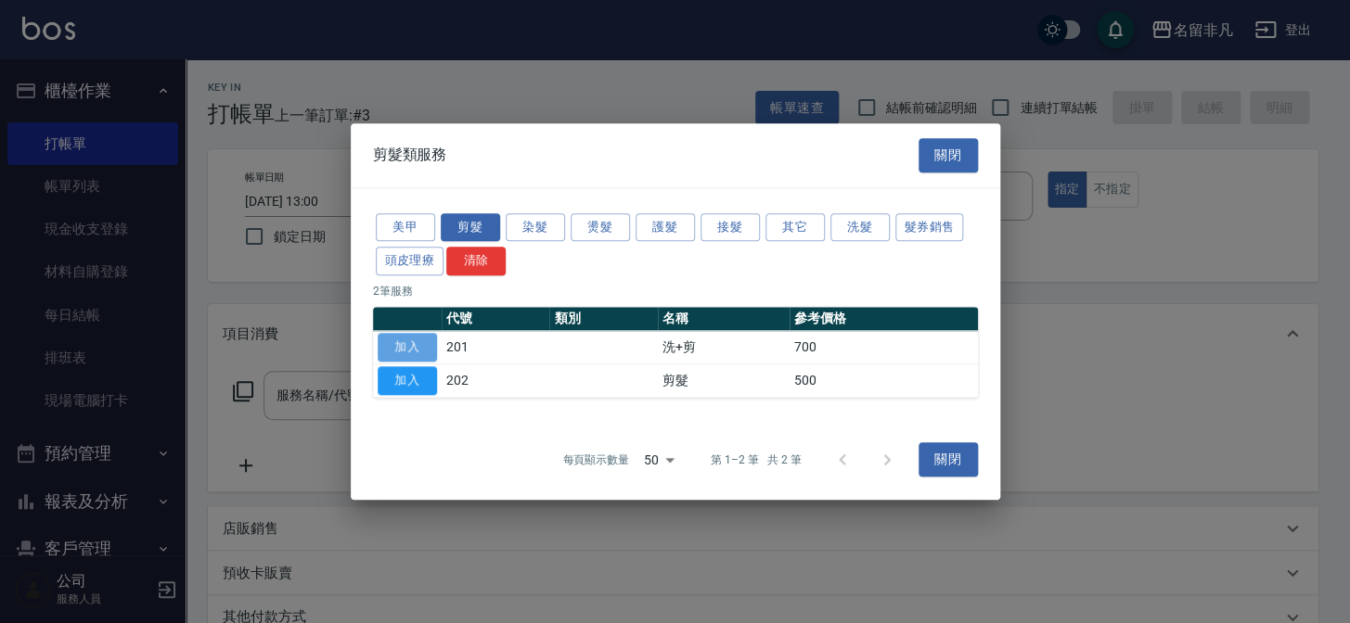
click at [399, 334] on button "加入" at bounding box center [407, 347] width 59 height 29
type input "洗+剪(201)"
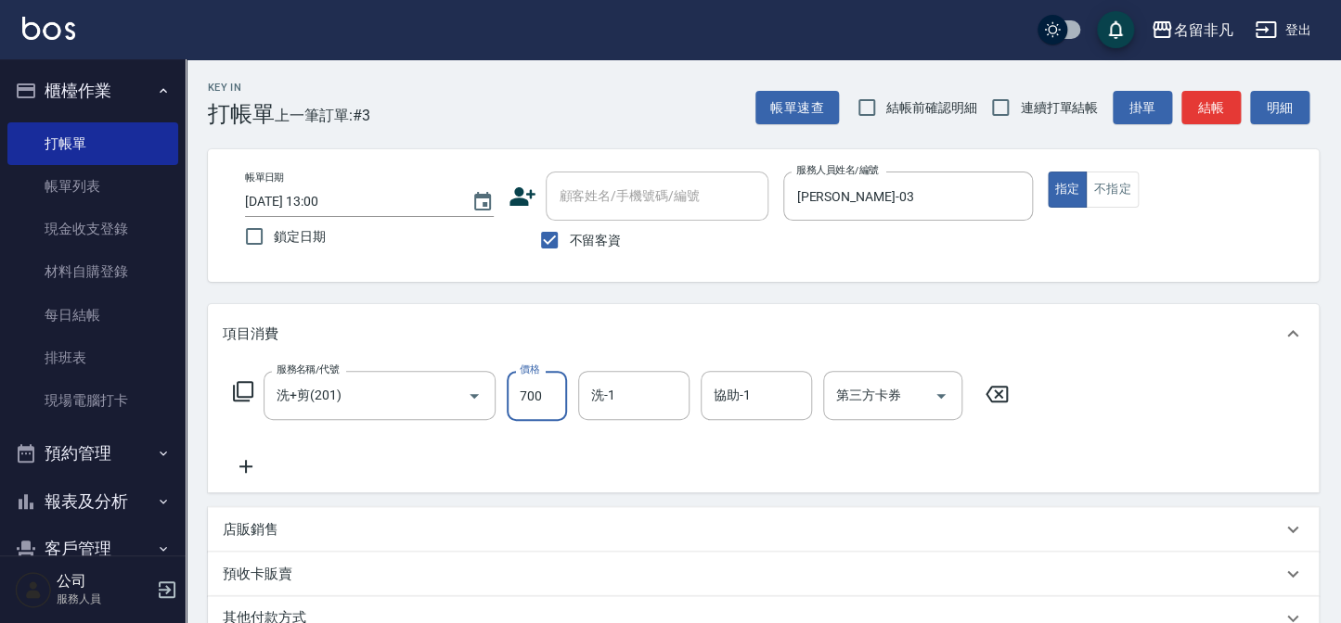
click at [527, 392] on input "700" at bounding box center [537, 396] width 60 height 50
type input "0"
type input "800"
click at [545, 393] on input "0" at bounding box center [537, 396] width 60 height 50
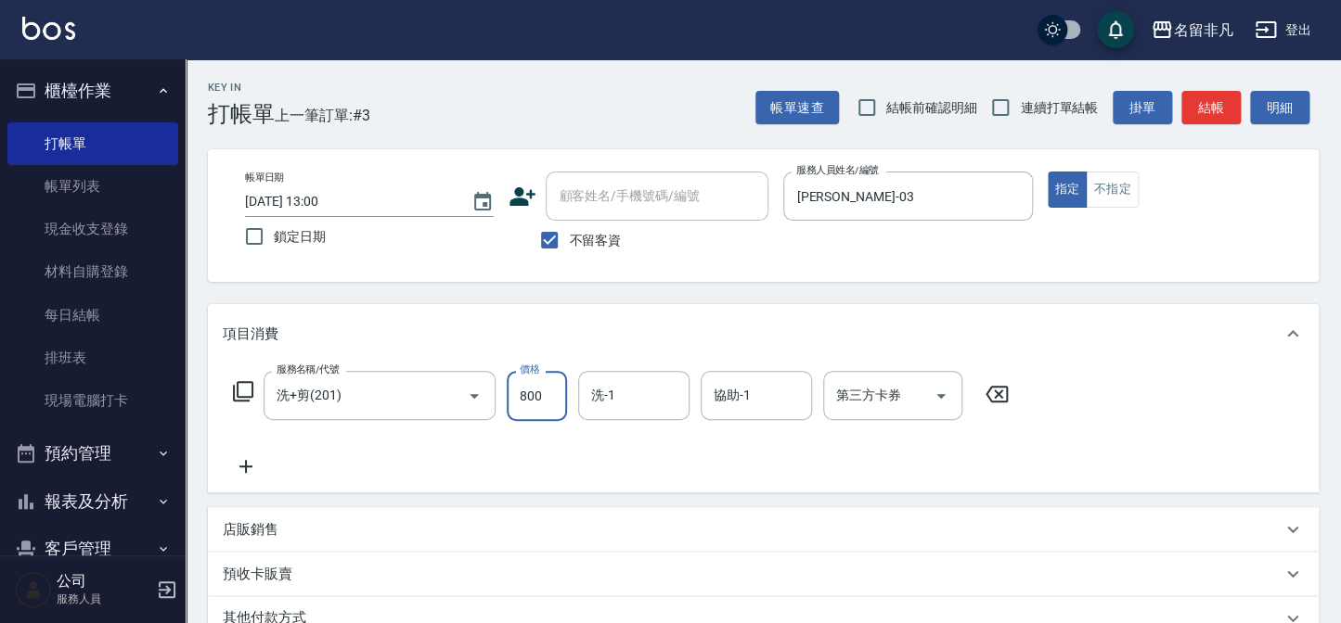
type input "800"
click at [1055, 183] on button "指定" at bounding box center [1067, 190] width 40 height 36
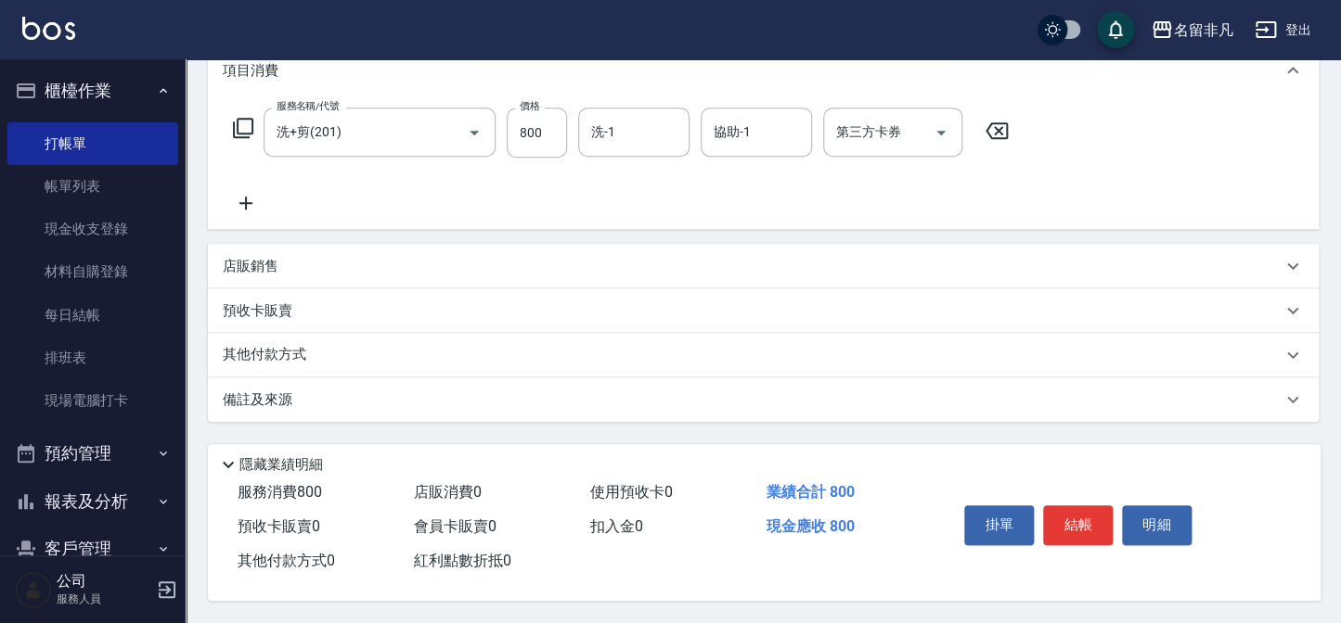
scroll to position [268, 0]
click at [1080, 509] on button "結帳" at bounding box center [1078, 525] width 70 height 39
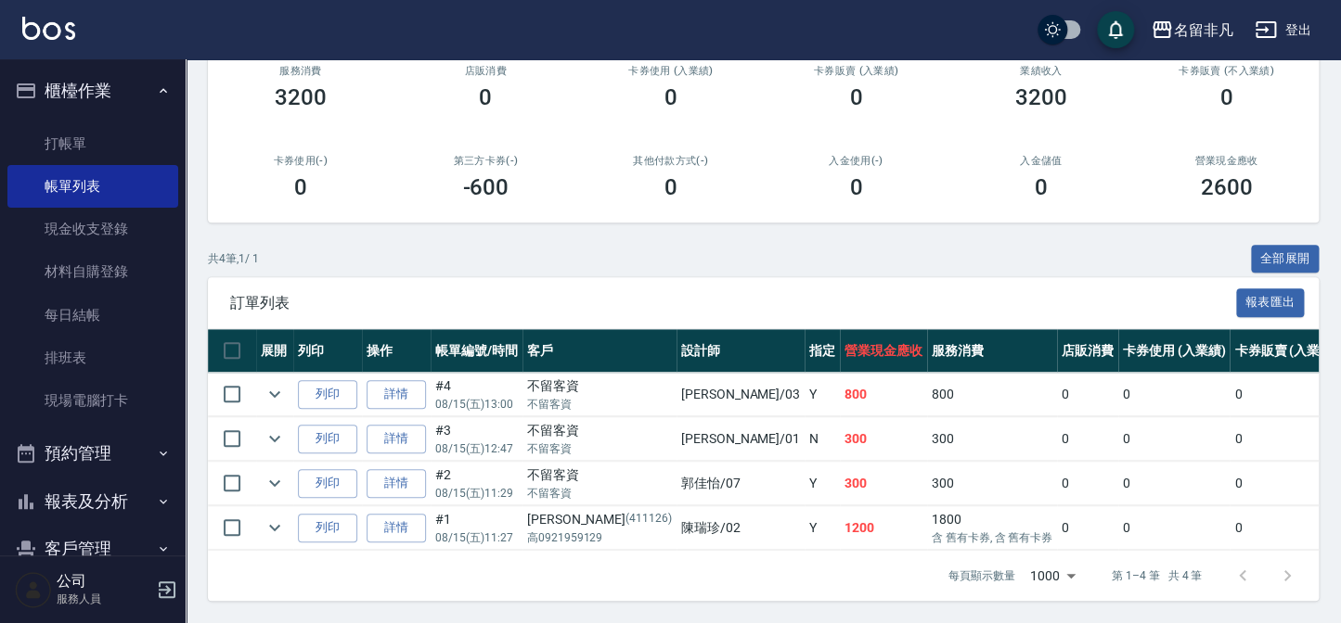
scroll to position [255, 0]
click at [317, 380] on button "列印" at bounding box center [327, 394] width 59 height 29
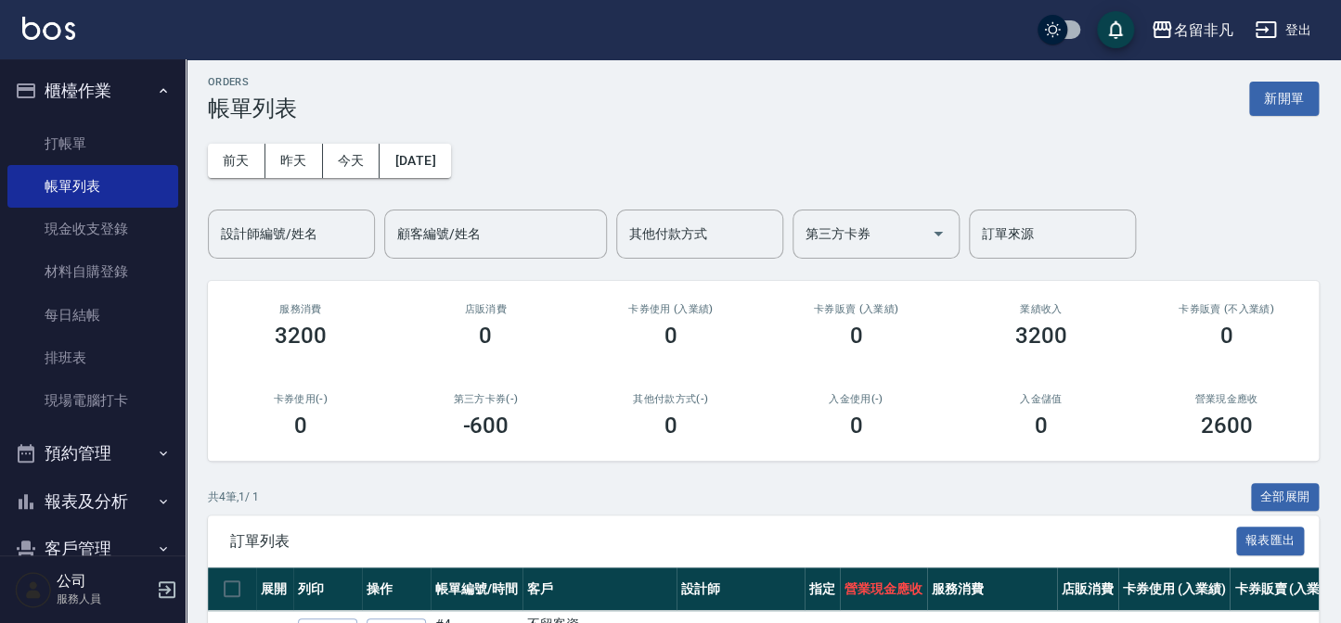
scroll to position [0, 0]
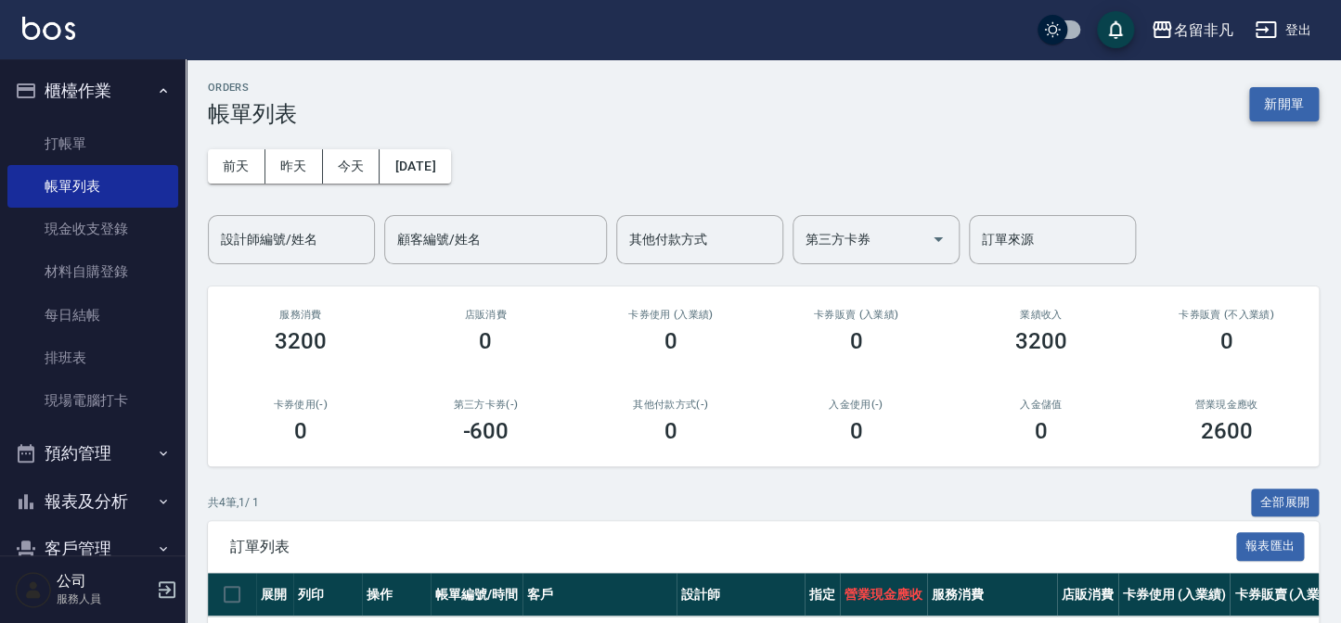
click at [1291, 98] on button "新開單" at bounding box center [1284, 104] width 70 height 34
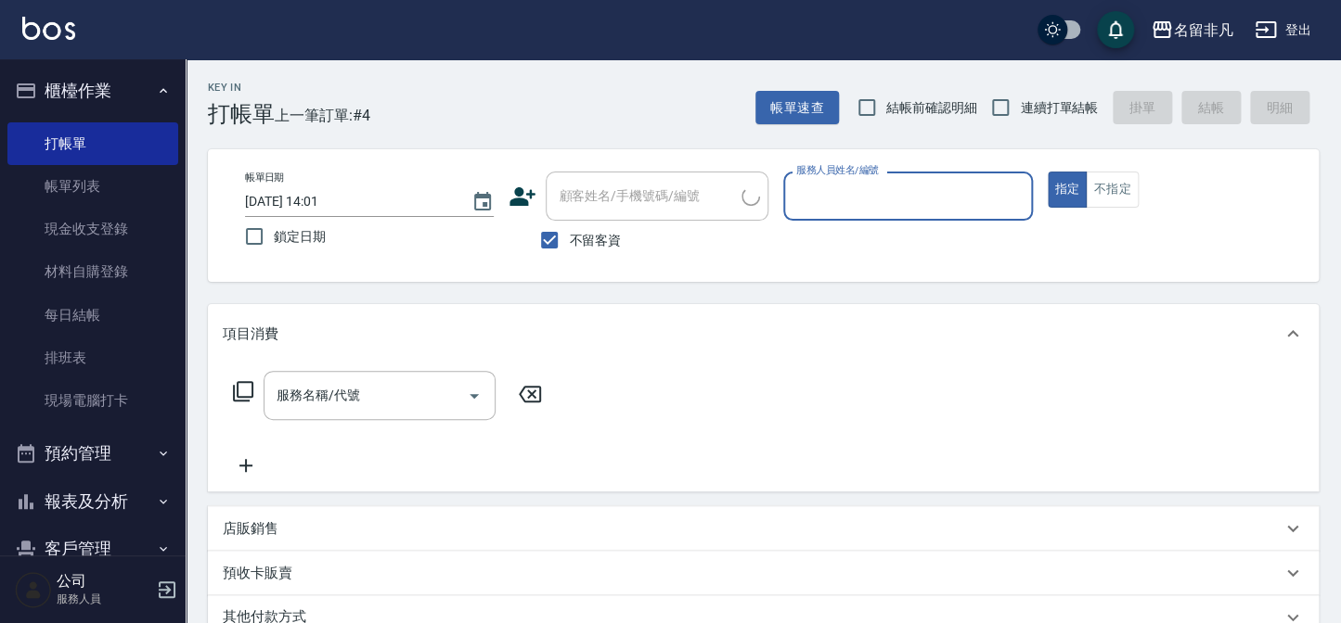
click at [994, 198] on input "服務人員姓名/編號" at bounding box center [907, 196] width 232 height 32
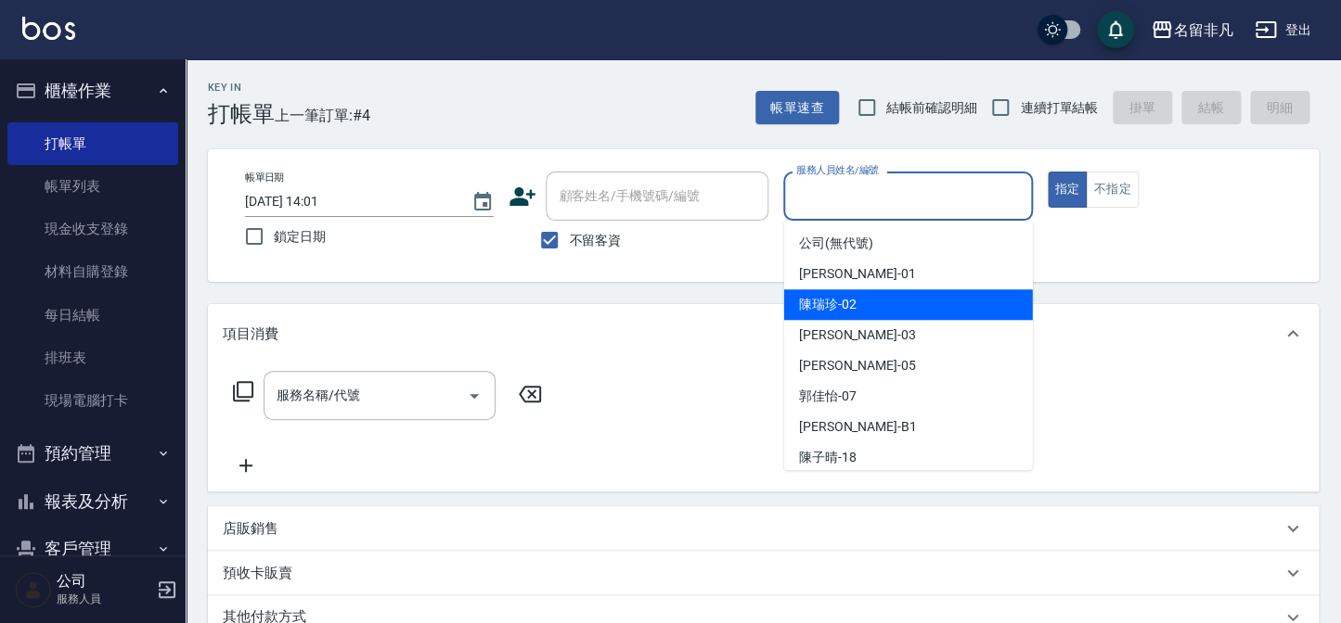
click at [885, 314] on div "陳瑞珍 -02" at bounding box center [908, 304] width 249 height 31
type input "陳瑞珍-02"
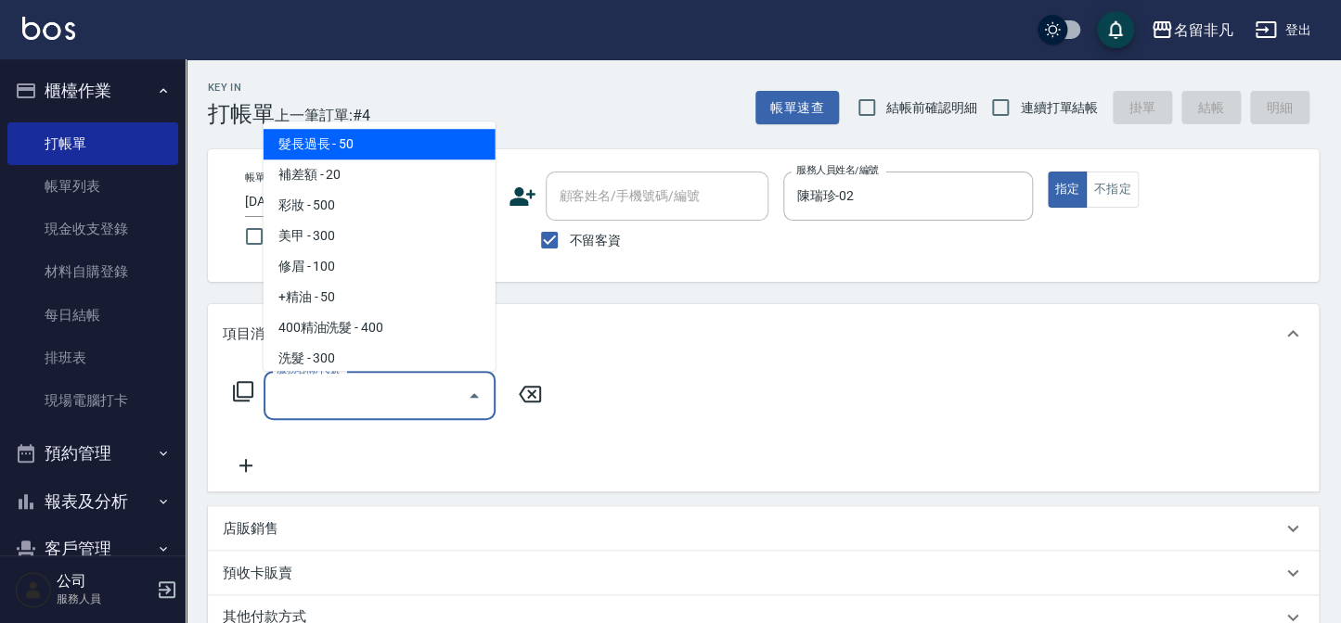
click at [396, 388] on input "服務名稱/代號" at bounding box center [365, 395] width 187 height 32
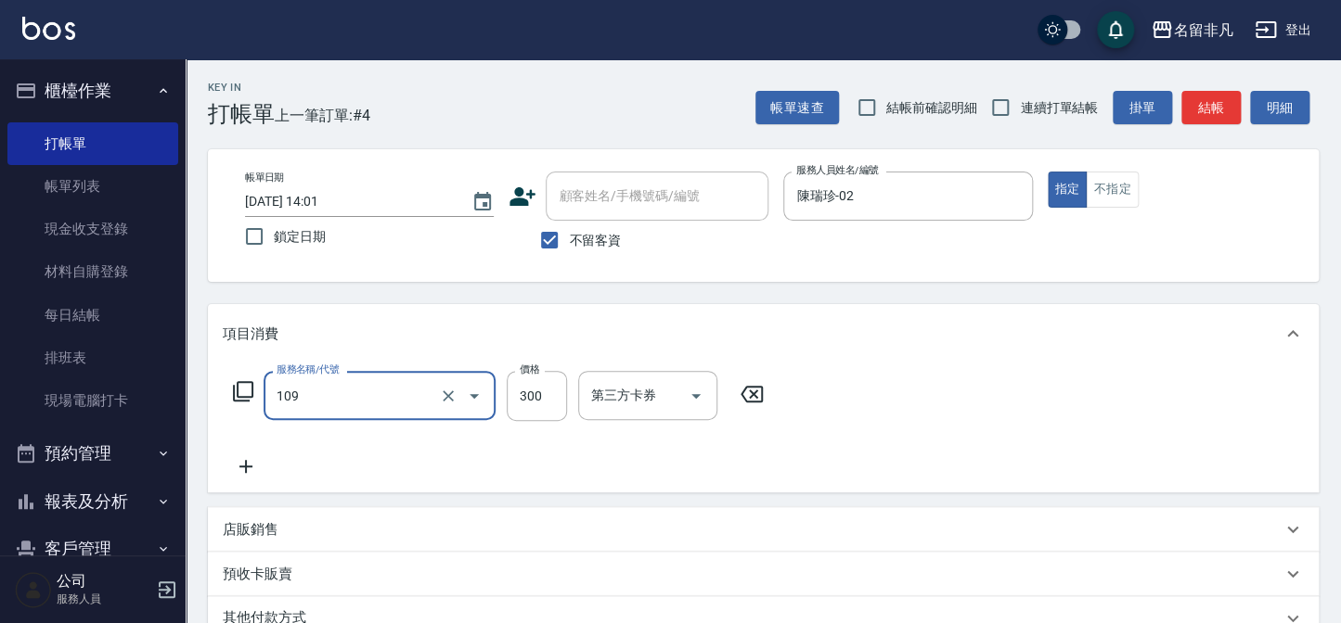
type input "洗髮卷(109)"
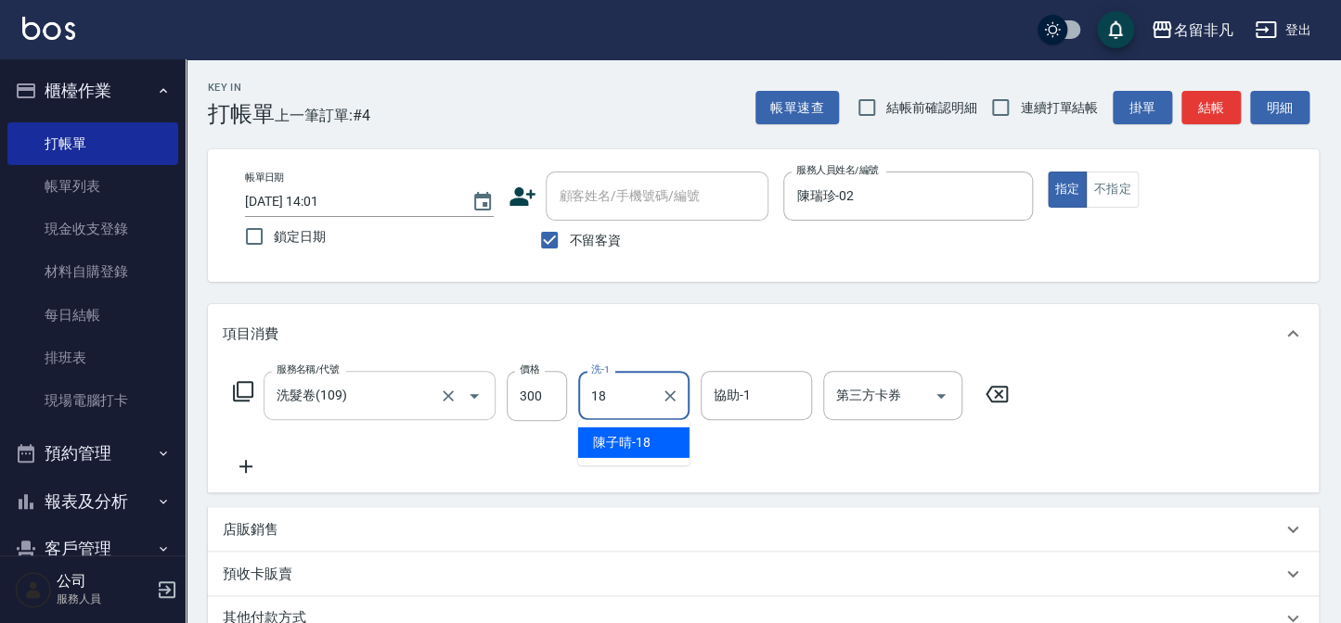
type input "陳子晴-18"
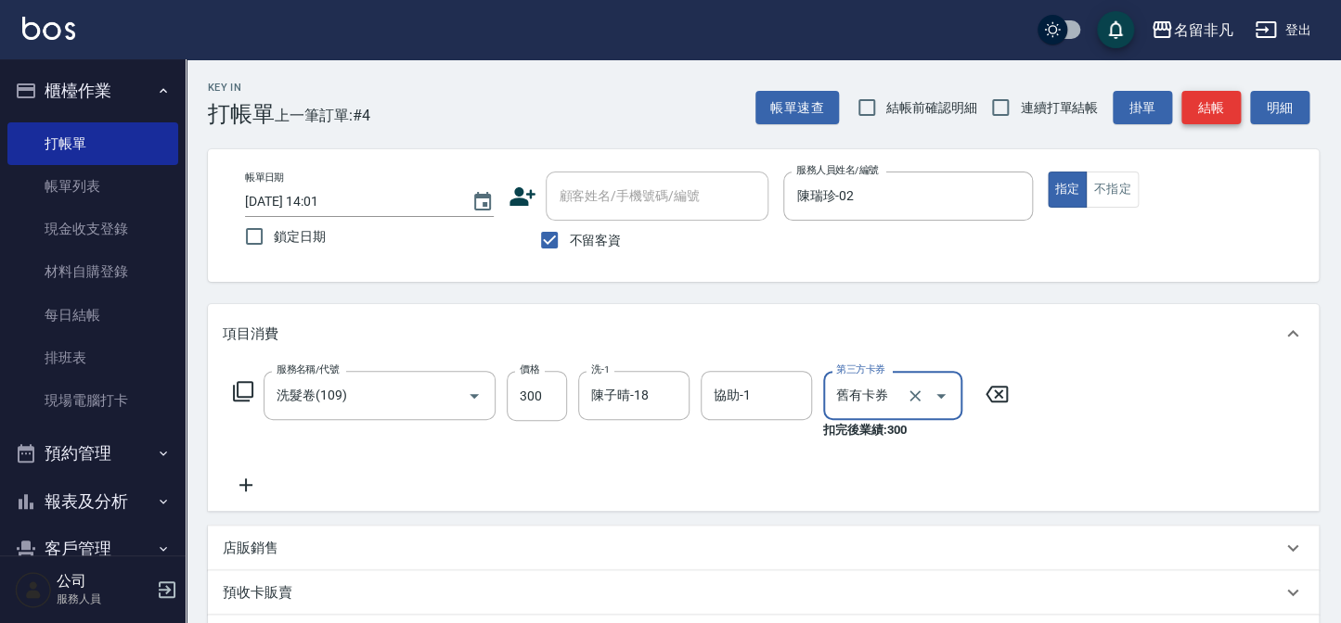
type input "舊有卡券"
click at [1234, 115] on button "結帳" at bounding box center [1210, 108] width 59 height 34
